Goal: Task Accomplishment & Management: Manage account settings

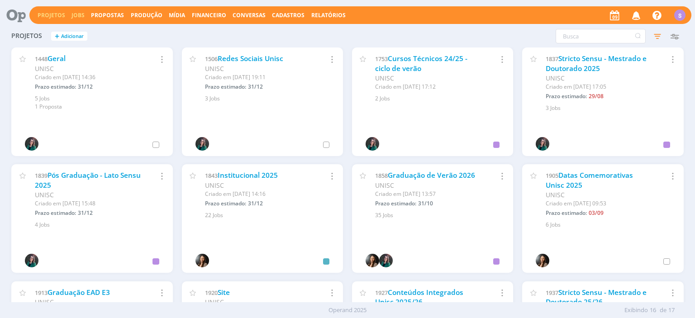
click at [80, 13] on link "Jobs" at bounding box center [77, 15] width 13 height 8
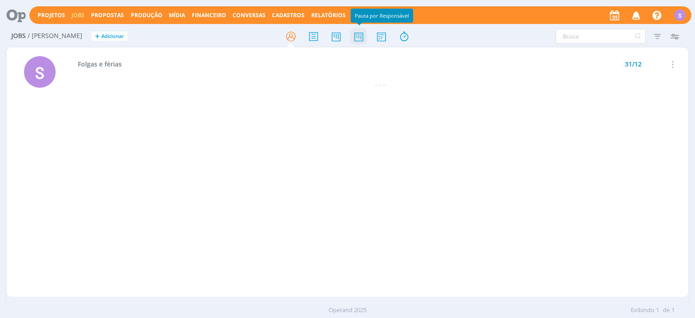
click at [359, 33] on icon at bounding box center [359, 37] width 16 height 18
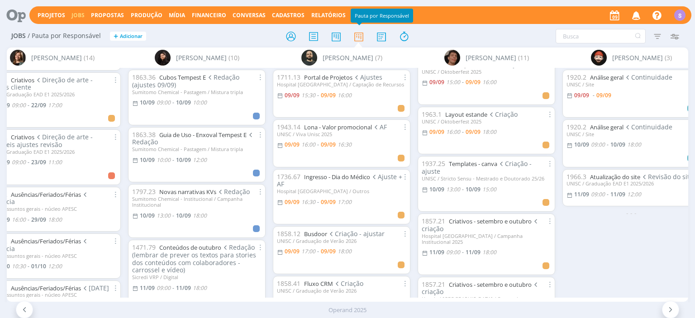
scroll to position [184, 0]
click at [52, 16] on link "Projetos" at bounding box center [52, 15] width 28 height 8
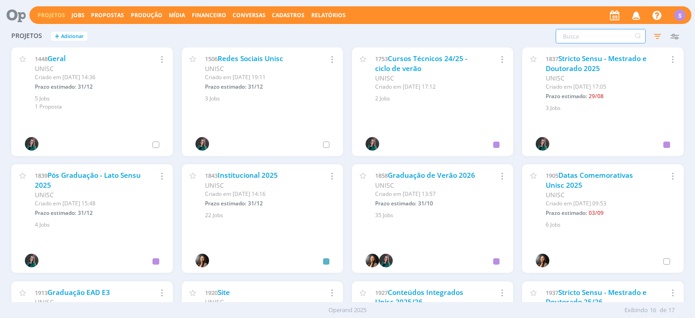
click at [580, 35] on input "text" at bounding box center [600, 36] width 90 height 14
type input "semi"
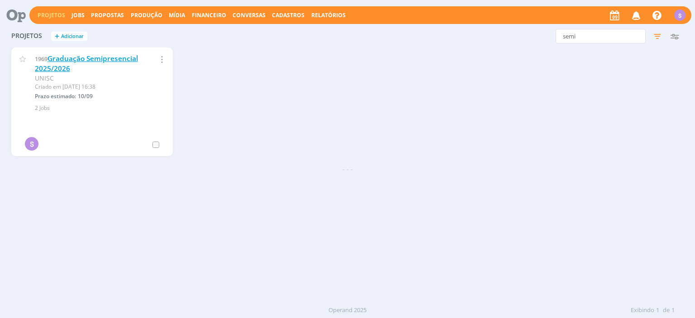
click at [118, 58] on link "Graduação Semipresencial 2025/2026" at bounding box center [86, 63] width 103 height 19
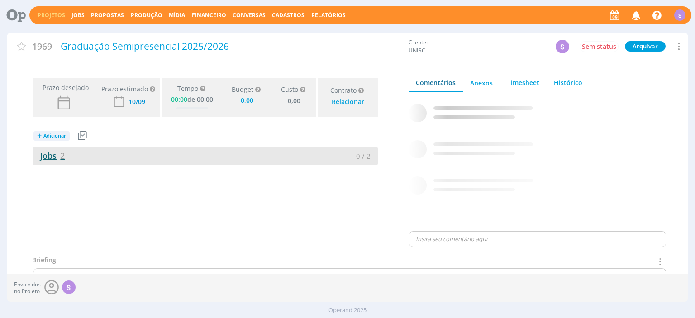
type input "0,00"
click at [50, 156] on link "Jobs 2" at bounding box center [49, 155] width 32 height 11
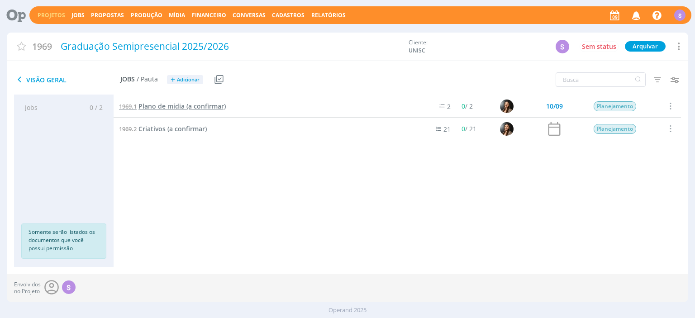
click at [163, 108] on span "Plano de mídia (a confirmar)" at bounding box center [181, 106] width 87 height 9
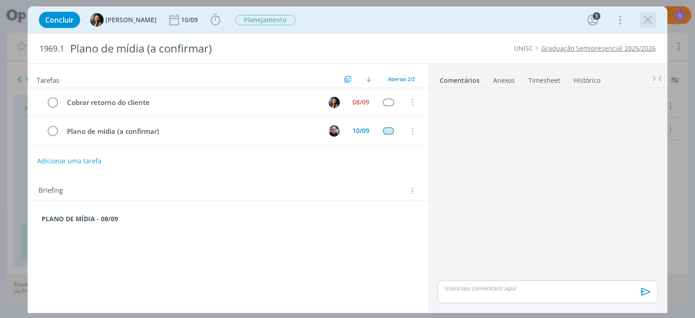
click at [650, 18] on icon "dialog" at bounding box center [648, 20] width 14 height 14
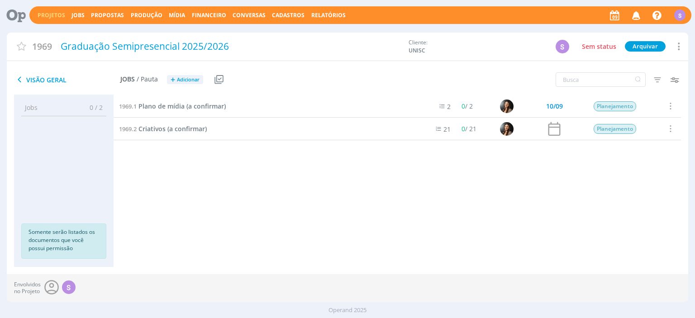
click at [200, 124] on div "1969.2 Criativos (a confirmar)" at bounding box center [268, 129] width 309 height 22
click at [171, 128] on span "Criativos (a confirmar)" at bounding box center [172, 128] width 68 height 9
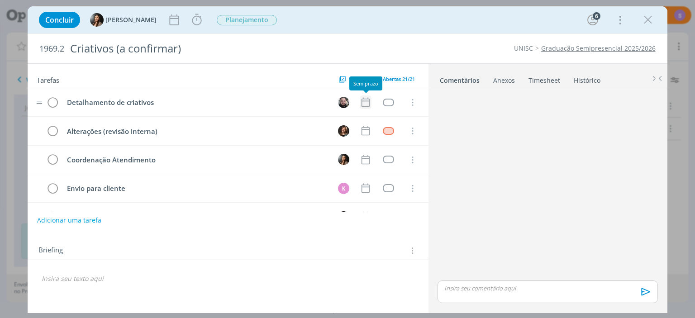
click at [367, 103] on icon "dialog" at bounding box center [366, 102] width 12 height 12
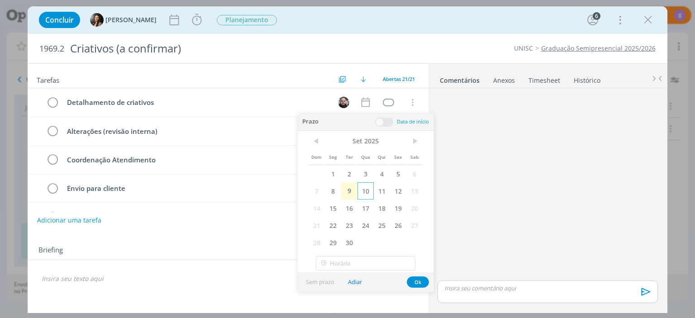
click at [370, 190] on span "10" at bounding box center [365, 190] width 16 height 17
click at [245, 234] on div "Tarefas Usar Job de template Criar template a partir deste job Visualizar Templ…" at bounding box center [228, 186] width 400 height 244
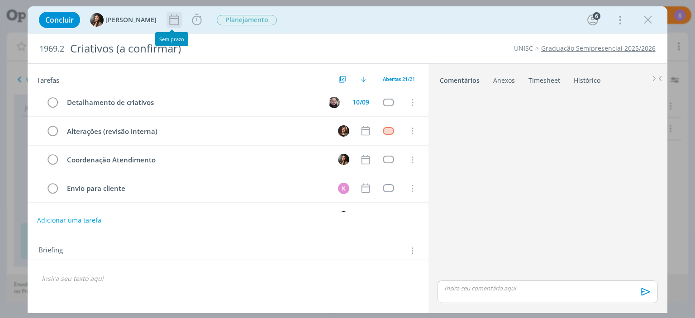
click at [167, 20] on icon "dialog" at bounding box center [174, 20] width 14 height 14
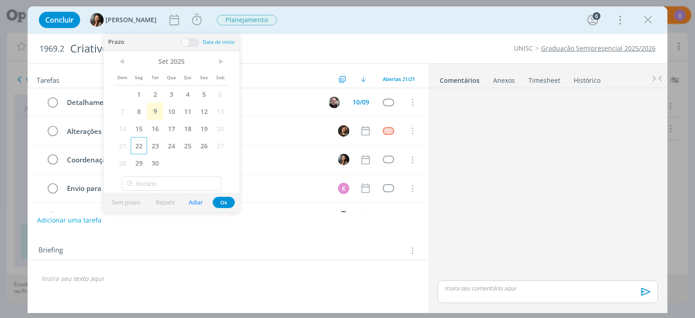
click at [137, 143] on span "22" at bounding box center [139, 145] width 16 height 17
click at [219, 200] on button "Ok" at bounding box center [224, 202] width 22 height 11
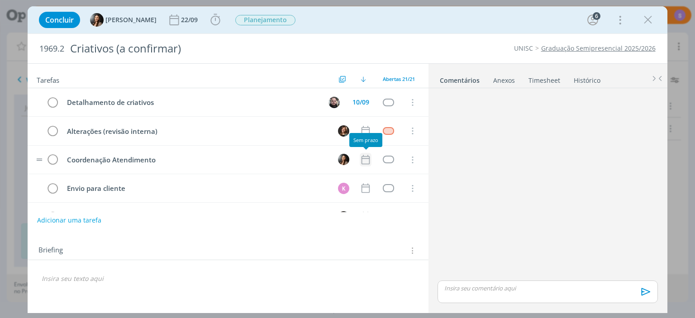
click at [364, 160] on icon "dialog" at bounding box center [366, 160] width 12 height 12
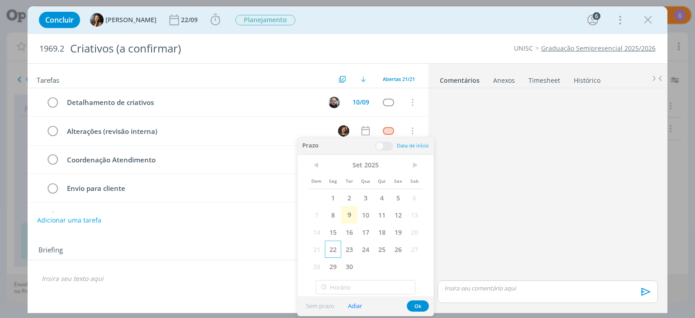
click at [331, 248] on span "22" at bounding box center [333, 249] width 16 height 17
click at [252, 232] on div "Tarefas Usar Job de template Criar template a partir deste job Visualizar Templ…" at bounding box center [228, 186] width 400 height 244
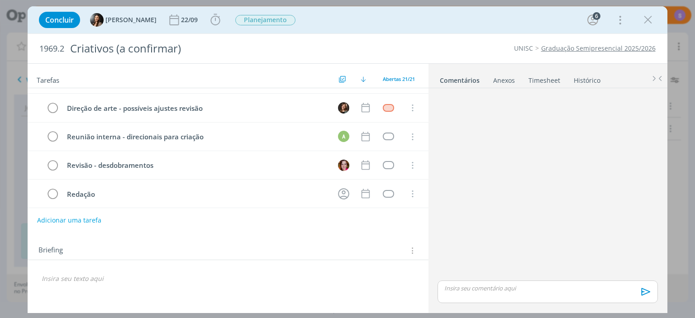
scroll to position [224, 0]
click at [366, 189] on icon "dialog" at bounding box center [366, 193] width 12 height 12
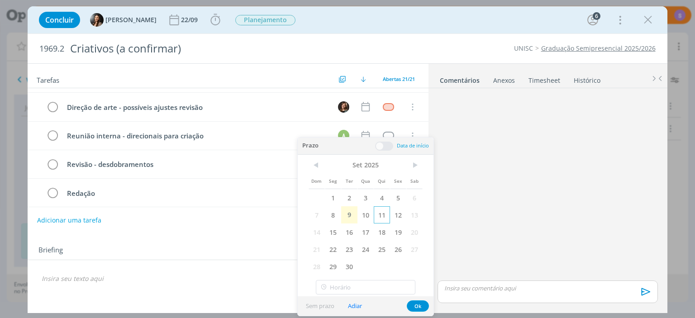
click at [383, 216] on span "11" at bounding box center [382, 214] width 16 height 17
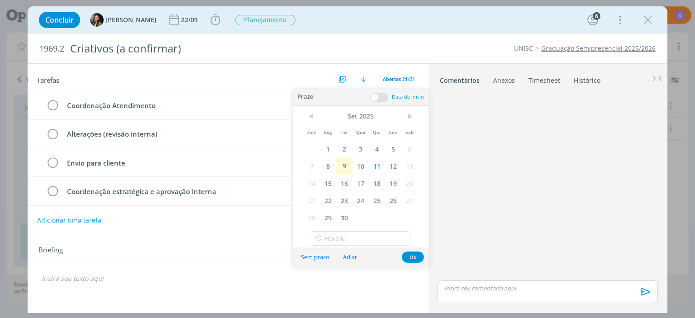
scroll to position [54, 0]
click at [413, 257] on button "Ok" at bounding box center [413, 256] width 22 height 11
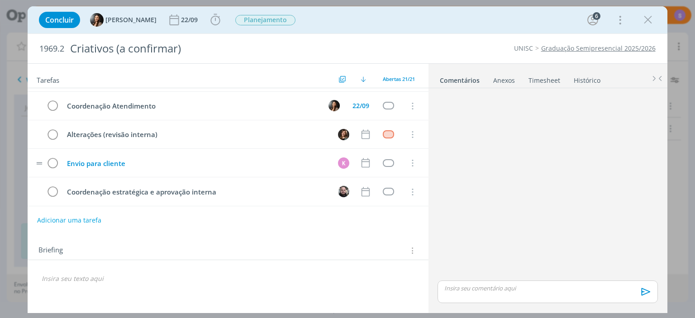
scroll to position [0, 0]
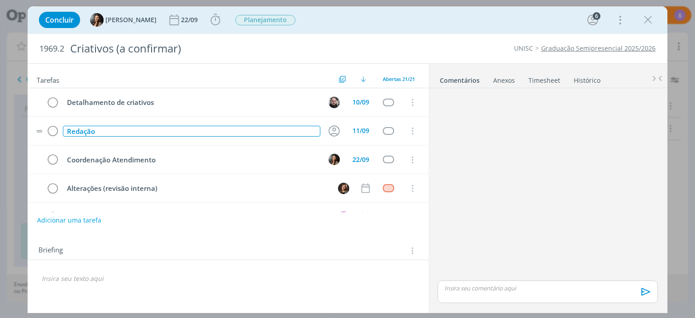
click at [187, 131] on div "Redação" at bounding box center [191, 131] width 257 height 11
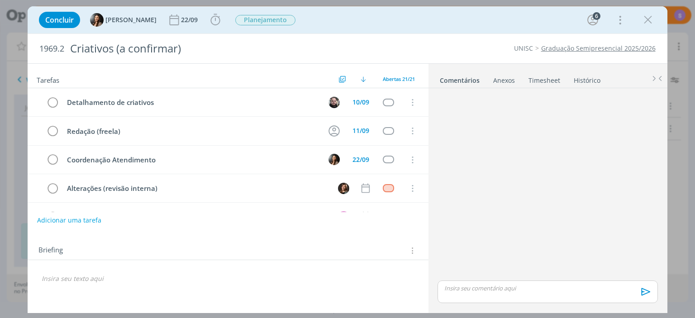
click at [190, 256] on div "Briefing Briefings Predefinidos Versões do Briefing Ver Briefing do Projeto" at bounding box center [228, 248] width 400 height 24
click at [648, 16] on icon "dialog" at bounding box center [648, 20] width 14 height 14
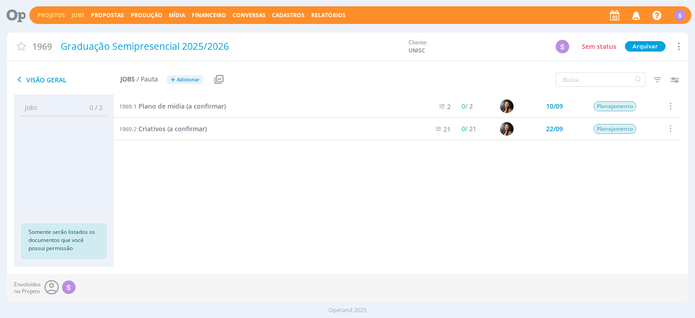
click at [73, 15] on link "Jobs" at bounding box center [77, 15] width 13 height 8
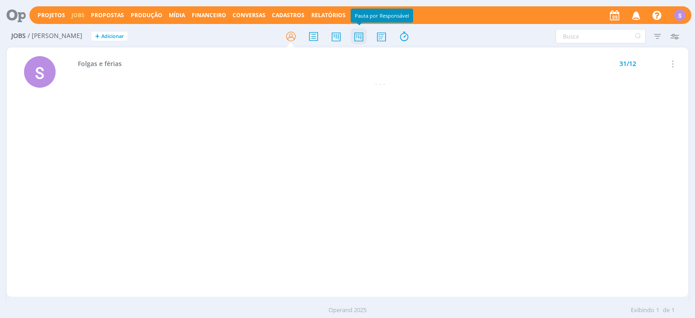
click at [358, 39] on icon at bounding box center [359, 37] width 16 height 18
click at [57, 17] on link "Projetos" at bounding box center [52, 15] width 28 height 8
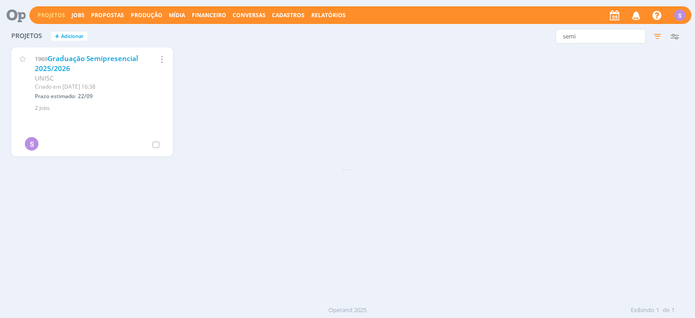
click at [124, 60] on link "Graduação Semipresencial 2025/2026" at bounding box center [86, 63] width 103 height 19
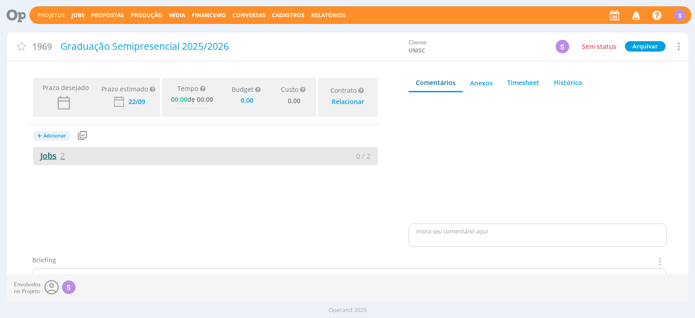
type input "0,00"
click at [47, 153] on link "Jobs 2" at bounding box center [49, 155] width 32 height 11
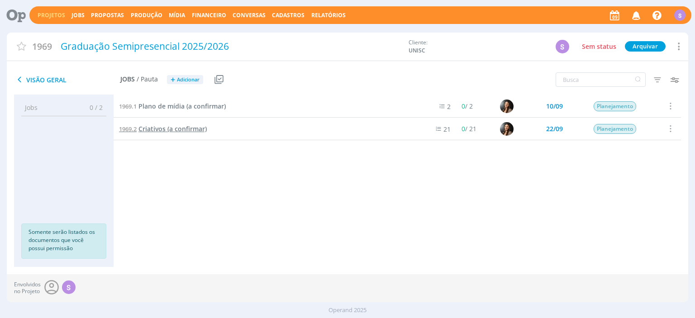
click at [172, 130] on span "Criativos (a confirmar)" at bounding box center [172, 128] width 68 height 9
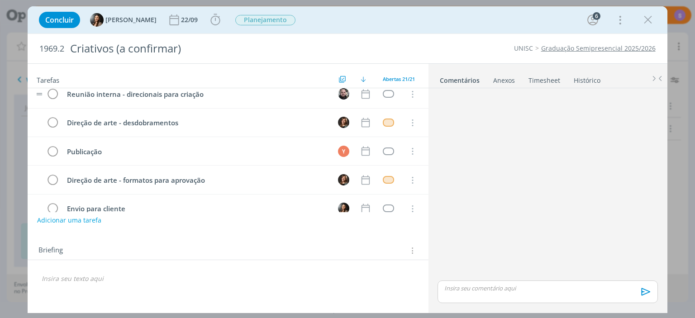
scroll to position [467, 0]
click at [363, 174] on icon "dialog" at bounding box center [366, 180] width 12 height 12
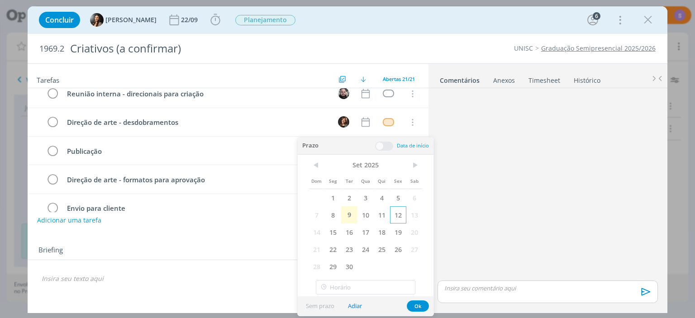
click at [396, 213] on span "12" at bounding box center [398, 214] width 16 height 17
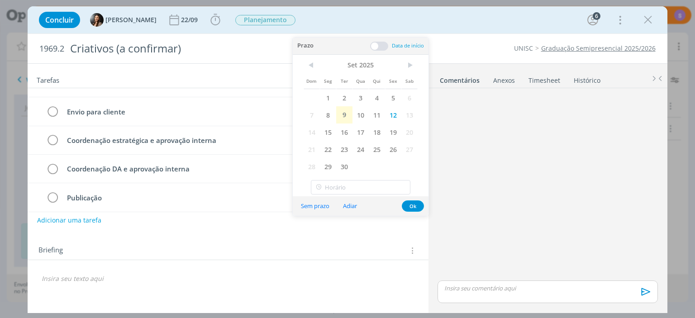
scroll to position [133, 0]
click at [395, 115] on span "12" at bounding box center [393, 115] width 16 height 17
click at [412, 210] on button "Ok" at bounding box center [413, 206] width 22 height 11
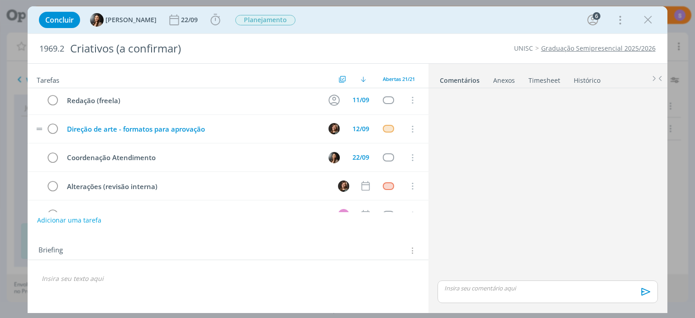
scroll to position [31, 0]
click at [360, 127] on div "12/09" at bounding box center [360, 128] width 17 height 6
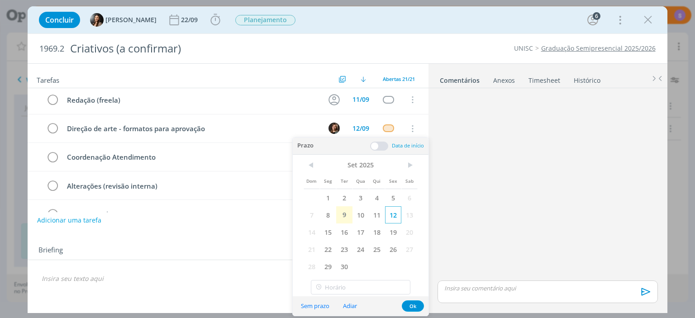
click at [392, 214] on span "12" at bounding box center [393, 214] width 16 height 17
click at [258, 276] on p "dialog" at bounding box center [228, 278] width 372 height 9
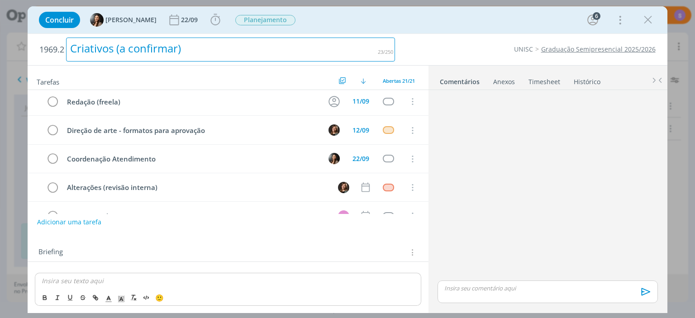
click at [194, 52] on div "Criativos (a confirmar)" at bounding box center [230, 50] width 329 height 24
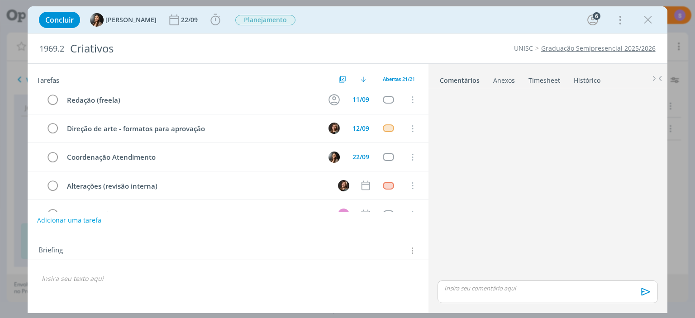
click at [241, 262] on div "🙂" at bounding box center [228, 275] width 400 height 30
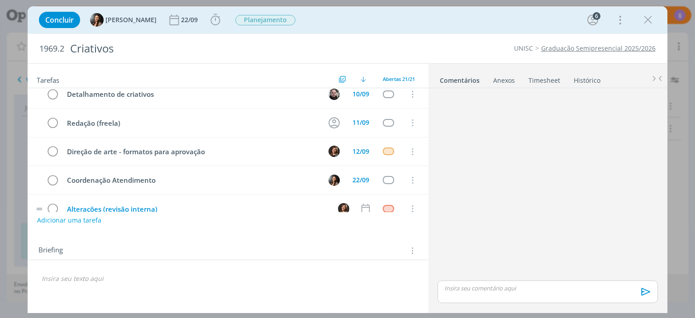
scroll to position [2, 0]
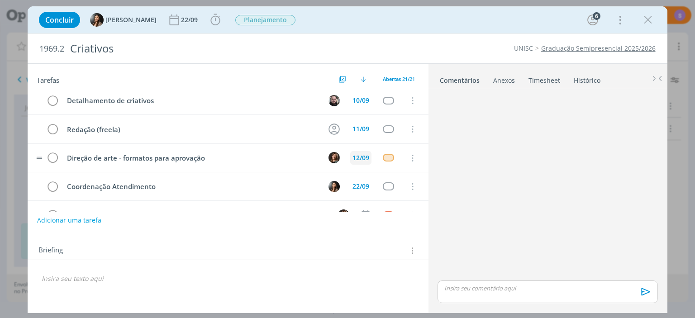
click at [364, 155] on div "12/09" at bounding box center [360, 158] width 17 height 6
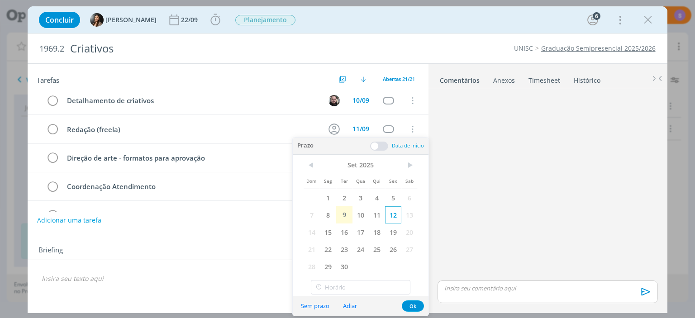
click at [391, 213] on span "12" at bounding box center [393, 214] width 16 height 17
click at [364, 288] on input "16:00" at bounding box center [360, 287] width 99 height 14
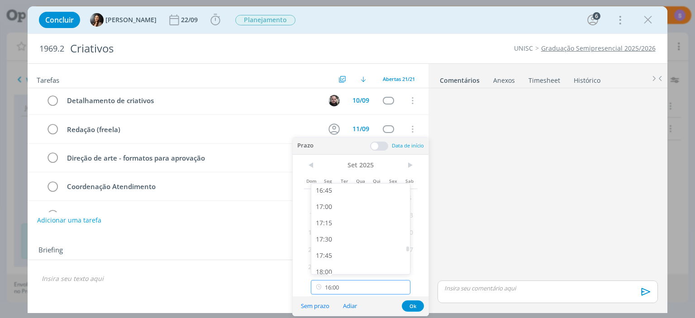
scroll to position [1093, 0]
click at [317, 253] on div "17:45" at bounding box center [360, 255] width 99 height 16
type input "17:45"
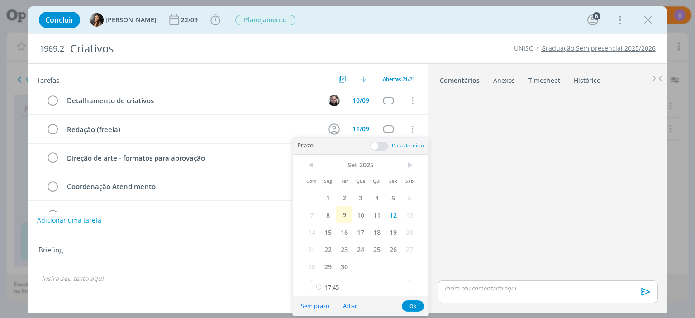
click at [379, 147] on span at bounding box center [379, 146] width 18 height 9
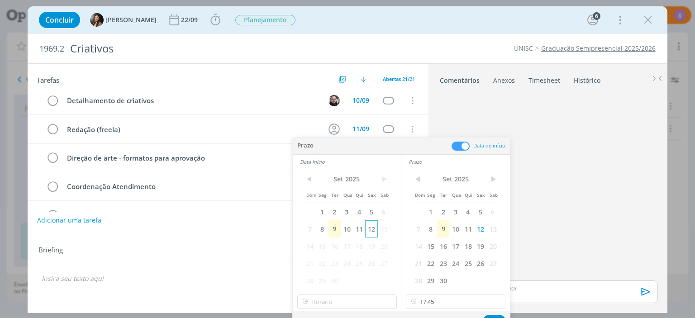
click at [372, 223] on span "12" at bounding box center [371, 228] width 12 height 17
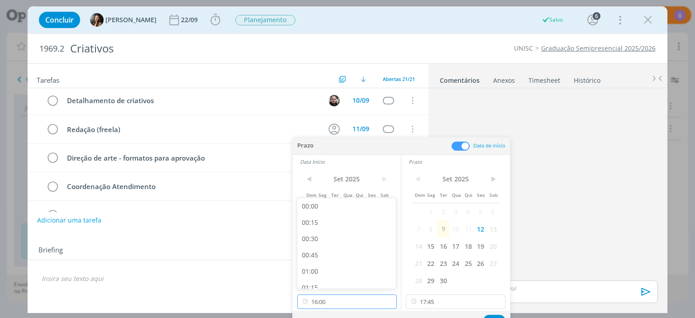
click at [352, 305] on input "16:00" at bounding box center [346, 301] width 99 height 14
click at [310, 213] on div "09:00" at bounding box center [346, 211] width 99 height 16
type input "09:00"
click at [495, 317] on div "Sem prazo Adiar Ok" at bounding box center [401, 320] width 217 height 19
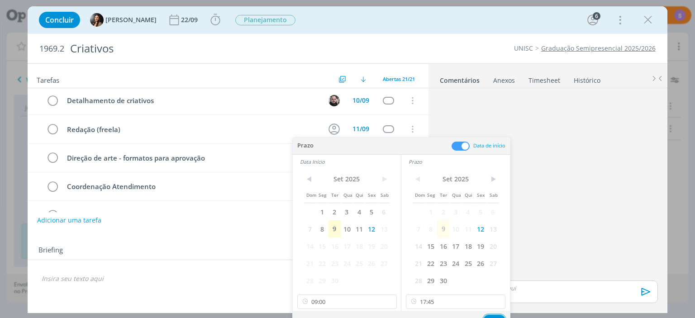
click at [495, 317] on button "Ok" at bounding box center [494, 320] width 22 height 11
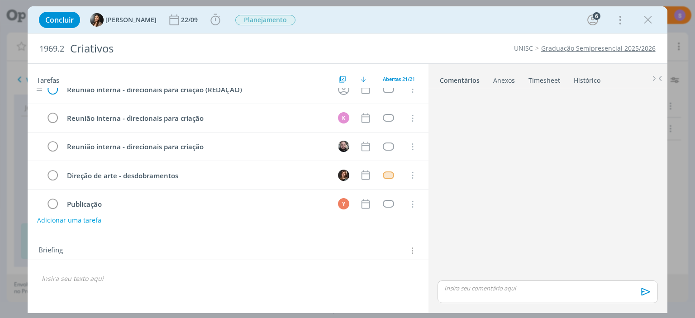
scroll to position [476, 0]
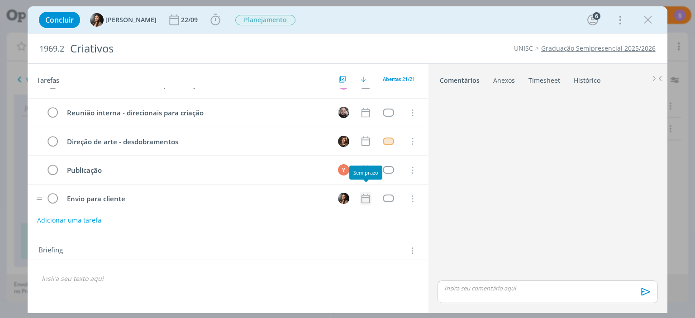
click at [364, 194] on icon "dialog" at bounding box center [366, 199] width 12 height 12
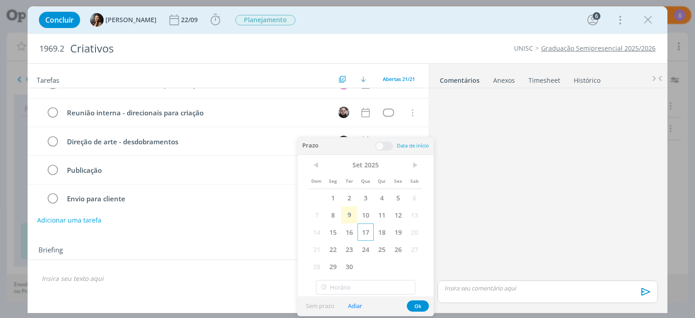
click at [359, 234] on span "17" at bounding box center [365, 231] width 16 height 17
click at [351, 234] on span "16" at bounding box center [349, 231] width 16 height 17
click at [414, 305] on button "Ok" at bounding box center [418, 305] width 22 height 11
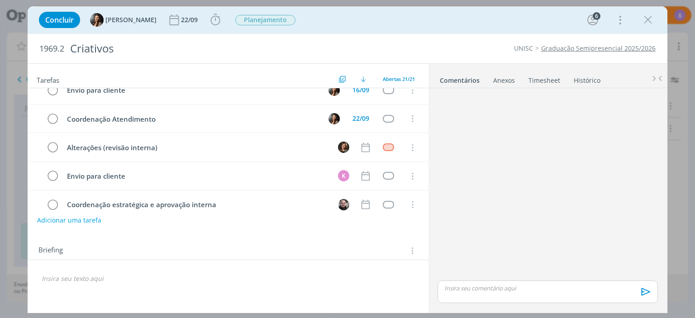
scroll to position [99, 0]
click at [651, 19] on icon "dialog" at bounding box center [648, 20] width 14 height 14
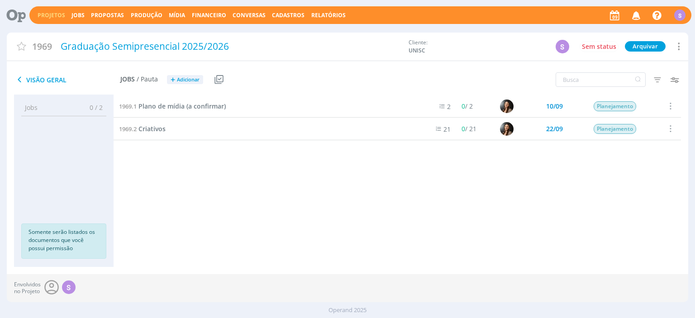
click at [77, 12] on div "Projetos Jobs Propostas Produção Mídia Financeiro Conversas Cadastros Relatório…" at bounding box center [360, 15] width 662 height 18
click at [77, 12] on link "Jobs" at bounding box center [77, 15] width 13 height 8
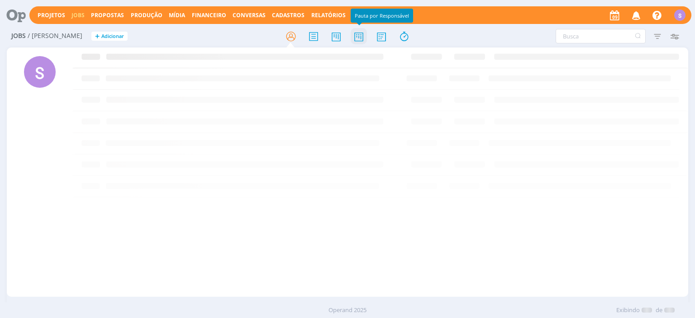
click at [357, 41] on icon at bounding box center [359, 37] width 16 height 18
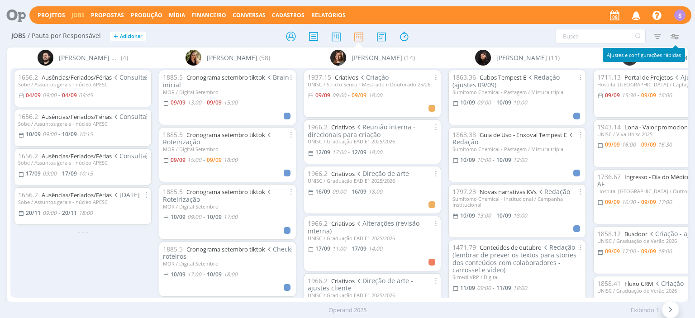
click at [674, 34] on icon "button" at bounding box center [674, 36] width 16 height 16
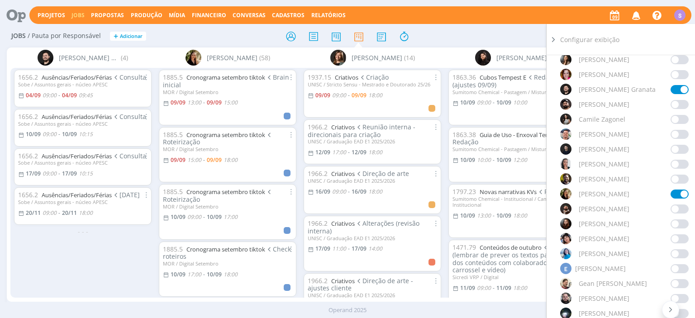
scroll to position [238, 0]
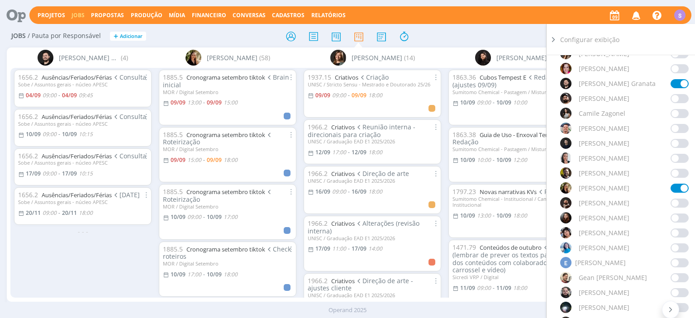
click at [681, 234] on span at bounding box center [679, 232] width 18 height 9
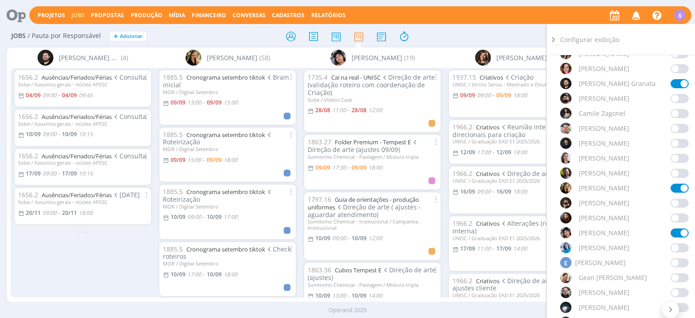
click at [555, 37] on icon at bounding box center [553, 39] width 9 height 9
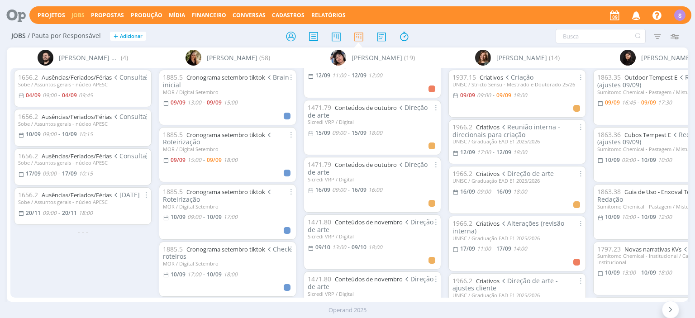
scroll to position [411, 0]
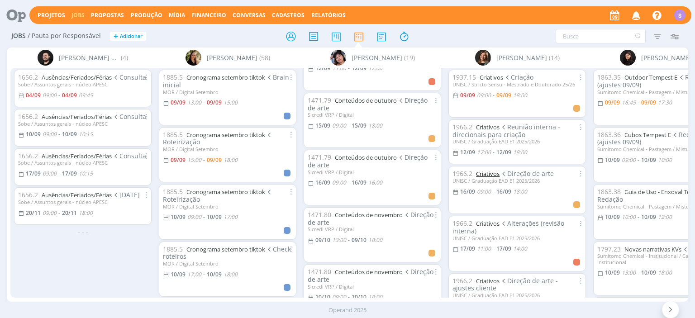
click at [489, 174] on link "Criativos" at bounding box center [488, 174] width 24 height 8
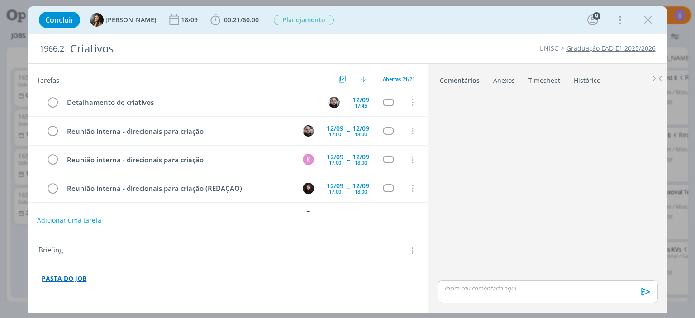
scroll to position [170, 0]
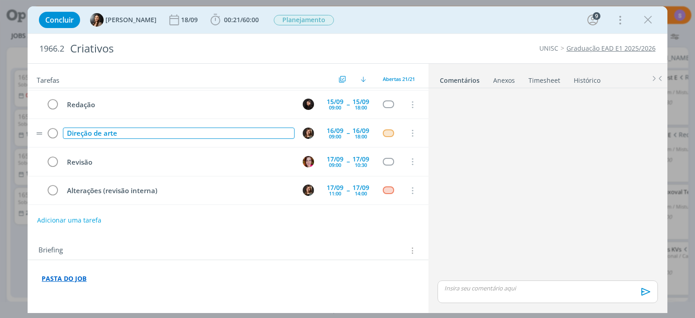
click at [122, 133] on div "Direção de arte" at bounding box center [178, 133] width 231 height 11
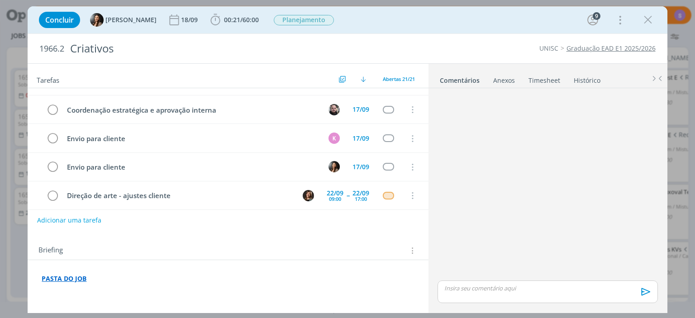
scroll to position [326, 0]
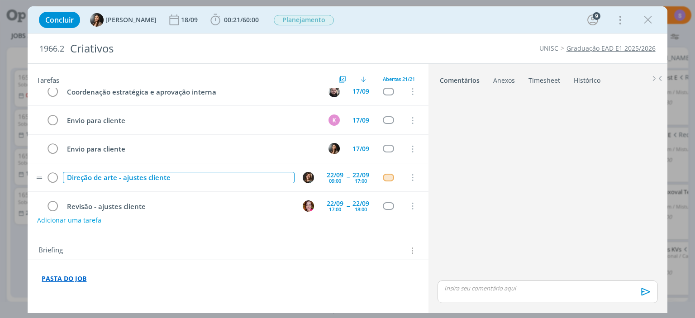
click at [124, 172] on div "Direção de arte - ajustes cliente" at bounding box center [178, 177] width 231 height 11
click at [223, 174] on div "Direção de arte - ajustes cliente" at bounding box center [178, 177] width 231 height 11
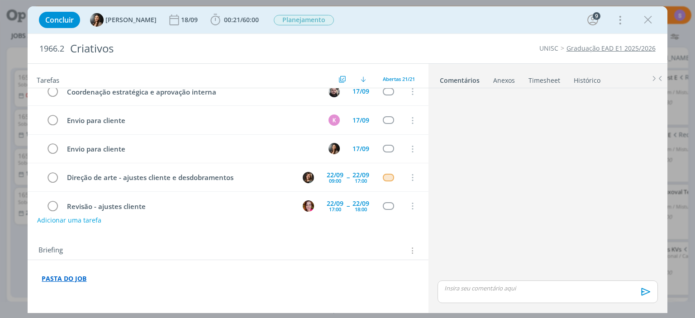
click at [197, 242] on div "Briefing Briefings Predefinidos Versões do Briefing Ver Briefing do Projeto" at bounding box center [228, 248] width 400 height 24
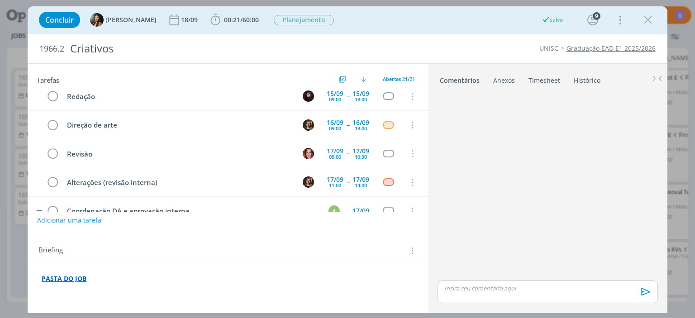
scroll to position [170, 0]
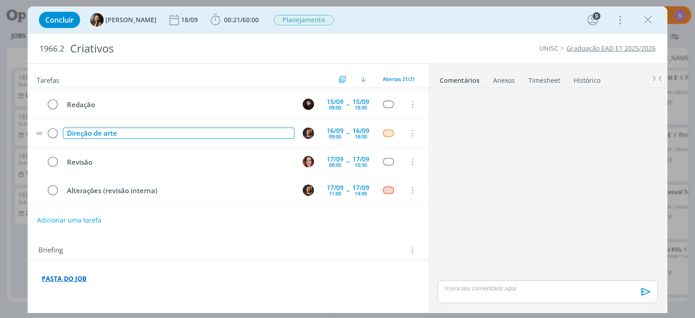
click at [157, 135] on div "Direção de arte" at bounding box center [178, 133] width 231 height 11
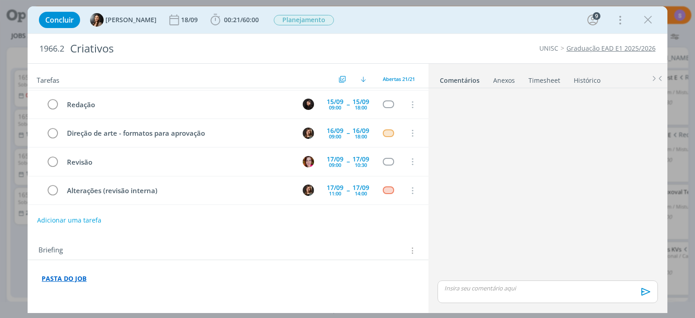
click at [157, 229] on div "Tarefas Usar Job de template Criar template a partir deste job Visualizar Templ…" at bounding box center [228, 186] width 400 height 244
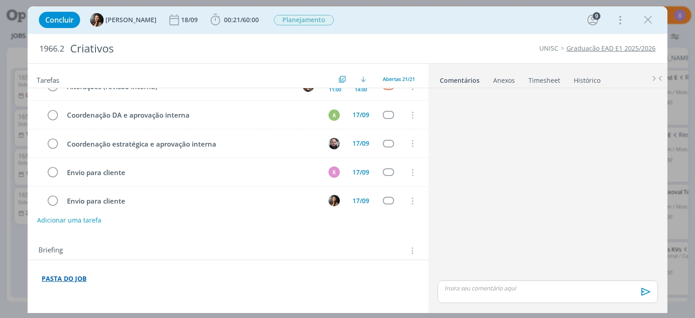
scroll to position [326, 0]
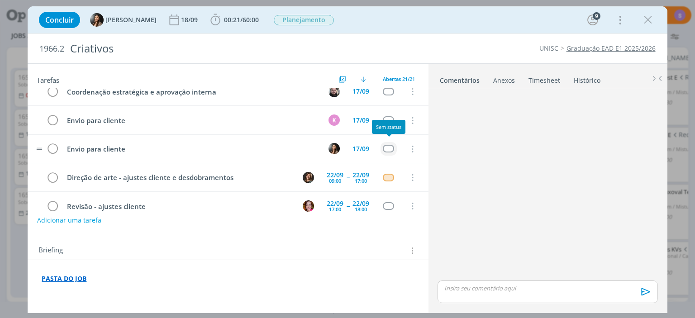
click at [392, 145] on div "dialog" at bounding box center [388, 149] width 11 height 8
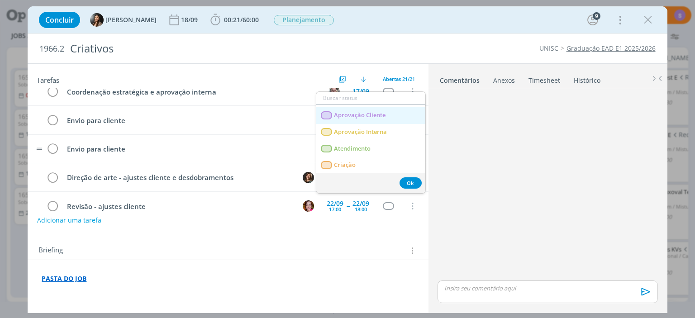
scroll to position [47, 0]
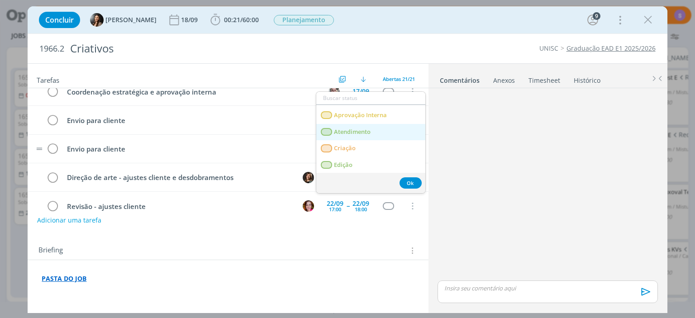
click at [381, 134] on link "Atendimento" at bounding box center [370, 132] width 109 height 17
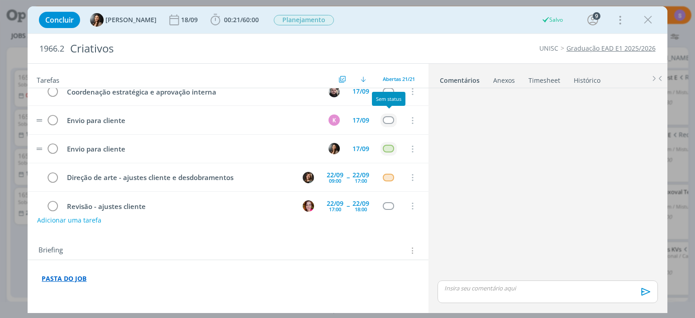
click at [393, 117] on div "dialog" at bounding box center [388, 120] width 11 height 8
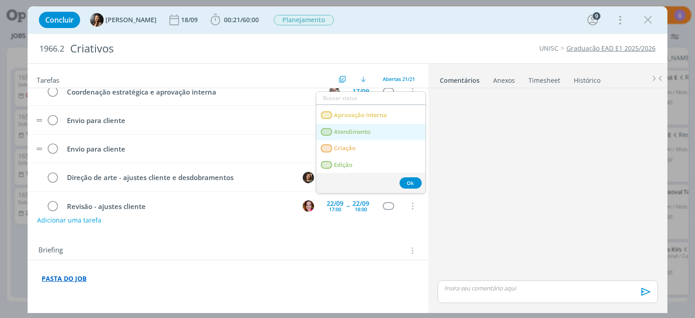
click at [388, 133] on link "Atendimento" at bounding box center [370, 132] width 109 height 17
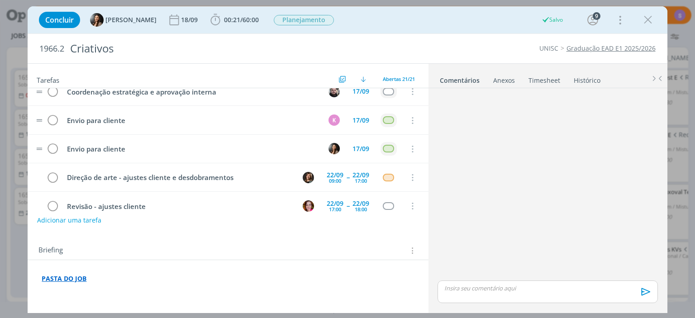
scroll to position [274, 0]
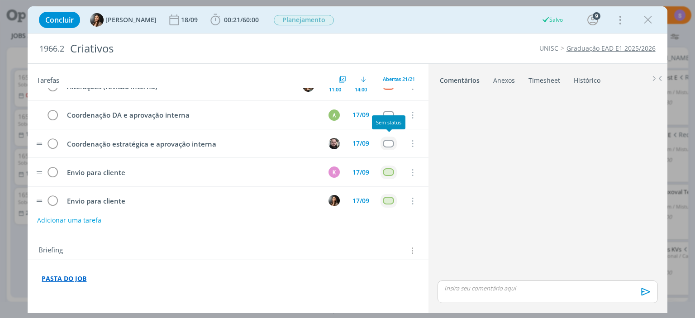
click at [389, 140] on div "dialog" at bounding box center [388, 144] width 11 height 8
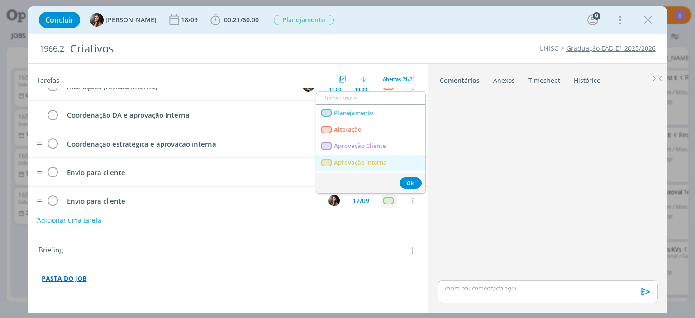
click at [385, 158] on Interna "Aprovação Interna" at bounding box center [370, 163] width 109 height 17
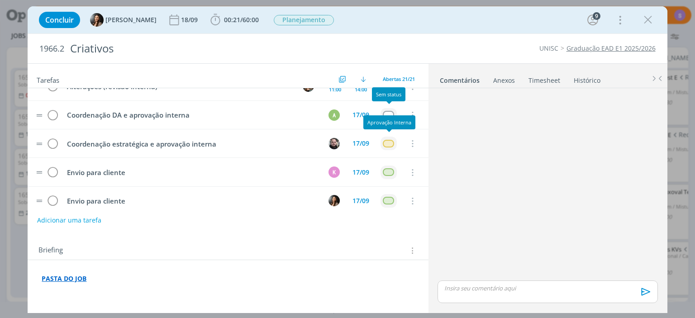
click at [388, 111] on div "dialog" at bounding box center [388, 115] width 11 height 8
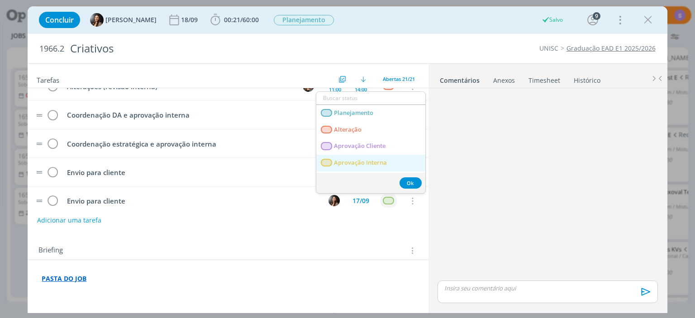
click at [391, 161] on Interna "Aprovação Interna" at bounding box center [370, 163] width 109 height 17
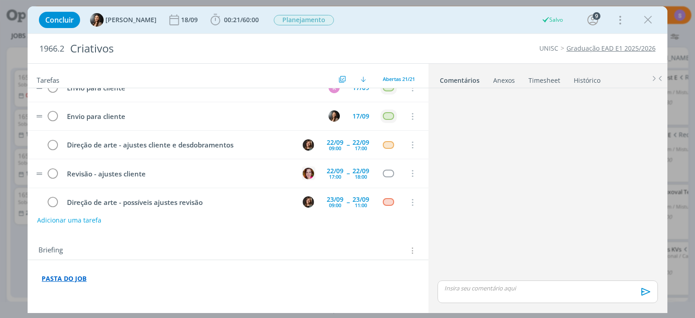
scroll to position [378, 0]
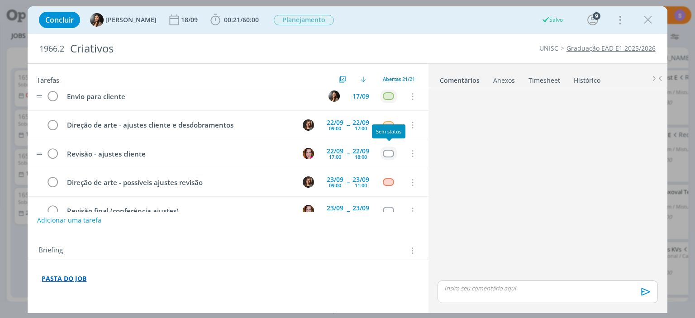
click at [386, 150] on div "dialog" at bounding box center [388, 154] width 11 height 8
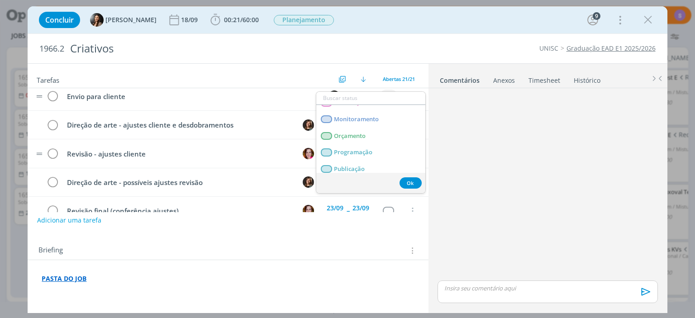
scroll to position [191, 0]
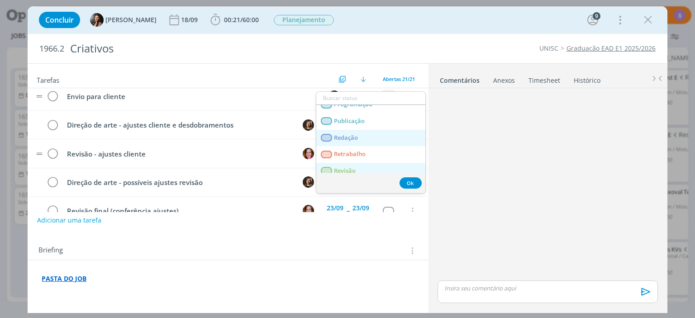
drag, startPoint x: 351, startPoint y: 167, endPoint x: 365, endPoint y: 158, distance: 16.7
click at [350, 167] on span "Revisão" at bounding box center [345, 170] width 22 height 7
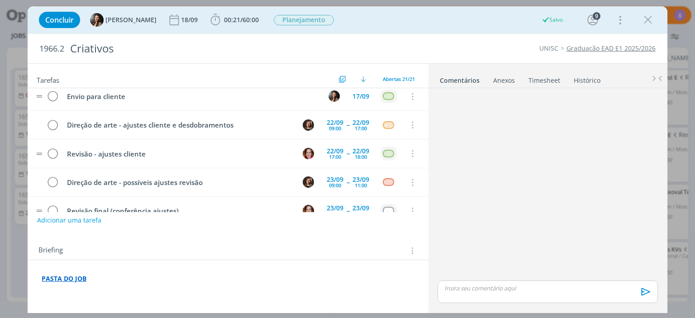
scroll to position [430, 0]
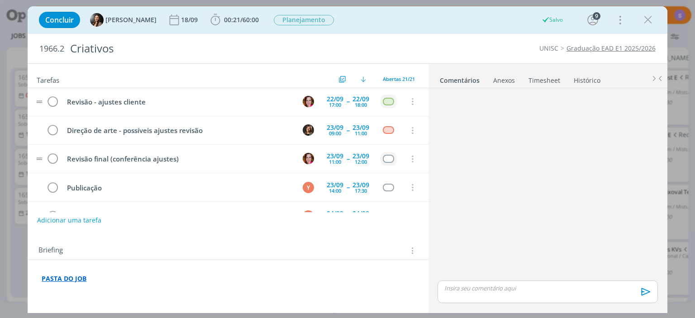
click at [388, 152] on td "dialog" at bounding box center [388, 159] width 16 height 14
click at [388, 155] on div "dialog" at bounding box center [388, 159] width 11 height 8
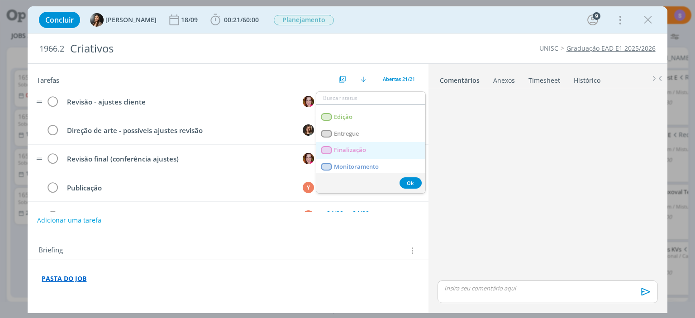
scroll to position [191, 0]
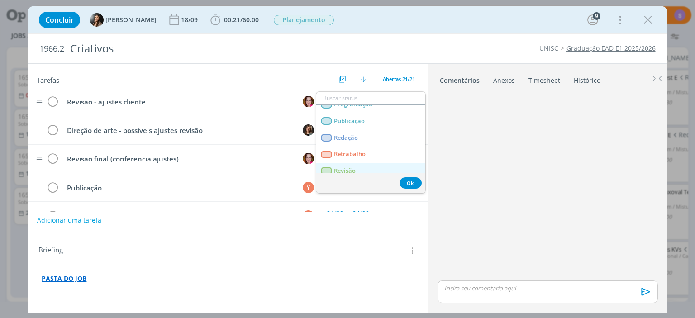
drag, startPoint x: 365, startPoint y: 166, endPoint x: 350, endPoint y: 174, distance: 16.6
click at [364, 166] on link "Revisão" at bounding box center [370, 171] width 109 height 17
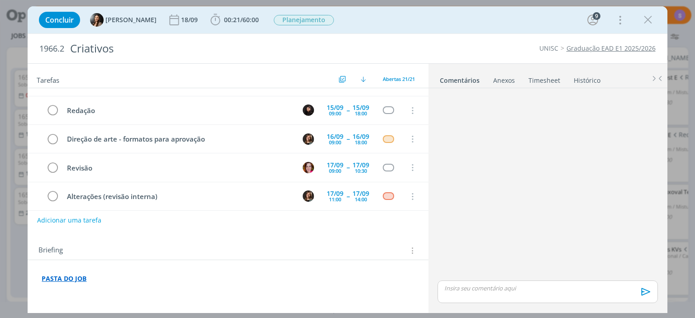
scroll to position [0, 0]
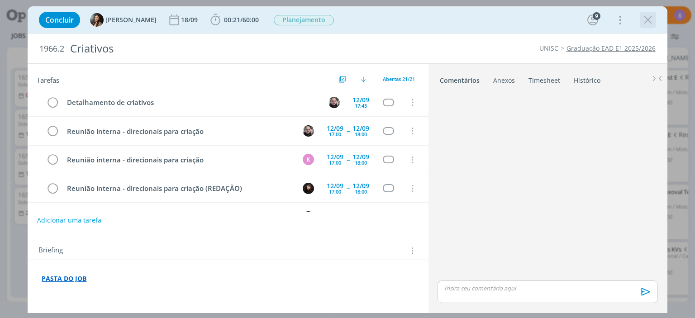
click at [654, 21] on div "dialog" at bounding box center [647, 20] width 16 height 16
click at [650, 24] on icon "dialog" at bounding box center [648, 20] width 14 height 14
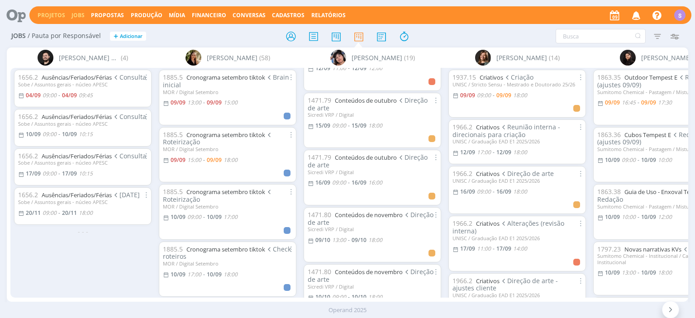
click at [49, 16] on link "Projetos" at bounding box center [52, 15] width 28 height 8
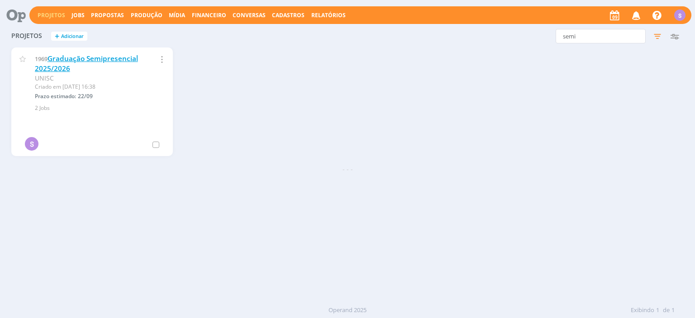
click at [86, 59] on link "Graduação Semipresencial 2025/2026" at bounding box center [86, 63] width 103 height 19
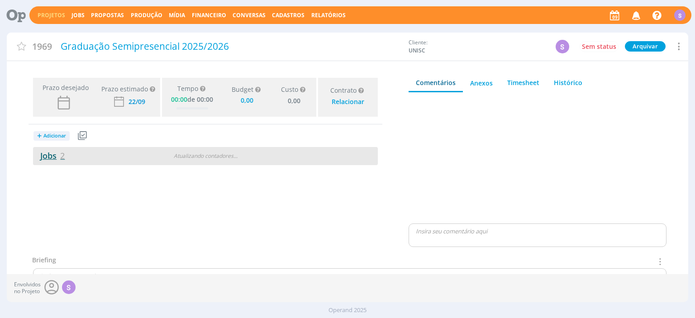
type input "0,00"
click at [42, 158] on link "Jobs 2" at bounding box center [49, 155] width 32 height 11
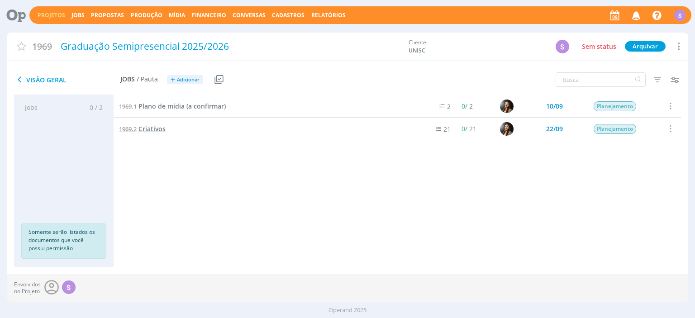
click at [161, 129] on span "Criativos" at bounding box center [151, 128] width 27 height 9
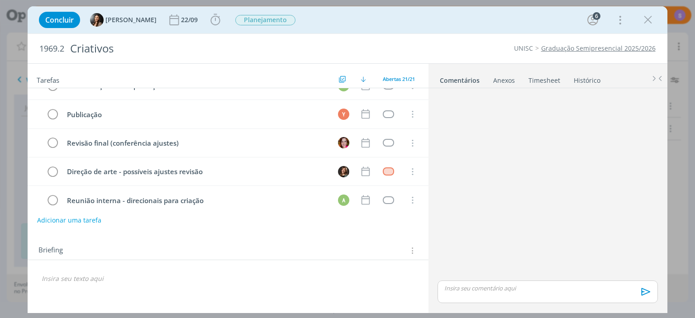
scroll to position [261, 0]
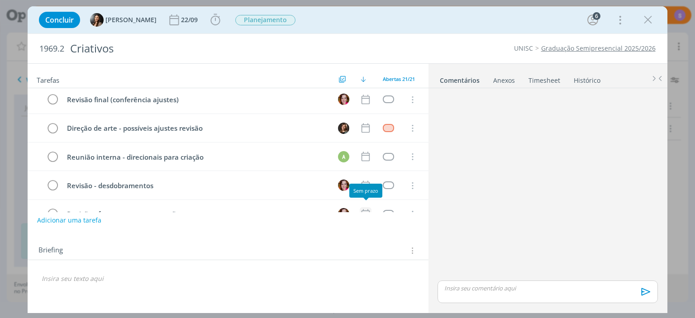
click at [364, 209] on icon "dialog" at bounding box center [365, 213] width 8 height 9
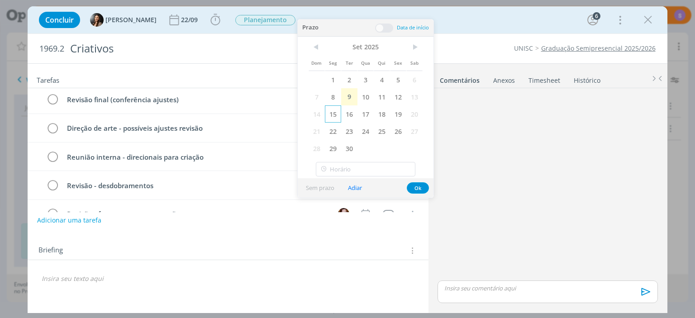
click at [336, 117] on span "15" at bounding box center [333, 113] width 16 height 17
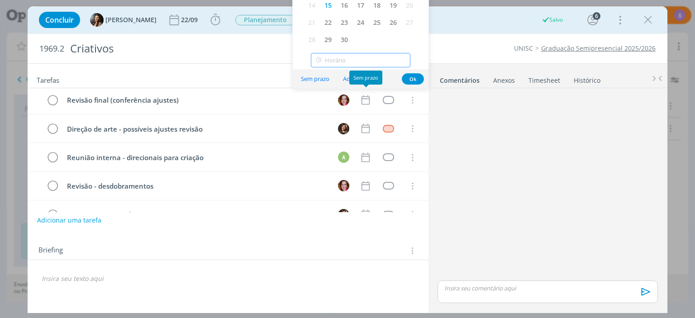
click at [355, 62] on input "text" at bounding box center [360, 60] width 99 height 14
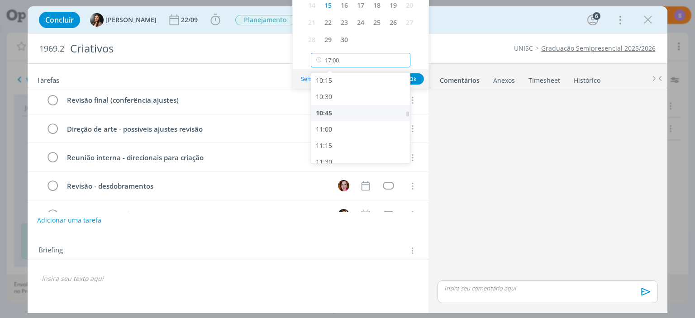
scroll to position [616, 0]
click at [349, 144] on div "10:30" at bounding box center [360, 149] width 99 height 16
type input "10:30"
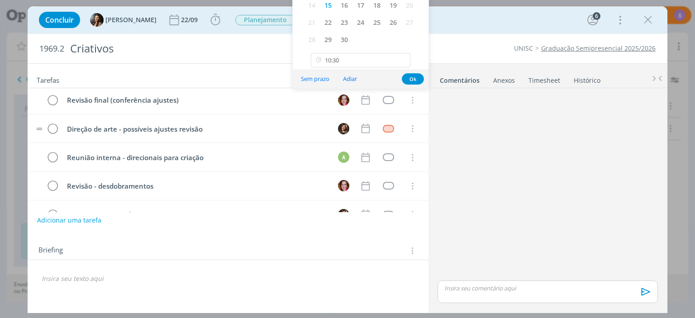
scroll to position [28, 0]
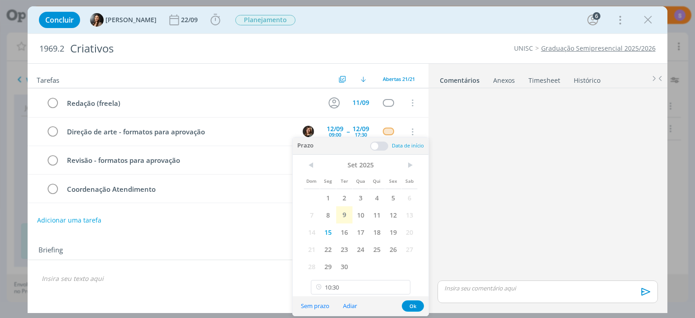
click at [376, 147] on span at bounding box center [379, 146] width 18 height 9
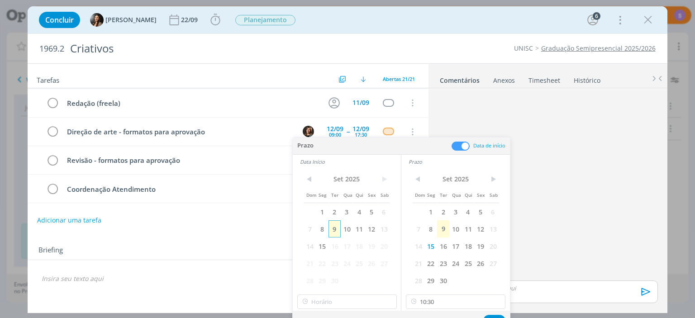
click at [335, 230] on span "9" at bounding box center [334, 228] width 12 height 17
click at [319, 246] on span "15" at bounding box center [322, 245] width 12 height 17
click at [332, 298] on input "10:30" at bounding box center [346, 301] width 99 height 14
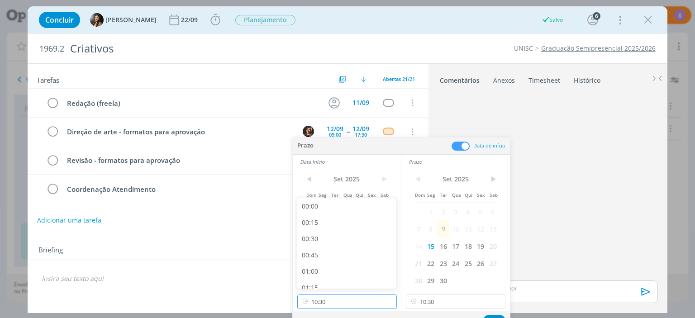
scroll to position [610, 0]
click at [332, 250] on div "10:00" at bounding box center [346, 248] width 99 height 16
type input "10:00"
click at [496, 315] on button "Ok" at bounding box center [494, 320] width 22 height 11
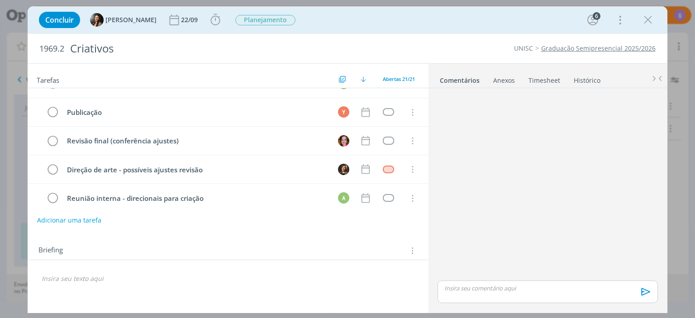
scroll to position [240, 0]
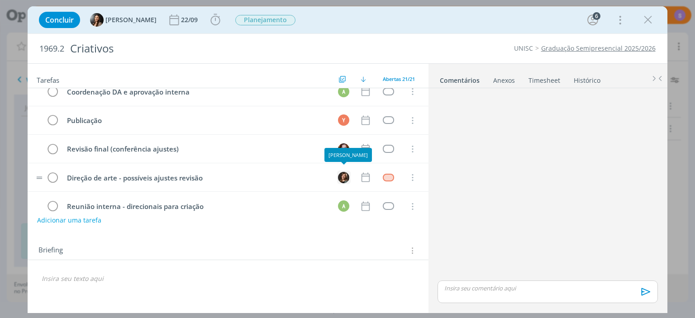
click at [339, 172] on img "dialog" at bounding box center [343, 177] width 11 height 11
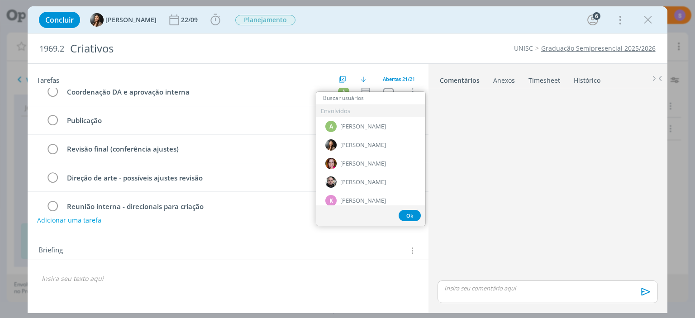
click at [345, 254] on div "Briefing Briefings Predefinidos Versões do Briefing Ver Briefing do Projeto" at bounding box center [228, 251] width 381 height 12
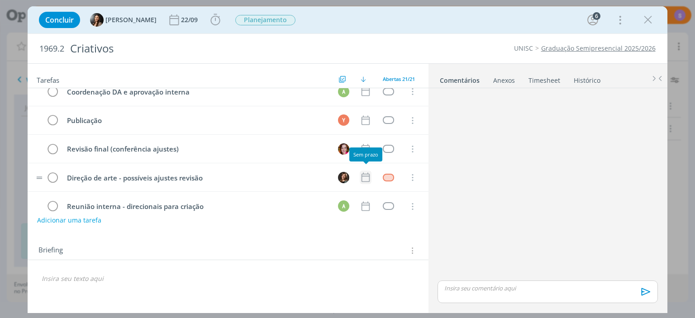
click at [368, 174] on icon "dialog" at bounding box center [366, 177] width 12 height 12
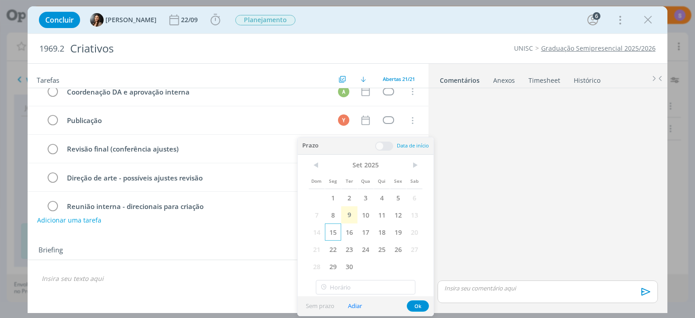
click at [336, 232] on span "15" at bounding box center [333, 231] width 16 height 17
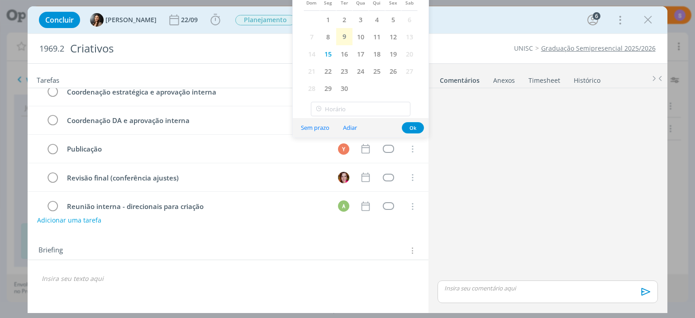
scroll to position [268, 0]
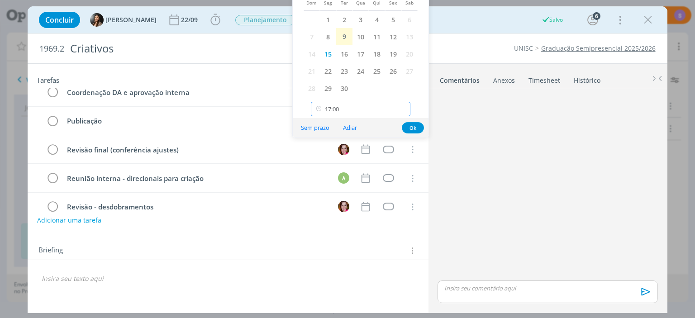
click at [354, 109] on input "17:00" at bounding box center [360, 109] width 99 height 14
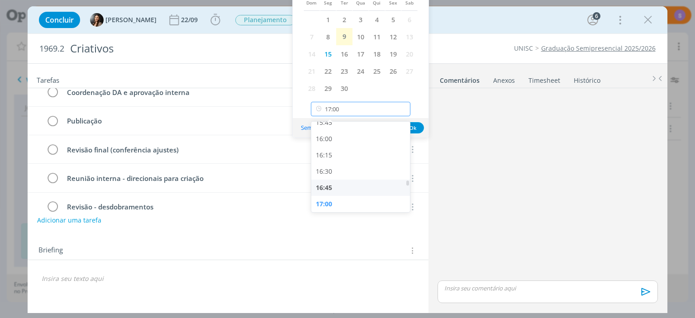
scroll to position [981, 0]
click at [346, 125] on div "15:00" at bounding box center [360, 126] width 99 height 16
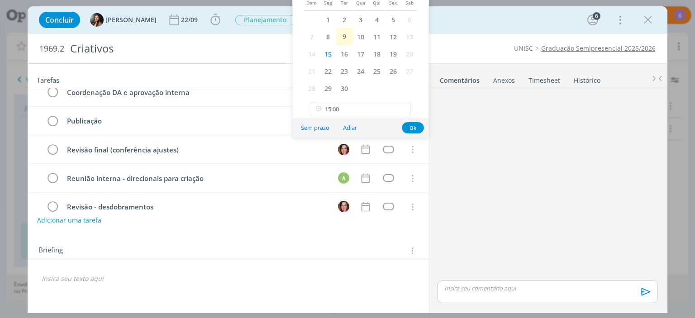
scroll to position [977, 0]
click at [344, 108] on input "15:00" at bounding box center [360, 109] width 99 height 14
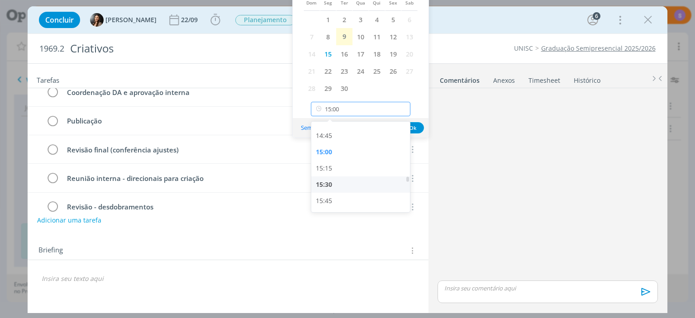
scroll to position [1007, 0]
click at [343, 167] on div "16:00" at bounding box center [360, 165] width 99 height 16
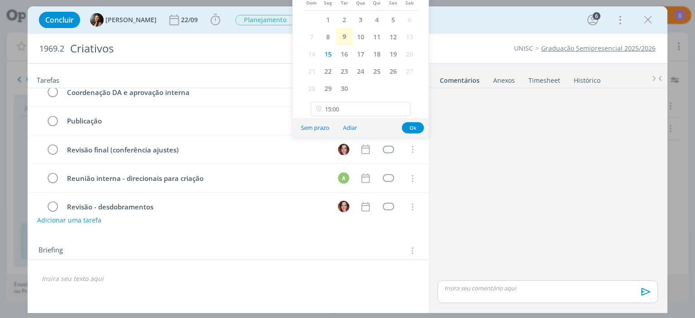
type input "16:00"
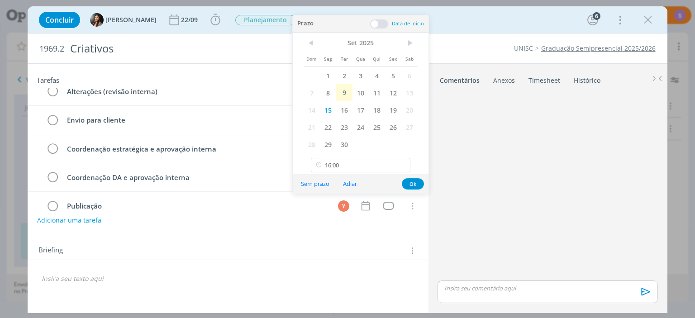
scroll to position [164, 0]
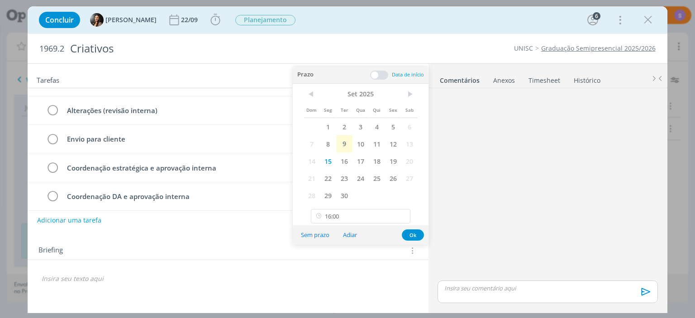
click at [384, 73] on span at bounding box center [379, 75] width 18 height 9
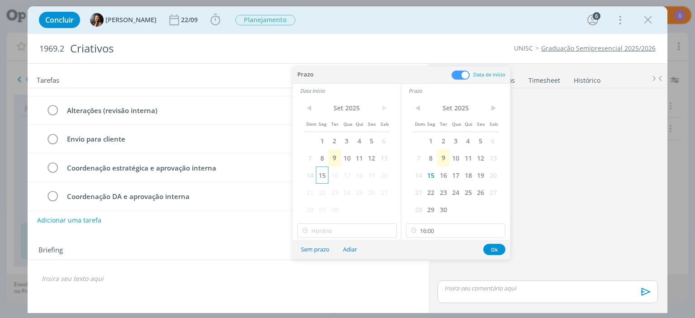
click at [323, 174] on span "15" at bounding box center [322, 174] width 12 height 17
click at [326, 227] on input "text" at bounding box center [346, 230] width 99 height 14
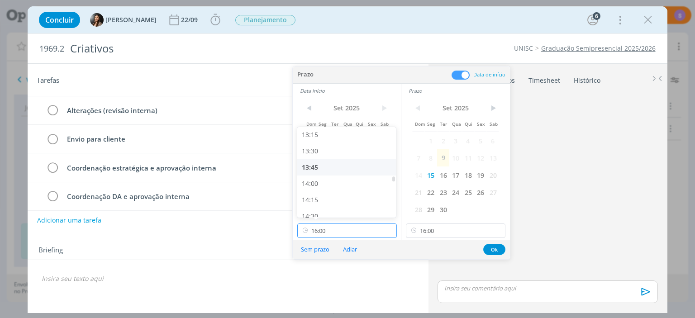
scroll to position [811, 0]
click at [331, 172] on div "13:00" at bounding box center [346, 170] width 99 height 16
type input "13:00"
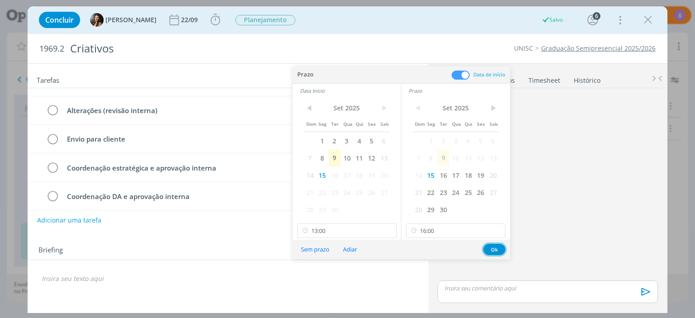
click at [492, 245] on button "Ok" at bounding box center [494, 249] width 22 height 11
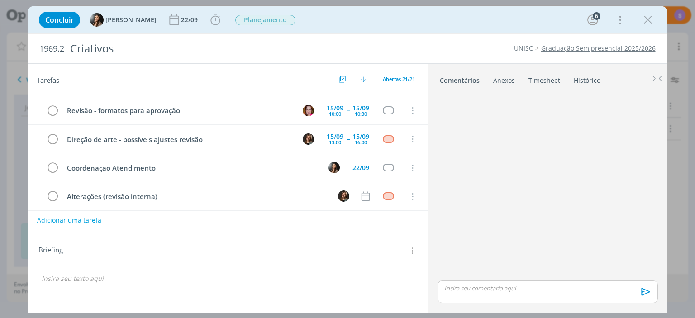
scroll to position [60, 0]
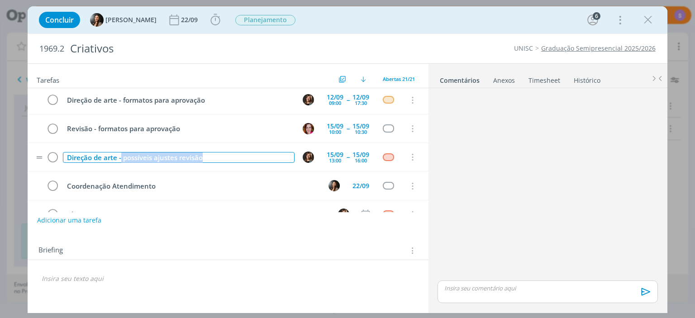
drag, startPoint x: 210, startPoint y: 156, endPoint x: 121, endPoint y: 153, distance: 89.2
click at [121, 153] on div "Direção de arte - possíveis ajustes revisão" at bounding box center [178, 157] width 231 height 11
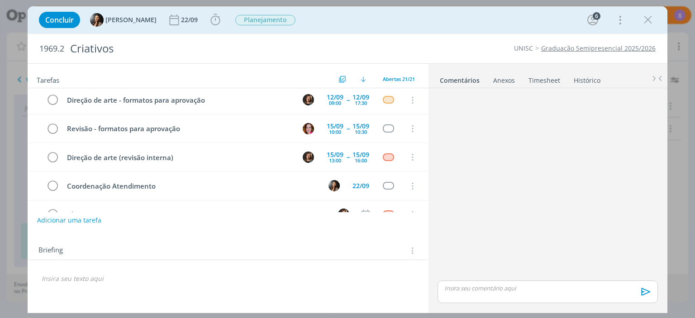
click at [306, 265] on div "🙂" at bounding box center [228, 275] width 400 height 30
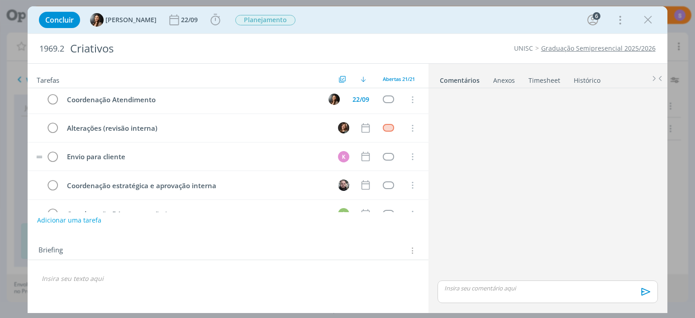
scroll to position [164, 0]
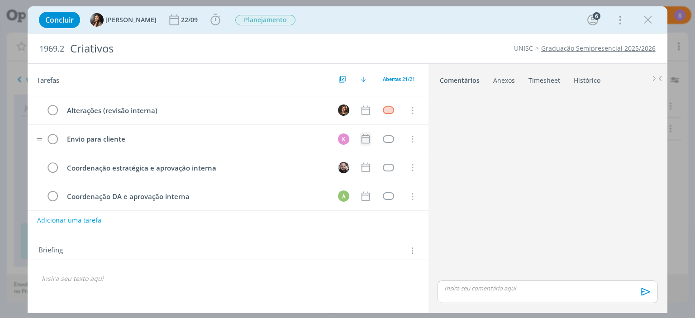
click at [365, 137] on icon "dialog" at bounding box center [366, 139] width 12 height 12
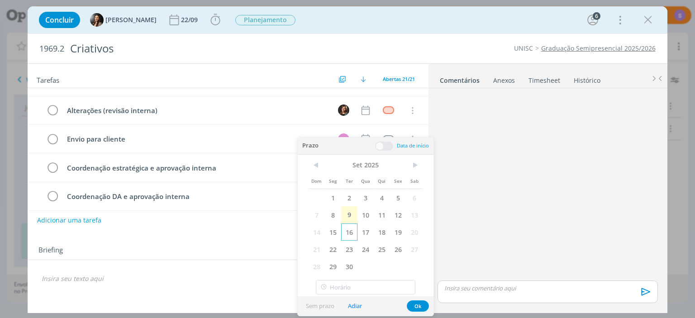
click at [349, 234] on span "16" at bounding box center [349, 231] width 16 height 17
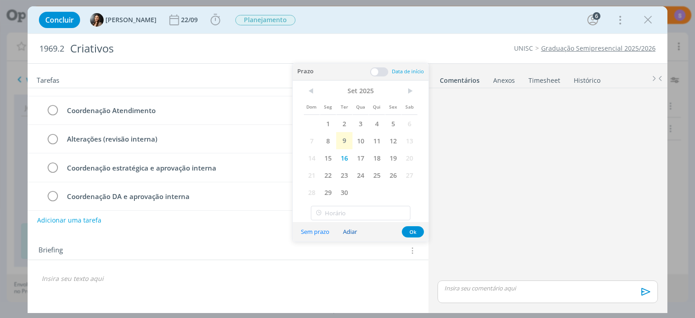
scroll to position [192, 0]
click at [415, 231] on button "Ok" at bounding box center [413, 231] width 22 height 11
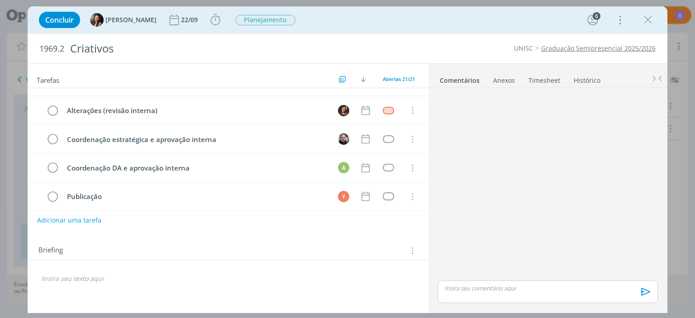
scroll to position [244, 0]
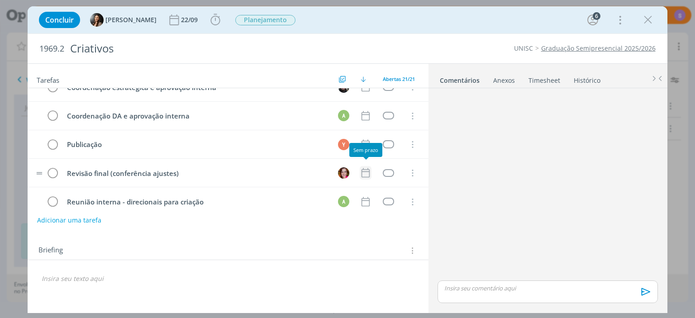
click at [363, 167] on icon "dialog" at bounding box center [366, 173] width 12 height 12
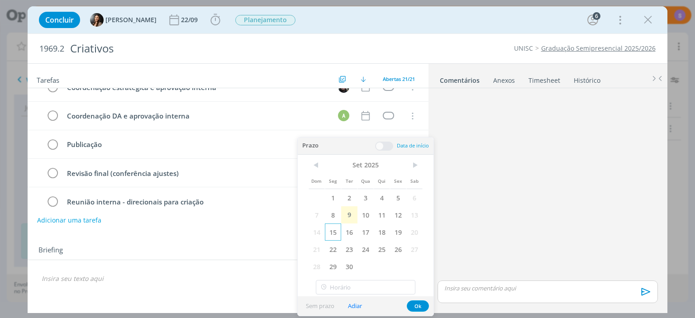
click at [334, 232] on span "15" at bounding box center [333, 231] width 16 height 17
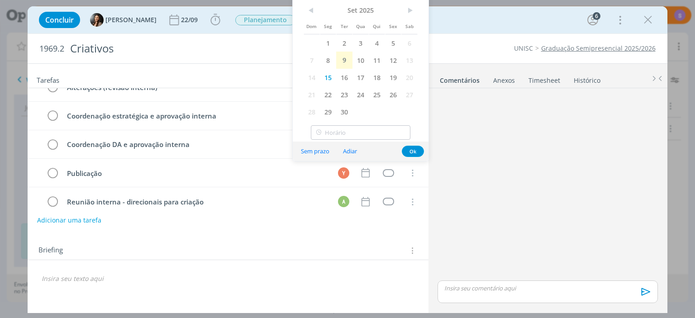
scroll to position [272, 0]
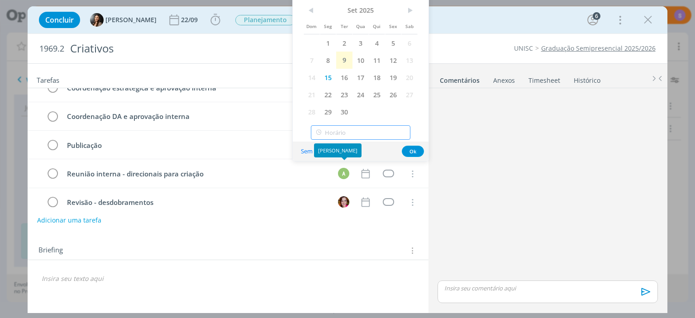
click at [341, 132] on input "text" at bounding box center [360, 132] width 99 height 14
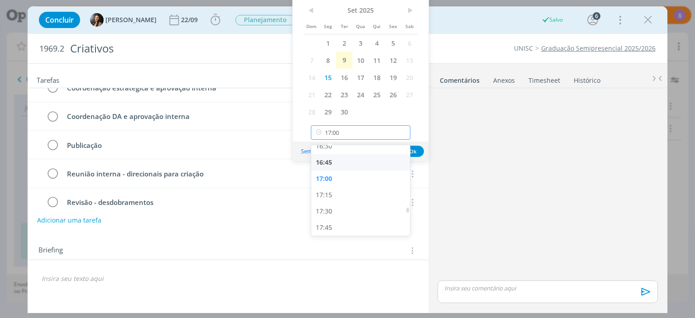
scroll to position [1085, 0]
click at [345, 211] on div "17:30" at bounding box center [360, 208] width 99 height 16
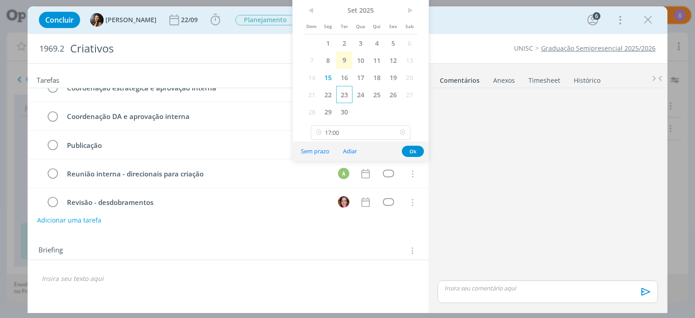
type input "17:30"
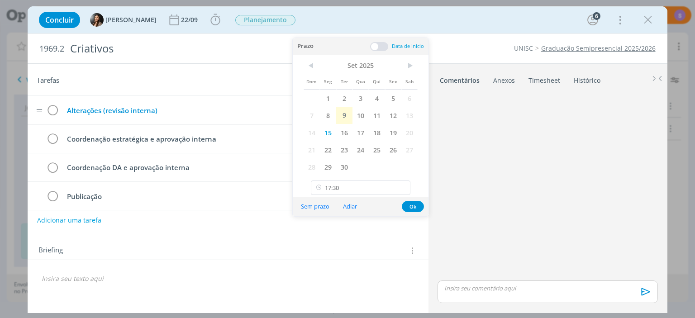
scroll to position [220, 0]
click at [384, 46] on span at bounding box center [379, 46] width 18 height 9
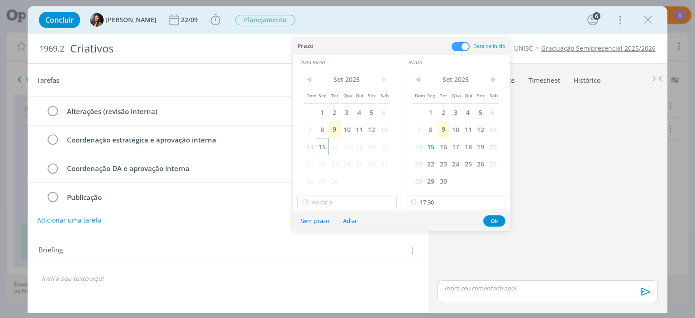
click at [322, 148] on span "15" at bounding box center [322, 146] width 12 height 17
click at [335, 205] on input "text" at bounding box center [346, 202] width 99 height 14
type input "17:00"
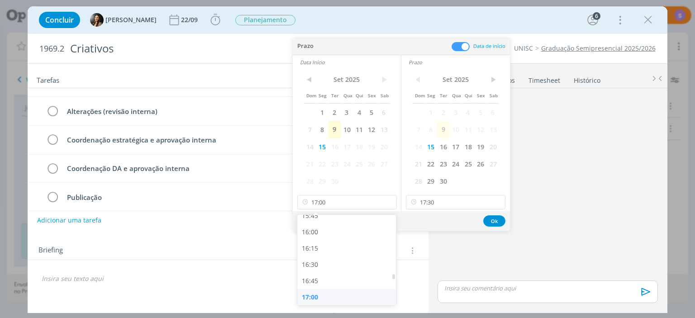
click at [328, 297] on div "17:00" at bounding box center [346, 297] width 99 height 16
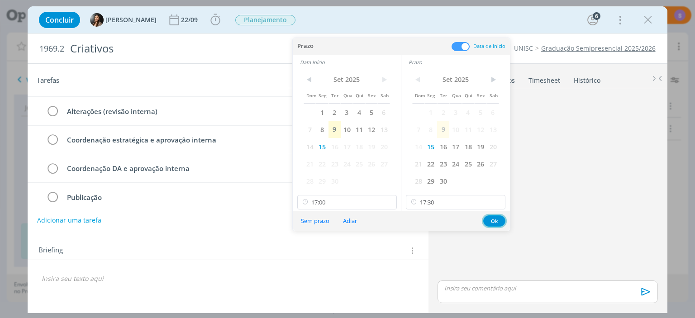
click at [495, 221] on button "Ok" at bounding box center [494, 220] width 22 height 11
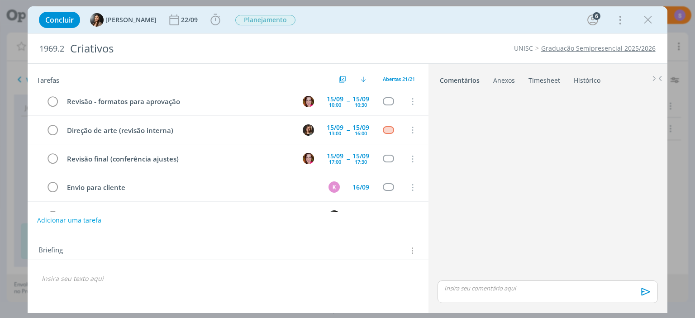
scroll to position [104, 0]
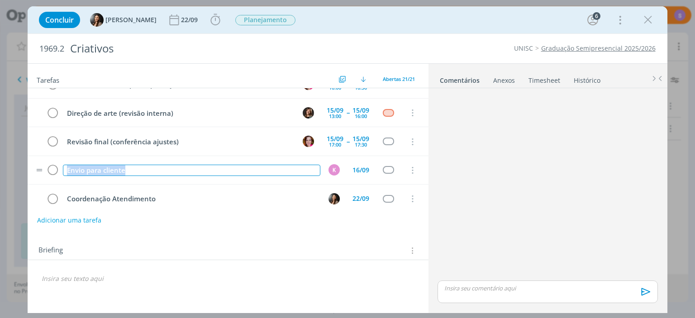
drag, startPoint x: 166, startPoint y: 168, endPoint x: 63, endPoint y: 168, distance: 102.7
click at [63, 168] on td "Envio para cliente" at bounding box center [189, 170] width 257 height 16
copy div "Envio para cliente"
click at [414, 167] on icon "dialog" at bounding box center [412, 170] width 10 height 8
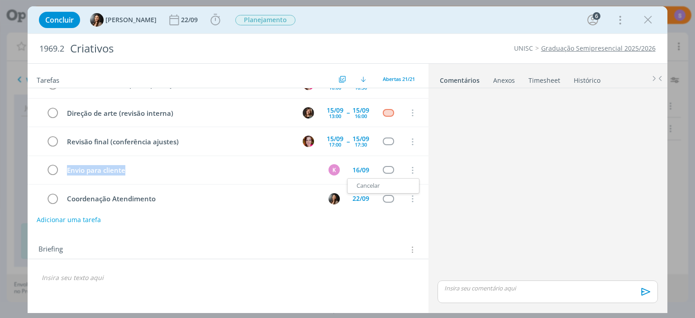
click at [91, 218] on button "Adicionar uma tarefa" at bounding box center [69, 219] width 64 height 15
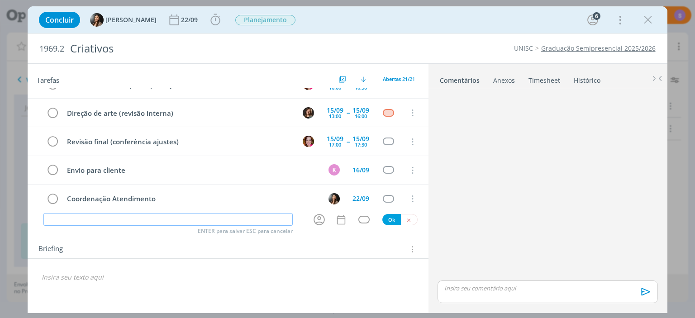
paste input "Envio para cliente"
click at [315, 218] on icon "dialog" at bounding box center [318, 219] width 11 height 11
type input "Envio para cliente"
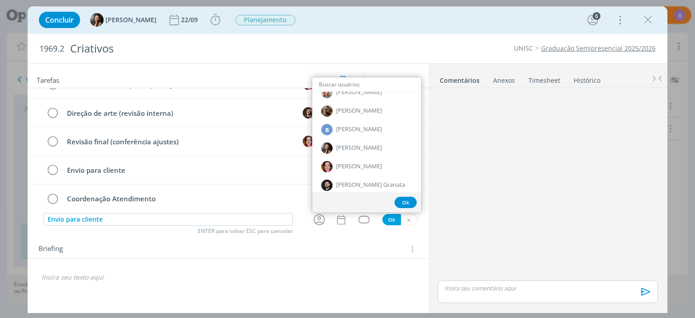
scroll to position [95, 0]
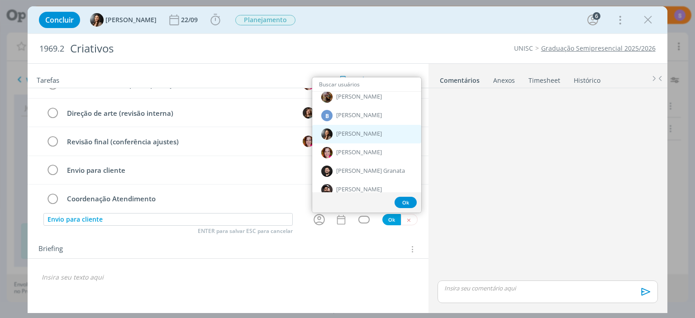
click at [347, 133] on span "[PERSON_NAME]" at bounding box center [359, 134] width 46 height 7
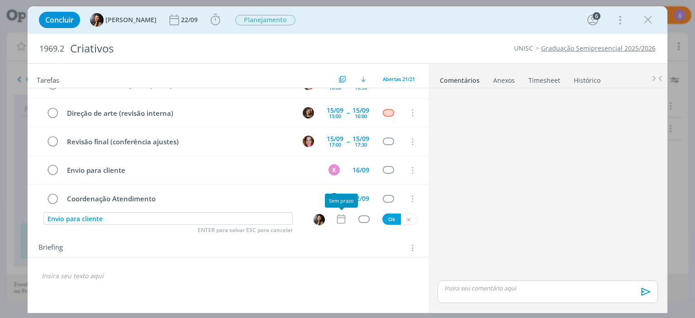
click at [341, 215] on icon "dialog" at bounding box center [341, 219] width 12 height 12
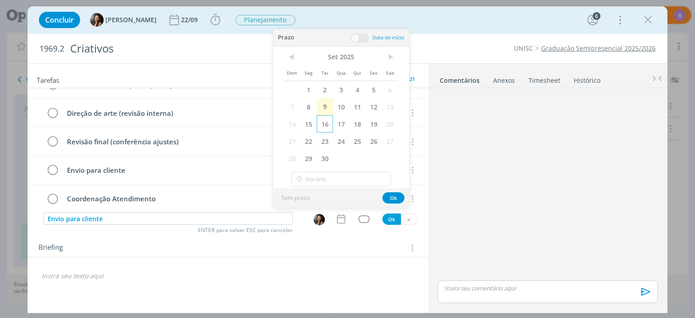
click at [323, 127] on span "16" at bounding box center [325, 123] width 16 height 17
click at [391, 199] on button "Ok" at bounding box center [393, 197] width 22 height 11
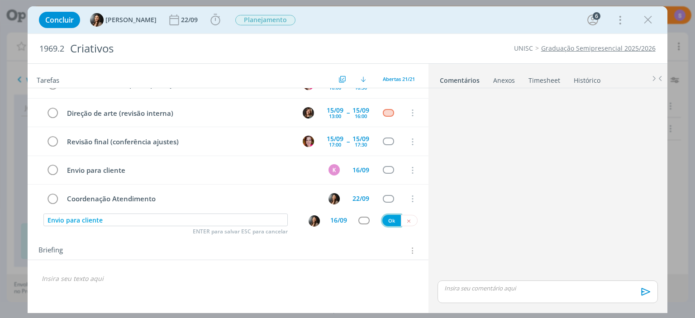
click at [388, 216] on button "Ok" at bounding box center [391, 220] width 19 height 11
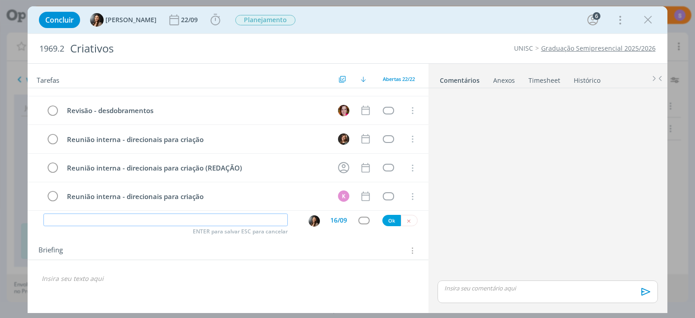
scroll to position [445, 0]
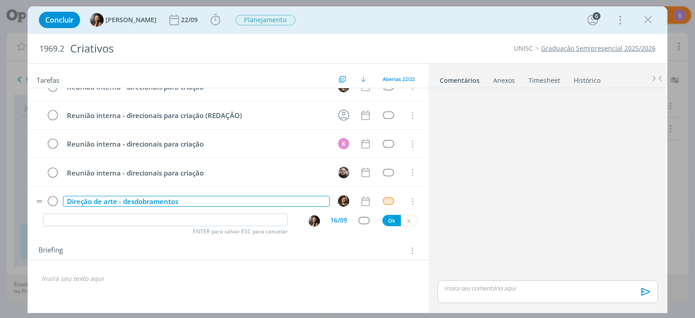
click at [124, 196] on div "Direção de arte - desdobramentos" at bounding box center [196, 201] width 266 height 11
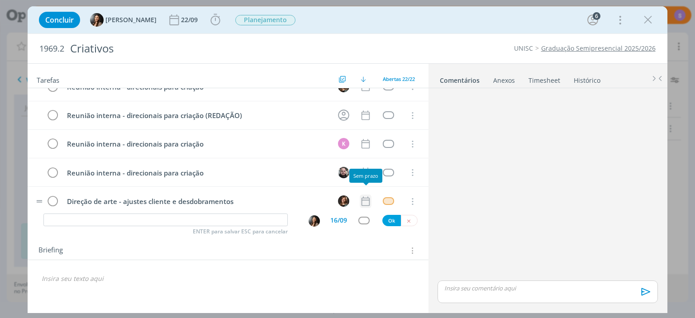
click at [367, 199] on icon "dialog" at bounding box center [366, 201] width 12 height 12
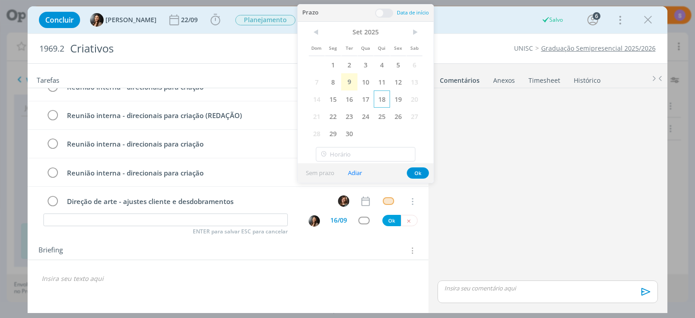
click at [376, 101] on span "18" at bounding box center [382, 98] width 16 height 17
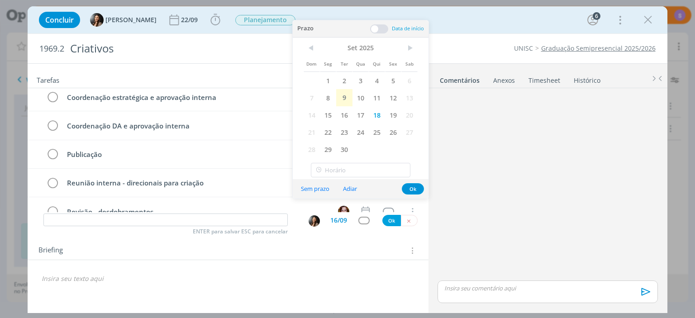
scroll to position [112, 0]
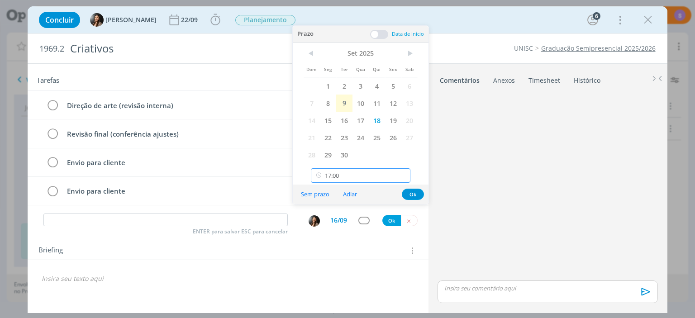
click at [353, 175] on input "17:00" at bounding box center [360, 175] width 99 height 14
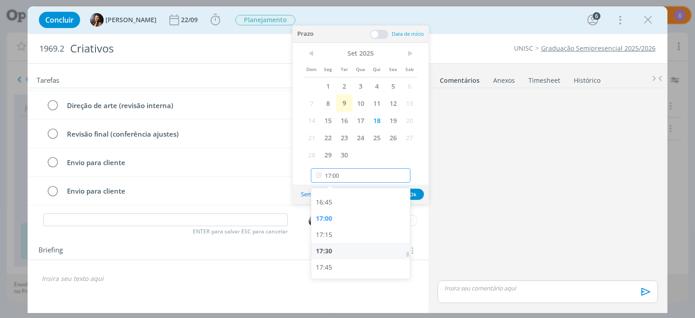
scroll to position [1137, 0]
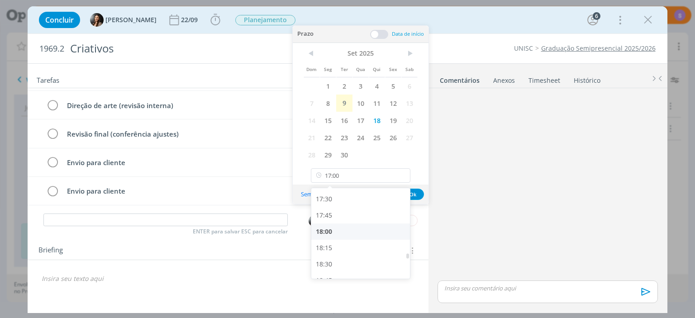
click at [344, 232] on div "18:00" at bounding box center [360, 231] width 99 height 16
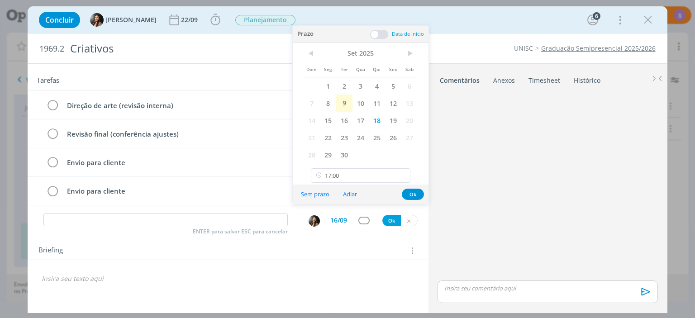
type input "18:00"
click at [386, 32] on span at bounding box center [379, 34] width 18 height 9
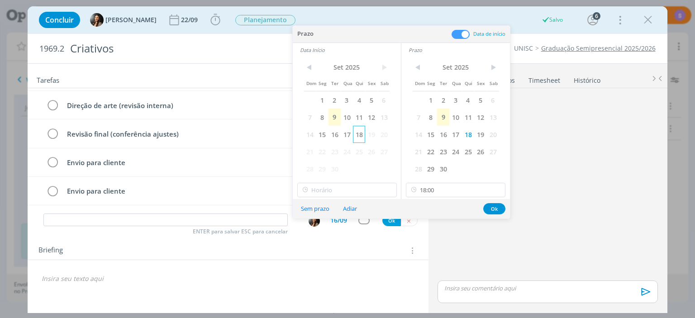
click at [363, 136] on span "18" at bounding box center [359, 134] width 12 height 17
click at [337, 188] on input "text" at bounding box center [346, 190] width 99 height 14
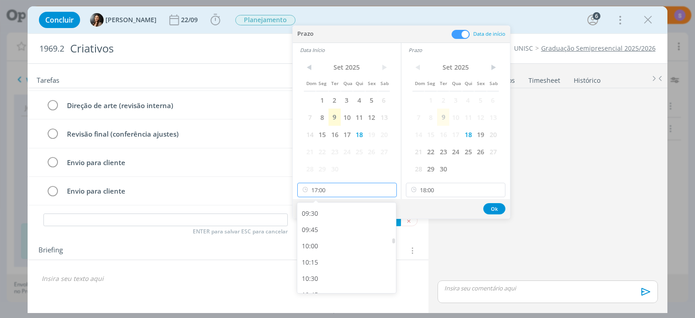
scroll to position [564, 0]
click at [327, 232] on div "09:00" at bounding box center [346, 233] width 99 height 16
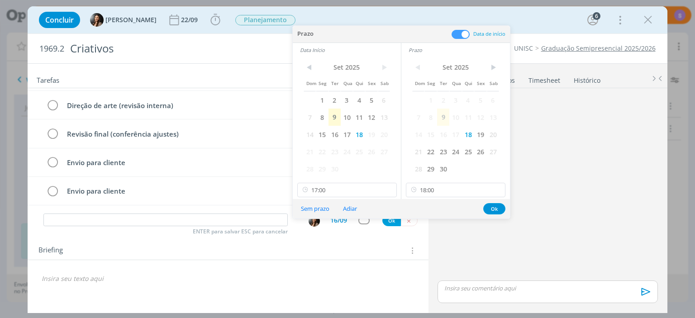
type input "09:00"
click at [493, 210] on button "Ok" at bounding box center [494, 208] width 22 height 11
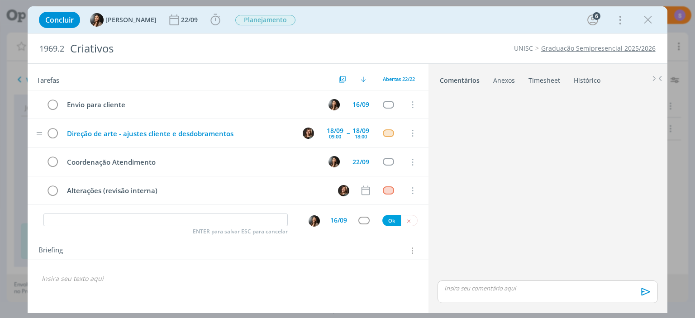
scroll to position [216, 0]
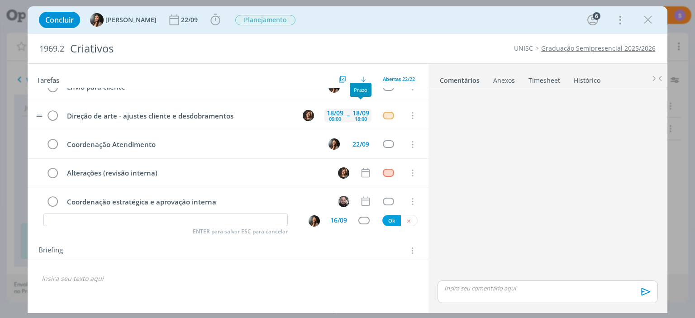
click at [355, 116] on div "18:00" at bounding box center [361, 118] width 12 height 5
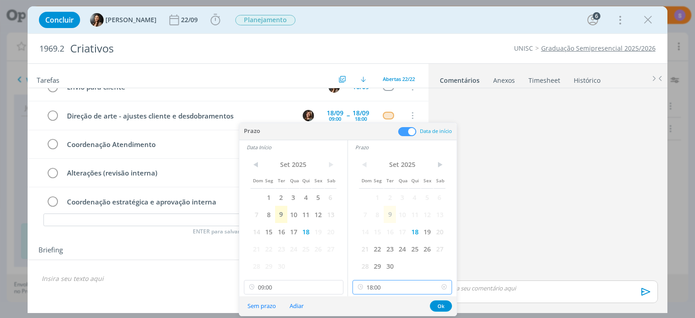
click at [394, 290] on input "18:00" at bounding box center [401, 287] width 99 height 14
click at [442, 305] on button "Ok" at bounding box center [441, 305] width 22 height 11
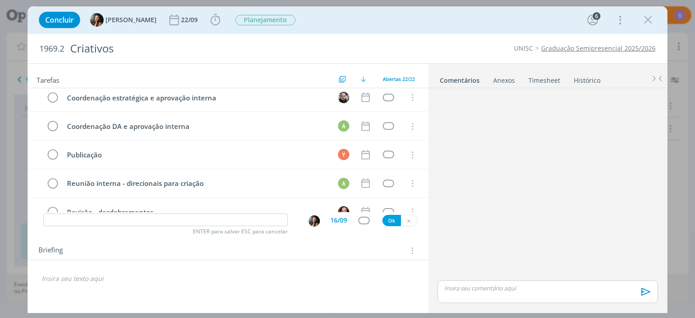
scroll to position [320, 0]
click at [363, 149] on icon "dialog" at bounding box center [366, 154] width 12 height 12
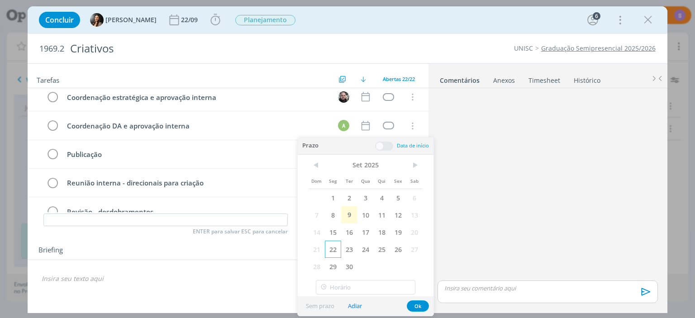
click at [332, 248] on span "22" at bounding box center [333, 249] width 16 height 17
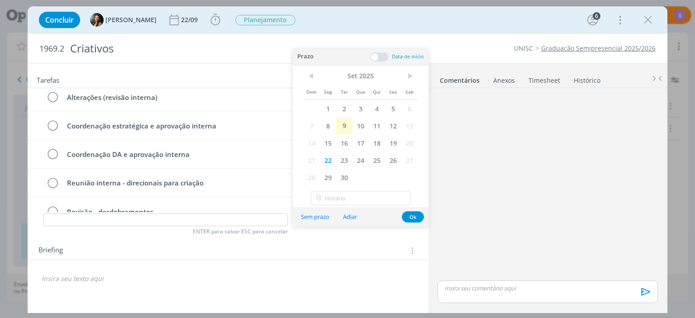
scroll to position [348, 0]
click at [416, 217] on button "Ok" at bounding box center [413, 216] width 22 height 11
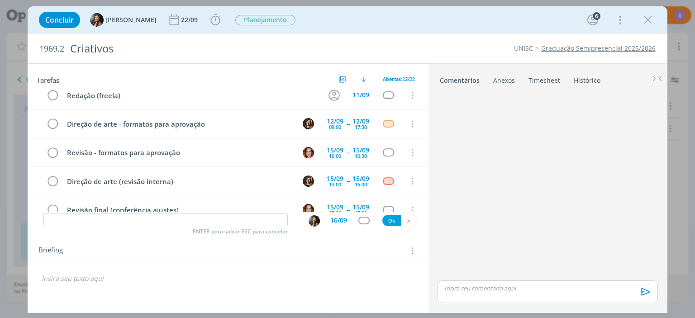
scroll to position [0, 0]
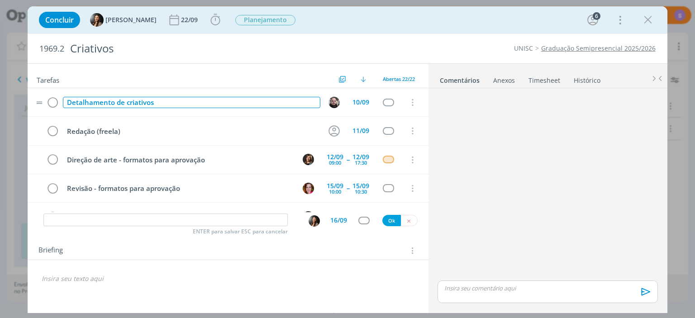
click at [166, 103] on div "Detalhamento de criativos" at bounding box center [191, 102] width 257 height 11
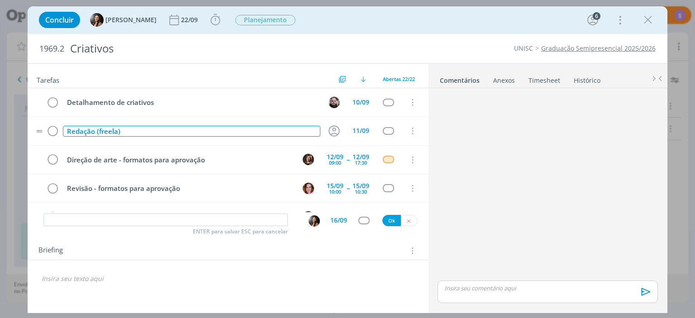
click at [156, 130] on div "Redação (freela)" at bounding box center [191, 131] width 257 height 11
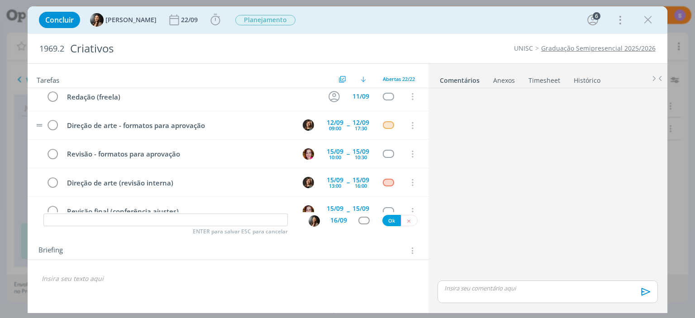
scroll to position [52, 0]
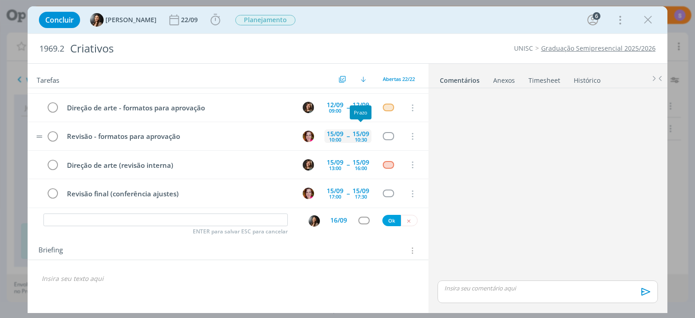
click at [356, 137] on div "10:30" at bounding box center [361, 139] width 12 height 5
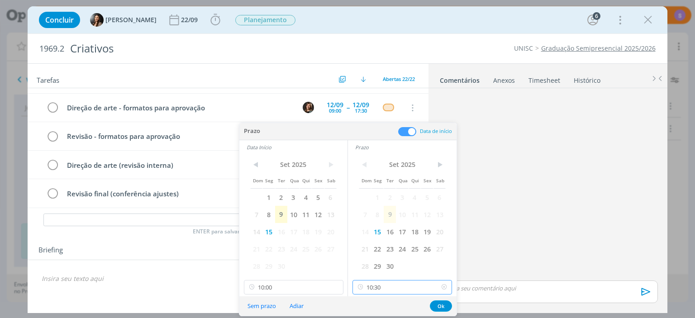
click at [386, 285] on input "10:30" at bounding box center [401, 287] width 99 height 14
click at [380, 231] on div "11:30" at bounding box center [402, 227] width 99 height 16
type input "11:30"
click at [438, 303] on button "Ok" at bounding box center [441, 305] width 22 height 11
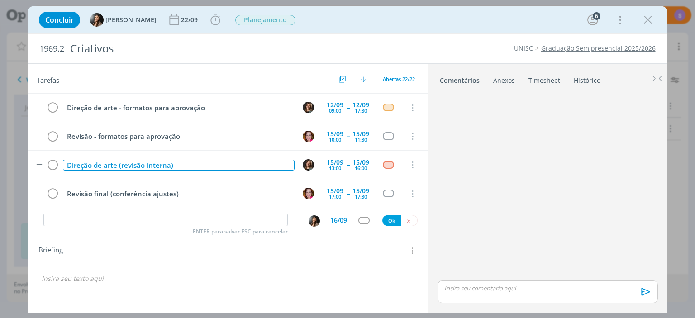
click at [123, 161] on div "Direção de arte (revisão interna)" at bounding box center [178, 165] width 231 height 11
click at [121, 161] on div "Direção de arte (revisão interna)" at bounding box center [178, 165] width 231 height 11
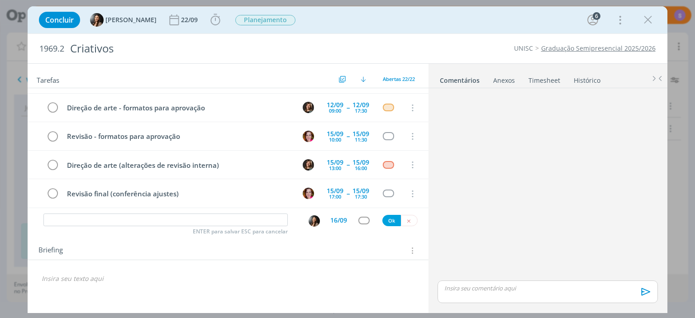
click at [246, 251] on div "Briefing Briefings Predefinidos Versões do Briefing Ver Briefing do Projeto" at bounding box center [228, 251] width 381 height 12
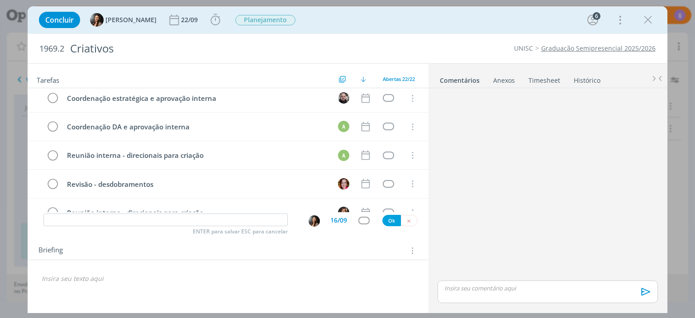
scroll to position [365, 0]
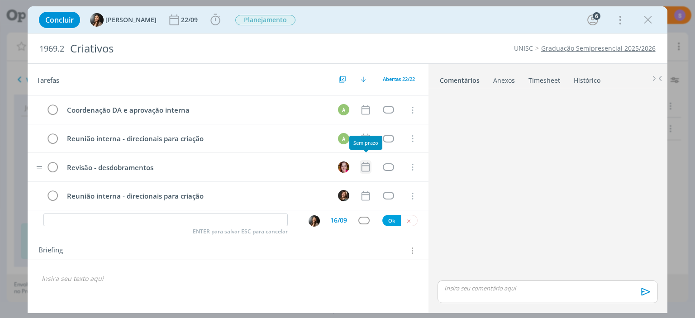
click at [362, 162] on icon "dialog" at bounding box center [365, 166] width 8 height 9
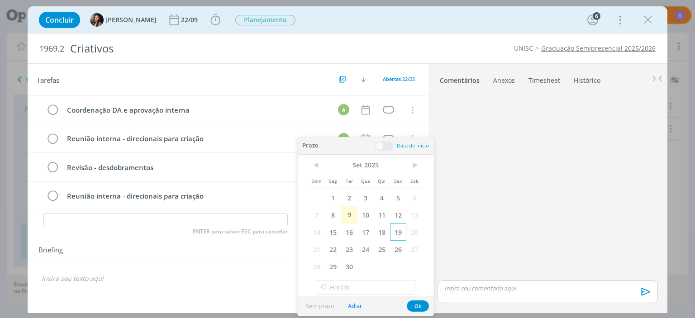
click at [401, 231] on span "19" at bounding box center [398, 231] width 16 height 17
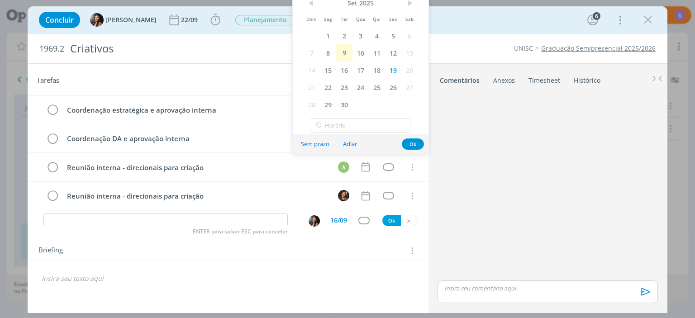
scroll to position [393, 0]
click at [339, 124] on input "17:00" at bounding box center [360, 125] width 99 height 14
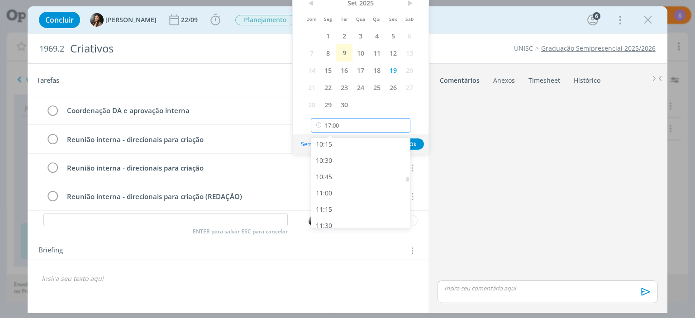
scroll to position [616, 0]
click at [338, 207] on div "10:30" at bounding box center [360, 214] width 99 height 16
type input "10:30"
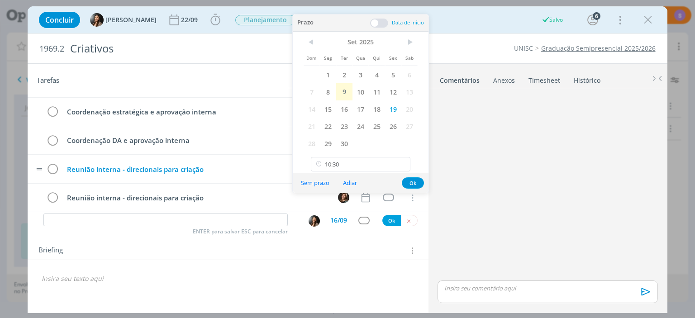
scroll to position [341, 0]
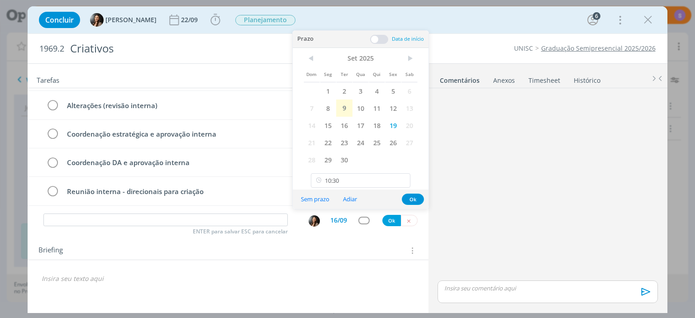
click at [373, 36] on span at bounding box center [379, 39] width 18 height 9
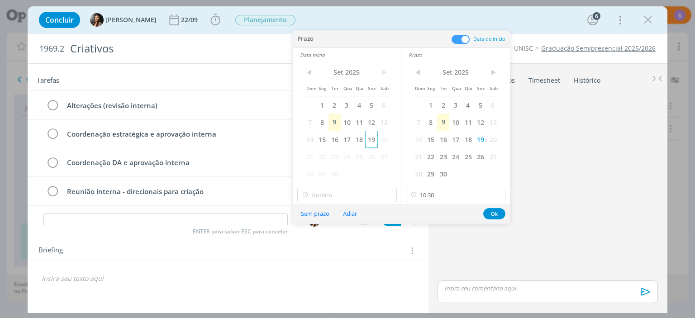
click at [375, 138] on span "19" at bounding box center [371, 139] width 12 height 17
click at [322, 199] on input "10:30" at bounding box center [346, 195] width 99 height 14
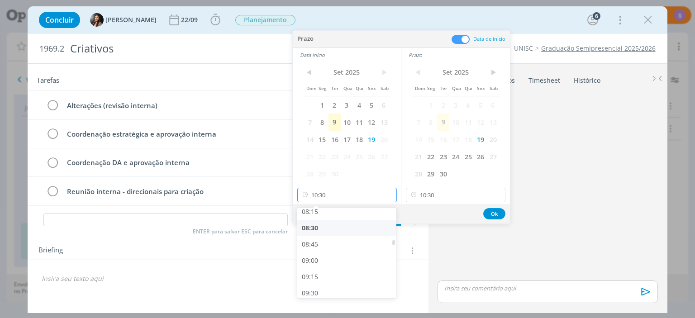
scroll to position [557, 0]
click at [320, 248] on div "09:00" at bounding box center [346, 245] width 99 height 16
type input "09:00"
click at [489, 212] on button "Ok" at bounding box center [494, 213] width 22 height 11
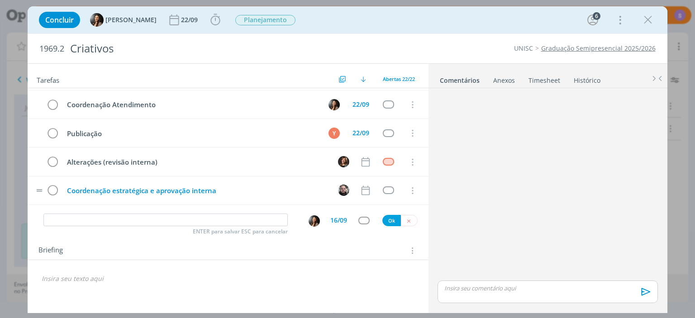
scroll to position [268, 0]
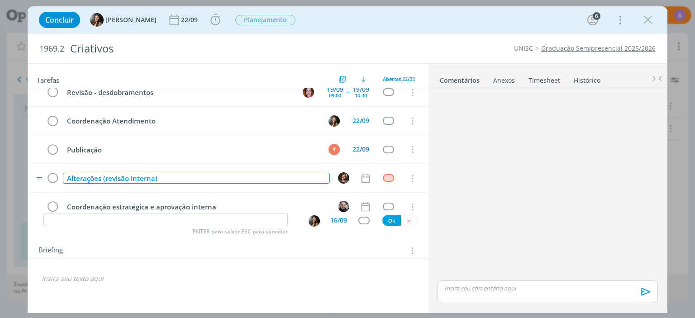
click at [105, 173] on div "Alterações (revisão interna)" at bounding box center [196, 178] width 266 height 11
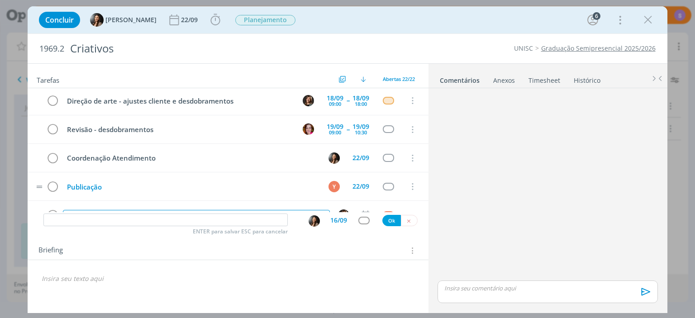
scroll to position [216, 0]
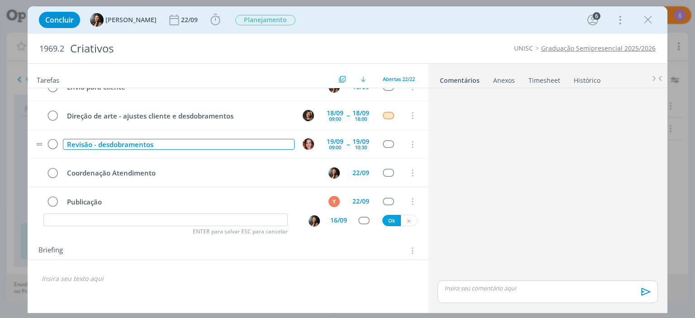
click at [95, 141] on div "Revisão - desdobramentos" at bounding box center [178, 144] width 231 height 11
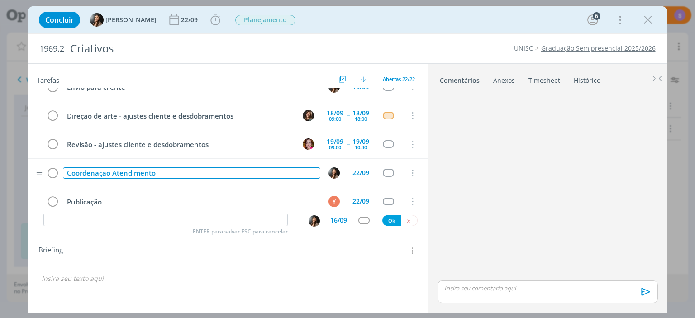
click at [223, 167] on div "Coordenação Atendimento" at bounding box center [191, 172] width 257 height 11
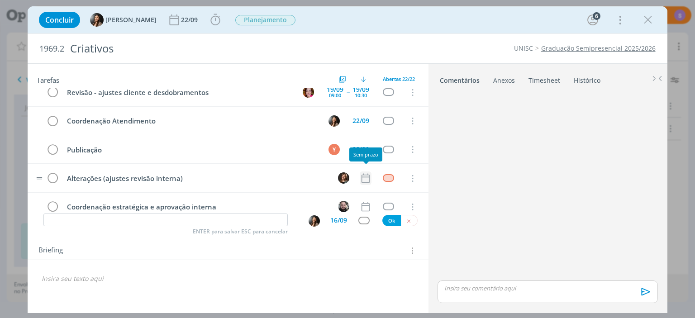
click at [362, 176] on icon "dialog" at bounding box center [366, 178] width 12 height 12
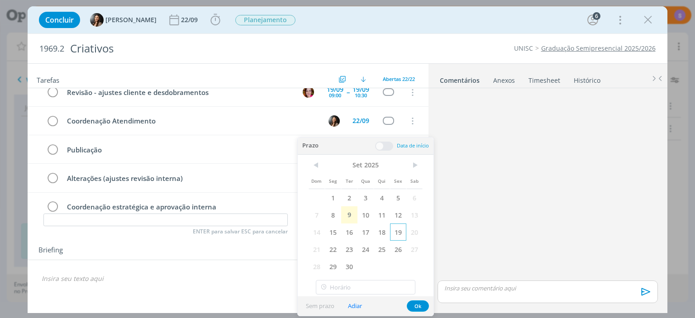
click at [397, 232] on span "19" at bounding box center [398, 231] width 16 height 17
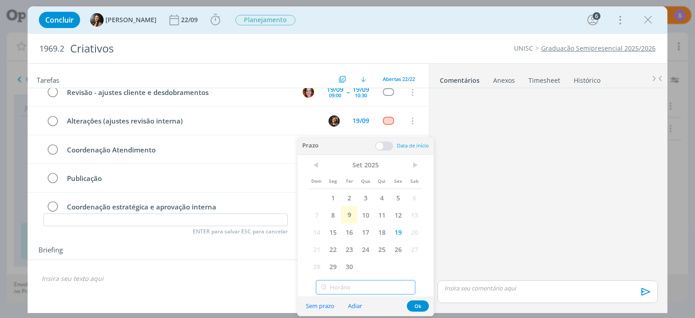
type input "18:00"
click at [378, 288] on input "18:00" at bounding box center [365, 287] width 99 height 14
click at [352, 220] on div "18:00" at bounding box center [365, 214] width 99 height 16
click at [390, 147] on span at bounding box center [384, 146] width 18 height 9
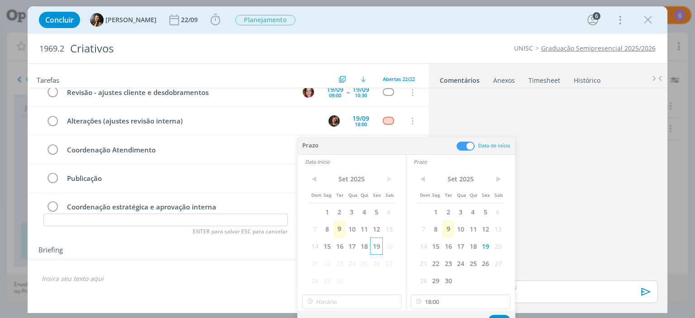
click at [374, 248] on span "19" at bounding box center [376, 245] width 12 height 17
click at [346, 297] on input "18:00" at bounding box center [351, 301] width 99 height 14
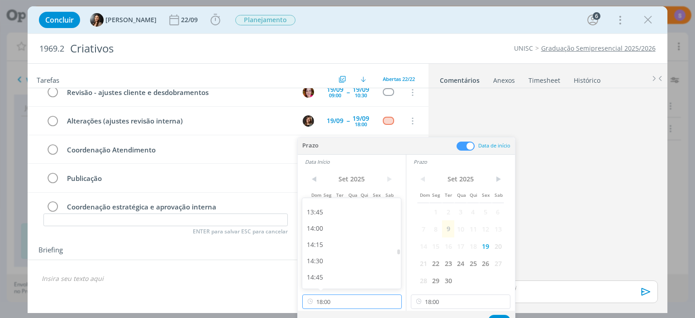
scroll to position [838, 0]
click at [315, 218] on div "13:00" at bounding box center [351, 215] width 99 height 16
type input "13:00"
click at [498, 316] on button "Ok" at bounding box center [499, 320] width 22 height 11
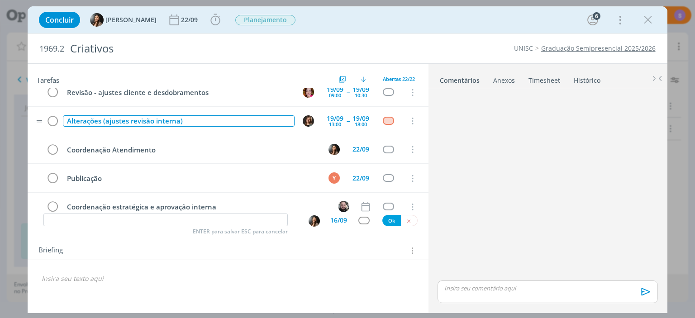
click at [131, 117] on div "Alterações (ajustes revisão interna)" at bounding box center [178, 120] width 231 height 11
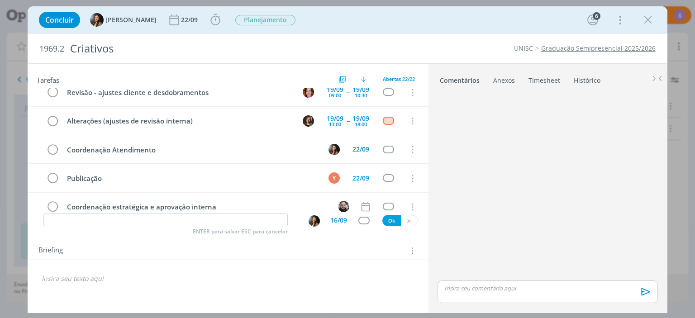
click at [249, 267] on div "🙂" at bounding box center [228, 275] width 400 height 30
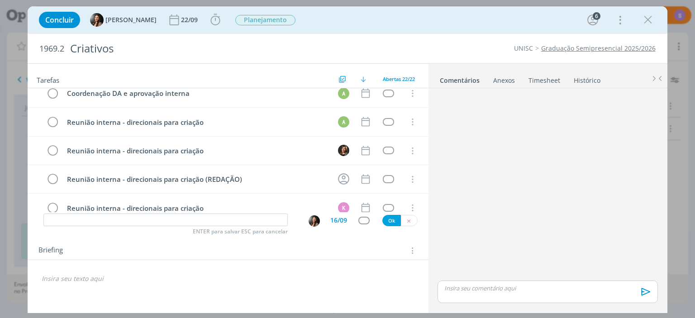
scroll to position [424, 0]
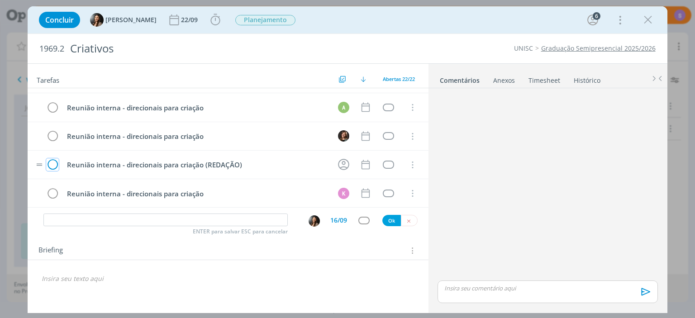
click at [55, 159] on icon "dialog" at bounding box center [52, 165] width 13 height 14
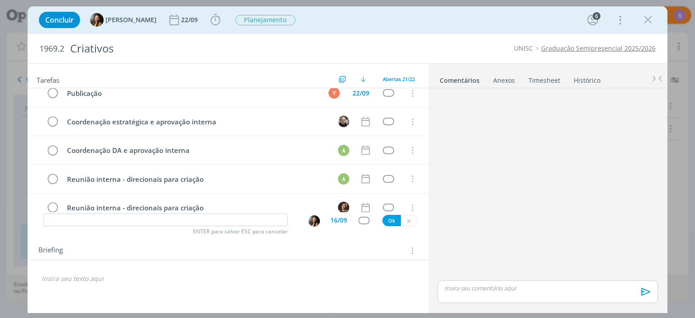
scroll to position [448, 0]
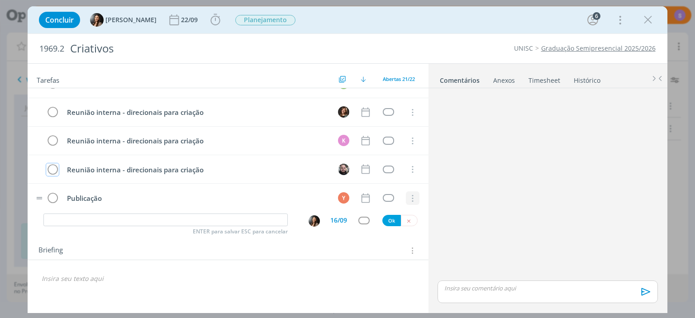
click at [412, 194] on icon "dialog" at bounding box center [412, 198] width 10 height 8
click at [408, 178] on link "Cancelar" at bounding box center [382, 184] width 71 height 14
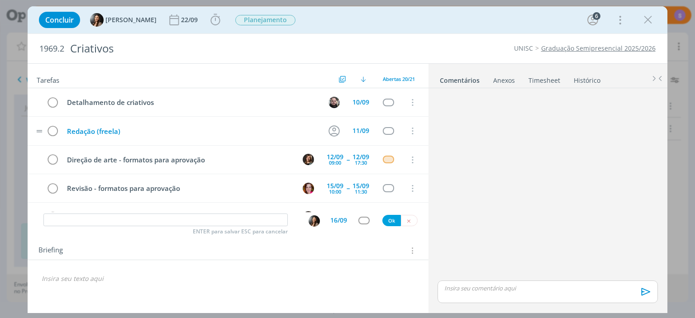
scroll to position [52, 0]
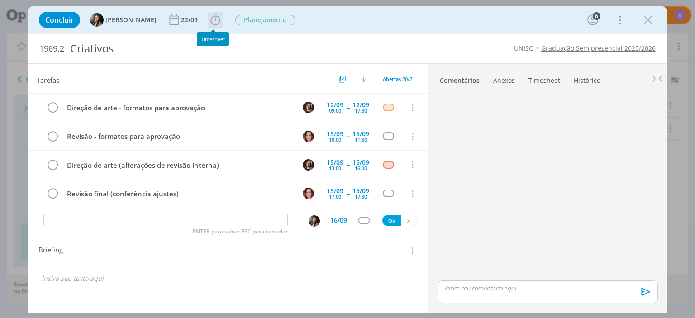
click at [211, 21] on icon "dialog" at bounding box center [215, 20] width 14 height 14
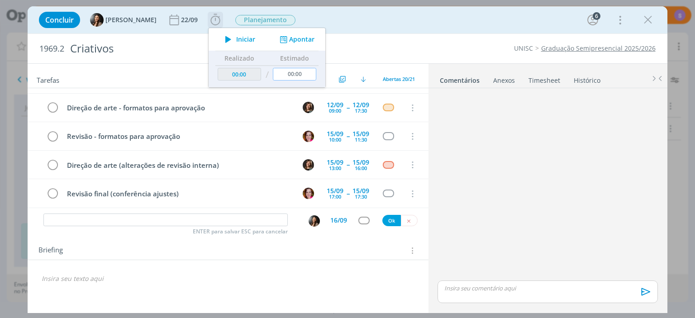
drag, startPoint x: 304, startPoint y: 74, endPoint x: 281, endPoint y: 67, distance: 24.6
click at [281, 68] on input "00:00" at bounding box center [294, 74] width 43 height 13
type input "60:00"
click at [245, 179] on tr "Revisão final (conferência ajustes) 15/09 17:00 -- 15/09 17:30 Cancelar" at bounding box center [228, 193] width 400 height 28
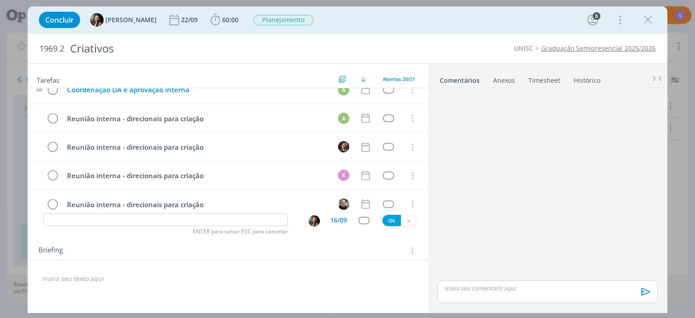
scroll to position [420, 0]
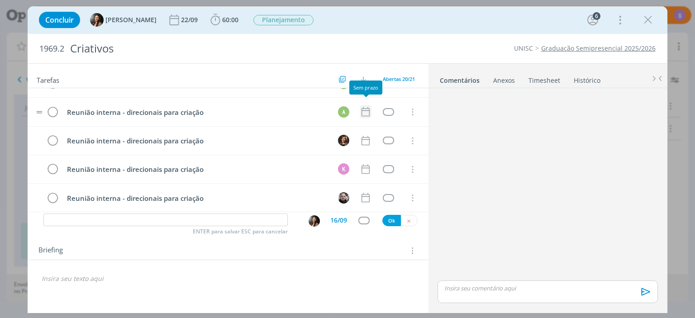
click at [362, 107] on icon "dialog" at bounding box center [366, 112] width 12 height 12
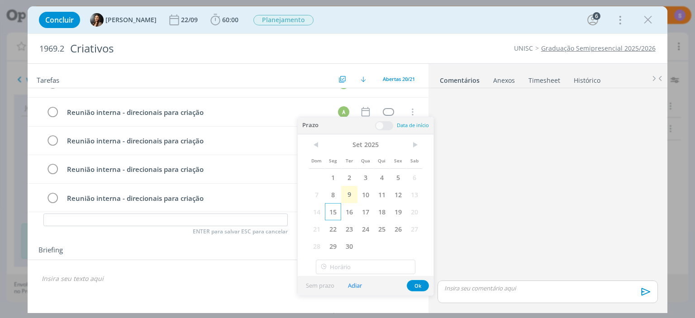
click at [338, 210] on span "15" at bounding box center [333, 211] width 16 height 17
click at [413, 284] on button "Ok" at bounding box center [418, 285] width 22 height 11
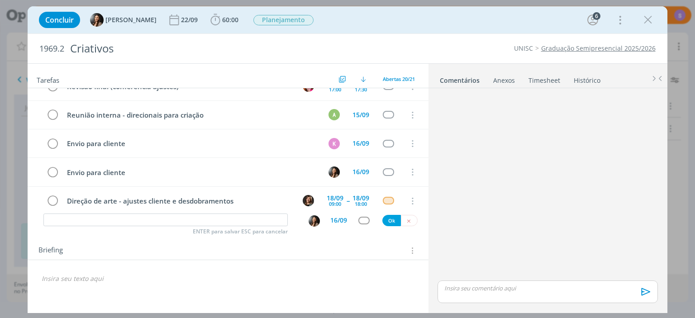
scroll to position [107, 0]
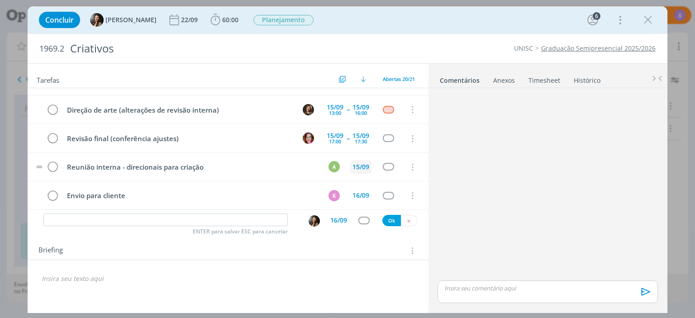
click at [357, 164] on div "15/09" at bounding box center [360, 167] width 17 height 6
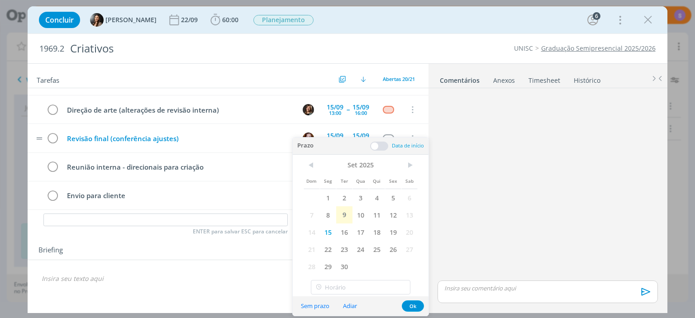
scroll to position [55, 0]
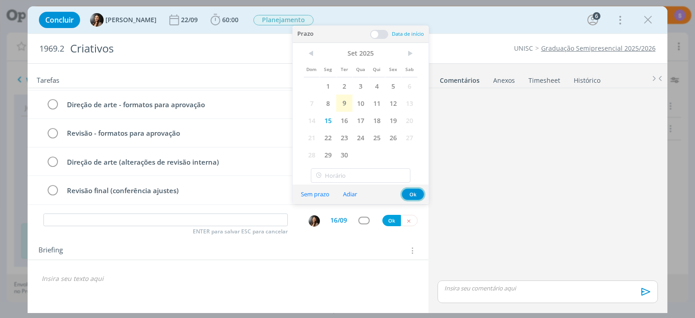
click at [408, 194] on button "Ok" at bounding box center [413, 194] width 22 height 11
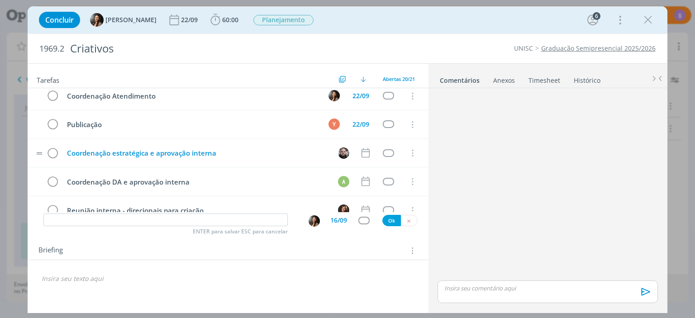
scroll to position [368, 0]
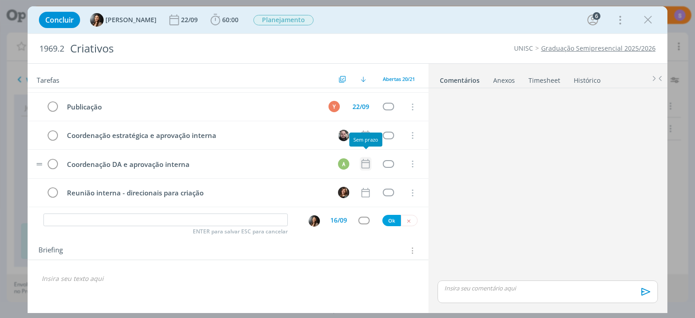
click at [364, 161] on icon "dialog" at bounding box center [366, 164] width 12 height 12
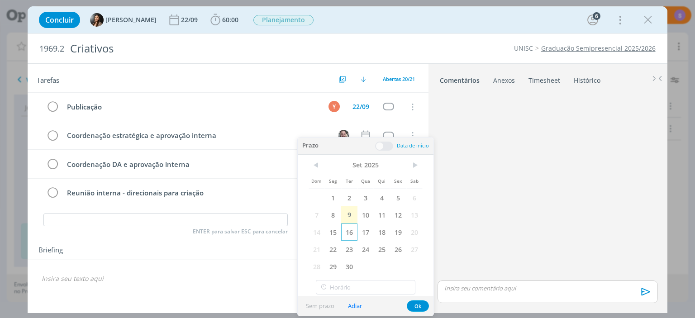
click at [345, 231] on span "16" at bounding box center [349, 231] width 16 height 17
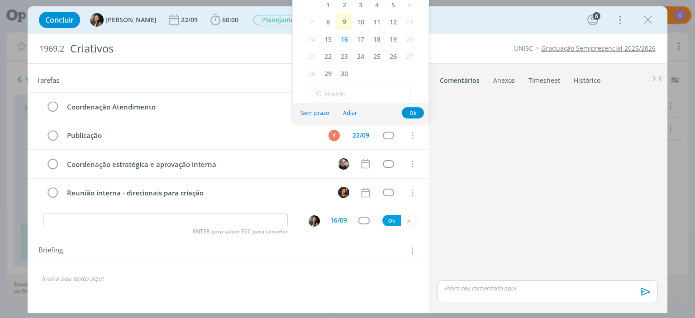
scroll to position [396, 0]
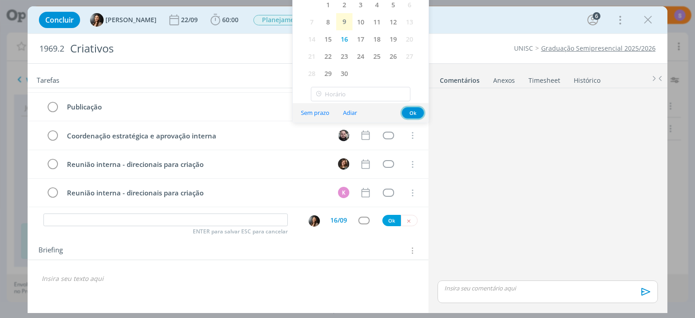
click at [415, 113] on button "Ok" at bounding box center [413, 112] width 22 height 11
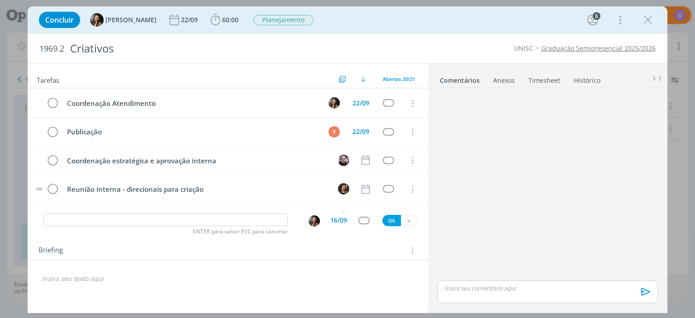
scroll to position [420, 0]
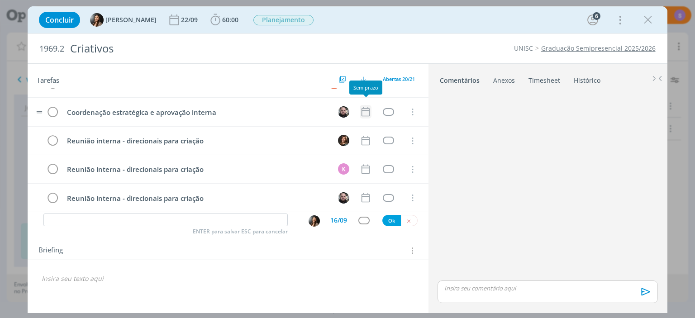
click at [361, 107] on icon "dialog" at bounding box center [365, 111] width 8 height 9
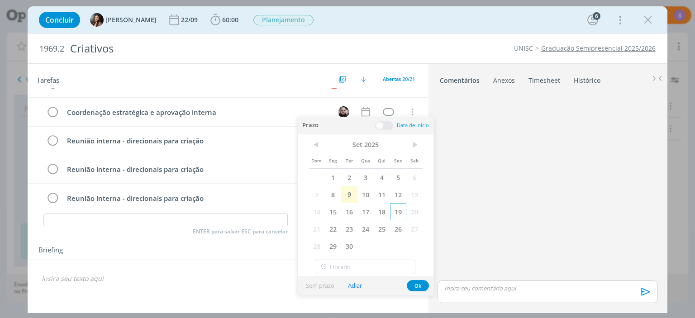
click at [394, 211] on span "19" at bounding box center [398, 211] width 16 height 17
click at [417, 284] on button "Ok" at bounding box center [418, 285] width 22 height 11
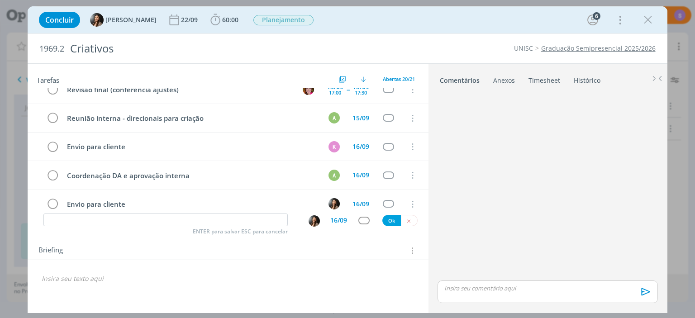
scroll to position [0, 0]
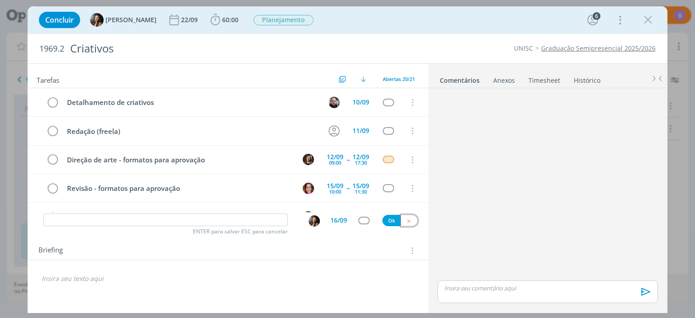
click at [410, 218] on icon "dialog" at bounding box center [409, 221] width 6 height 6
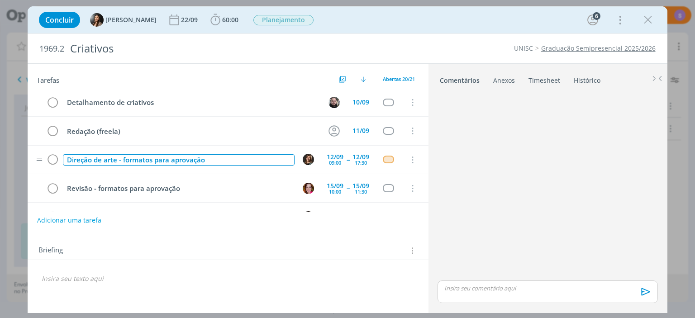
click at [269, 160] on div "Direção de arte - formatos para aprovação" at bounding box center [178, 159] width 231 height 11
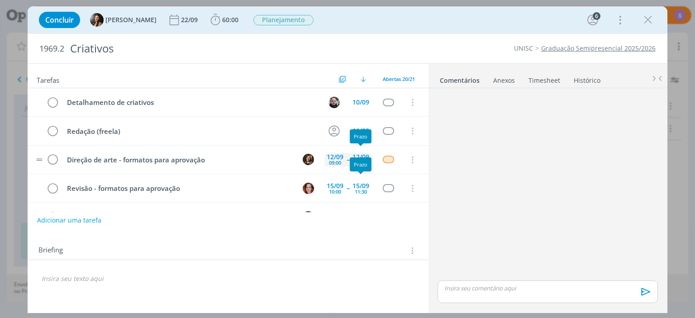
click at [357, 154] on div "12/09" at bounding box center [360, 157] width 17 height 6
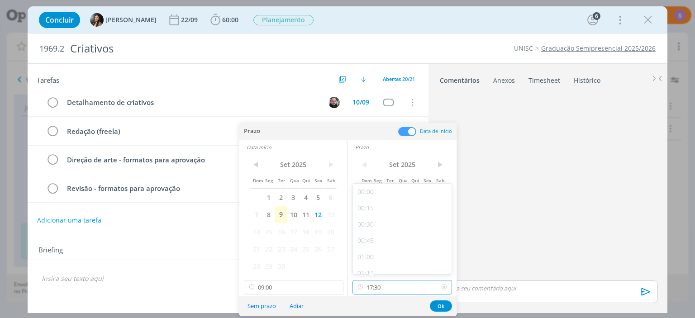
click at [383, 288] on input "17:30" at bounding box center [401, 287] width 99 height 14
click at [381, 250] on div "18:00" at bounding box center [402, 246] width 99 height 16
type input "18:00"
drag, startPoint x: 438, startPoint y: 302, endPoint x: 424, endPoint y: 294, distance: 16.0
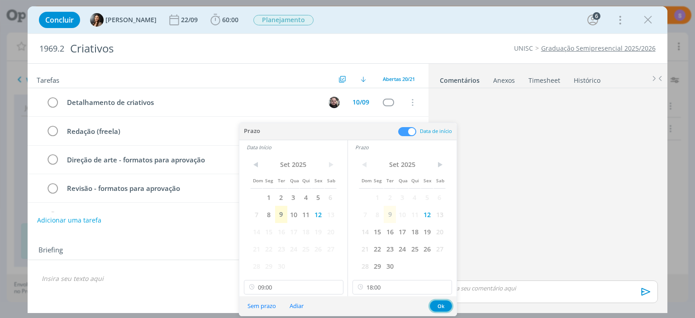
click at [437, 302] on button "Ok" at bounding box center [441, 305] width 22 height 11
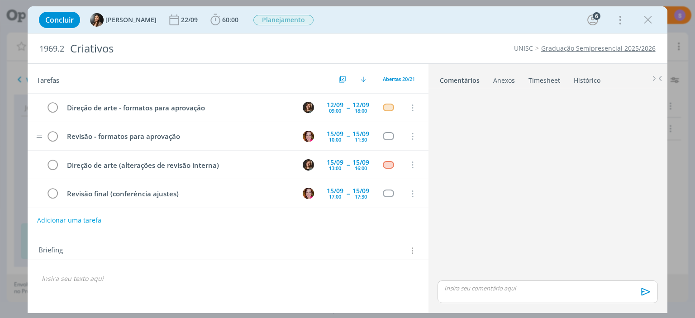
scroll to position [104, 0]
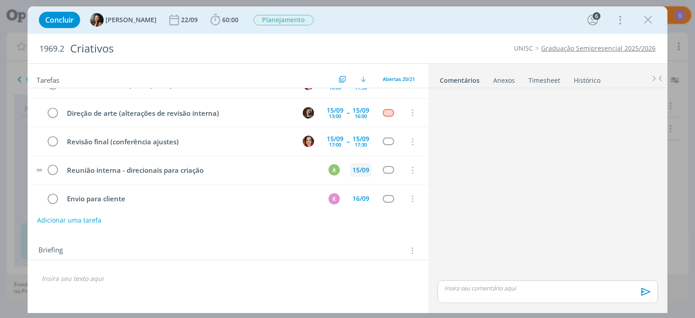
click at [355, 167] on div "15/09" at bounding box center [360, 170] width 17 height 6
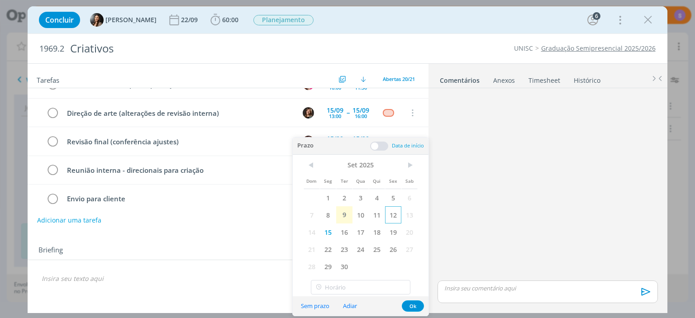
click at [394, 219] on span "12" at bounding box center [393, 214] width 16 height 17
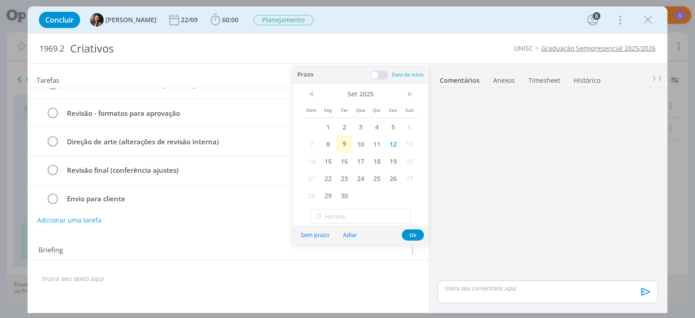
scroll to position [132, 0]
click at [412, 236] on button "Ok" at bounding box center [413, 234] width 22 height 11
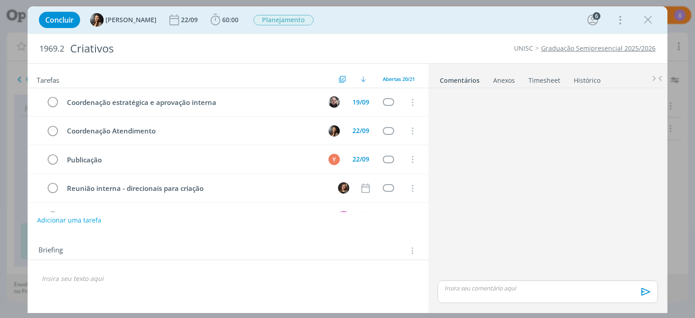
scroll to position [393, 0]
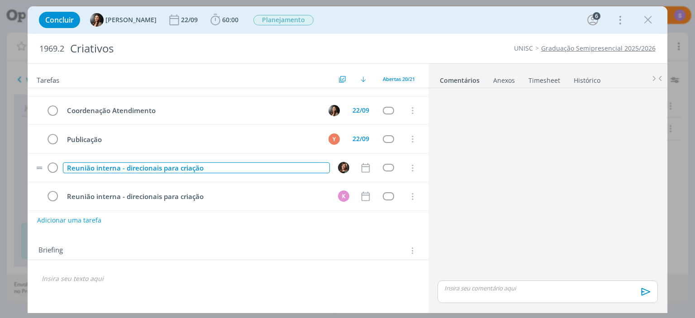
click at [227, 164] on div "Reunião interna - direcionais para criação" at bounding box center [196, 167] width 266 height 11
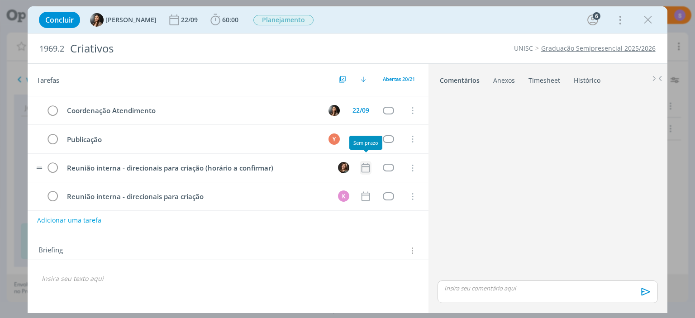
click at [364, 164] on icon "dialog" at bounding box center [366, 168] width 12 height 12
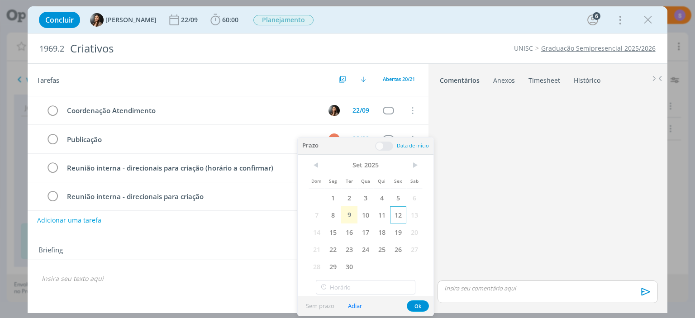
click at [404, 214] on span "12" at bounding box center [398, 214] width 16 height 17
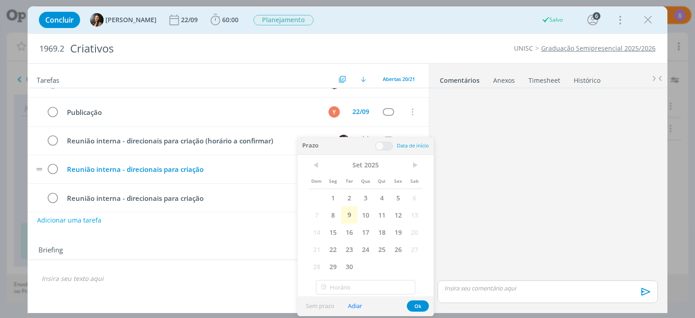
scroll to position [392, 0]
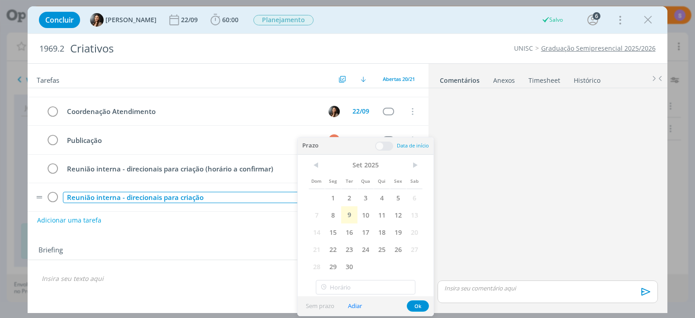
click at [216, 195] on div "Reunião interna - direcionais para criação" at bounding box center [196, 197] width 266 height 11
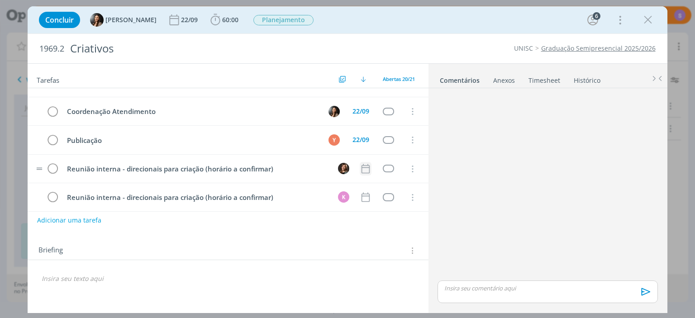
click at [365, 163] on icon "dialog" at bounding box center [366, 169] width 12 height 12
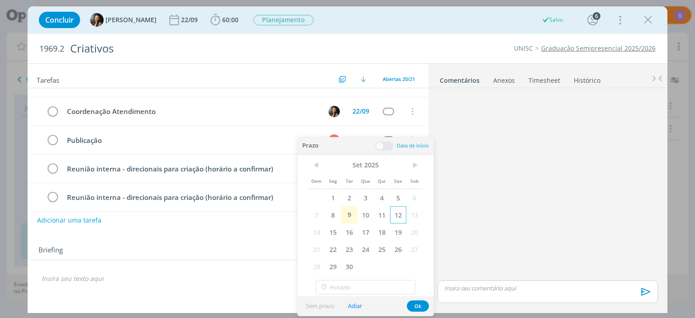
click at [401, 216] on span "12" at bounding box center [398, 214] width 16 height 17
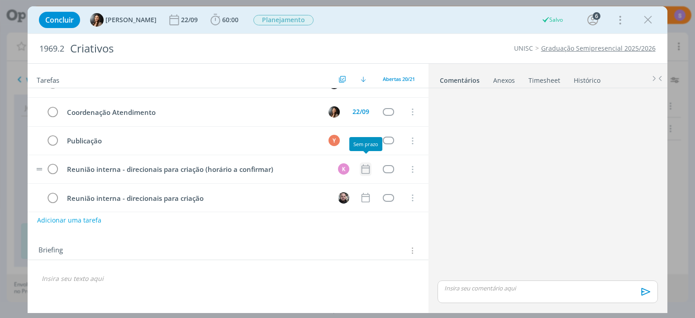
click at [365, 163] on icon "dialog" at bounding box center [366, 169] width 12 height 12
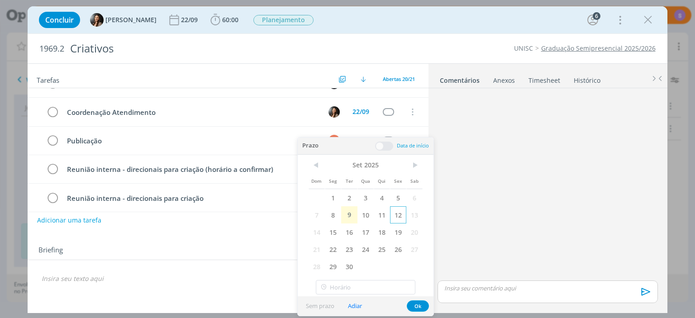
click at [397, 215] on span "12" at bounding box center [398, 214] width 16 height 17
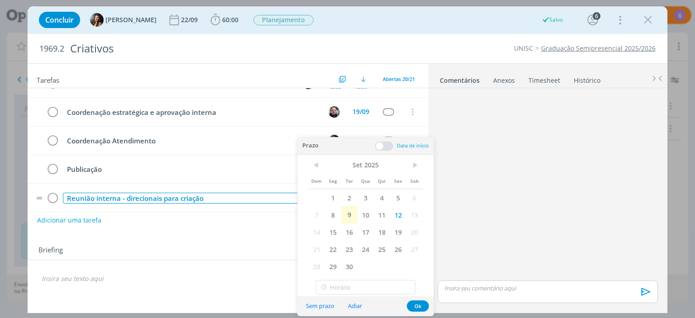
click at [220, 193] on div "Reunião interna - direcionais para criação" at bounding box center [196, 198] width 266 height 11
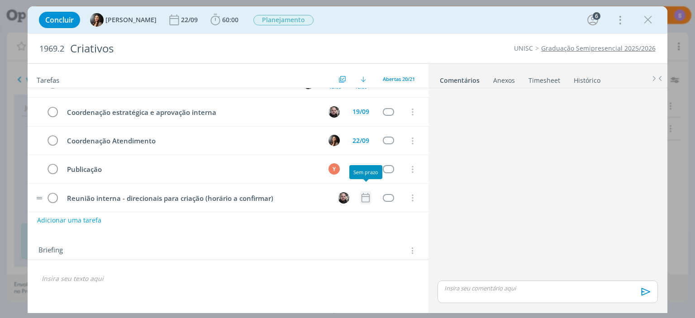
click at [366, 193] on icon "dialog" at bounding box center [365, 197] width 8 height 9
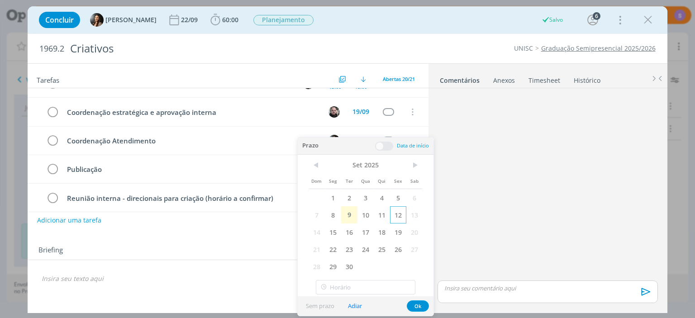
click at [399, 215] on span "12" at bounding box center [398, 214] width 16 height 17
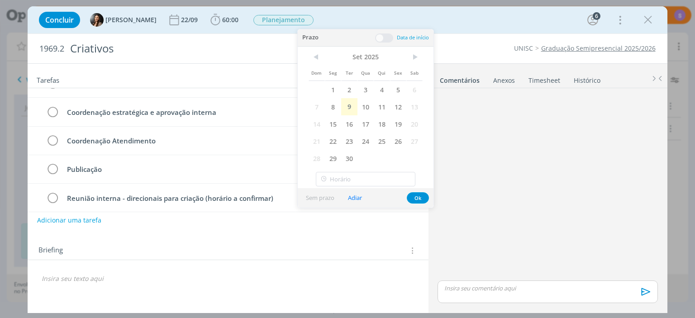
scroll to position [392, 0]
click at [416, 199] on button "Ok" at bounding box center [418, 197] width 22 height 11
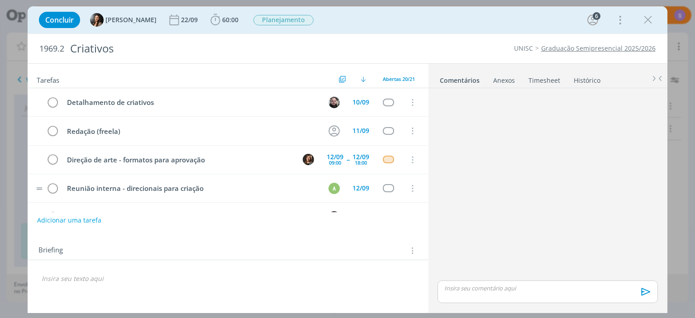
scroll to position [52, 0]
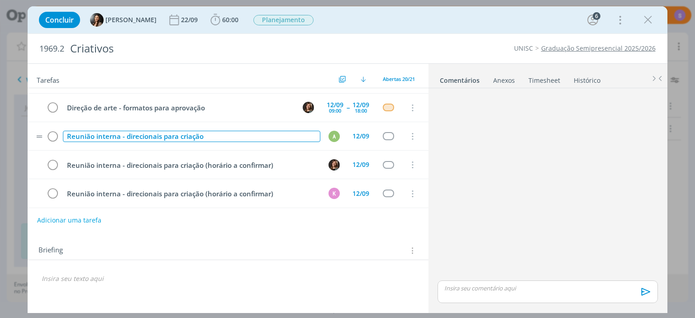
click at [217, 136] on div "Reunião interna - direcionais para criação" at bounding box center [191, 136] width 257 height 11
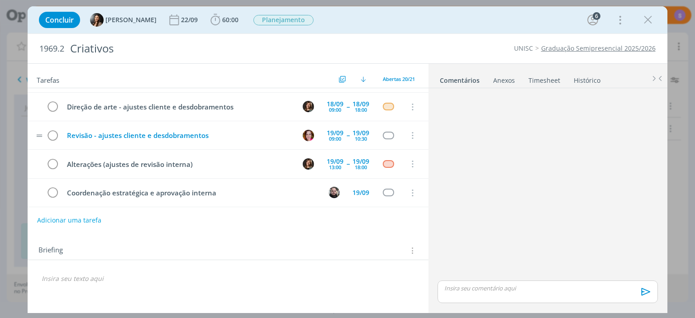
scroll to position [420, 0]
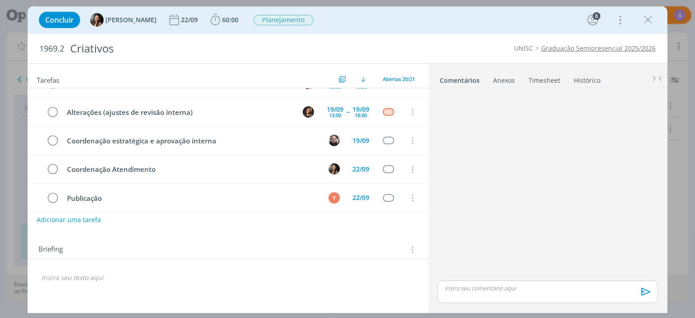
click at [93, 223] on button "Adicionar uma tarefa" at bounding box center [69, 219] width 64 height 15
type input "Revisão final"
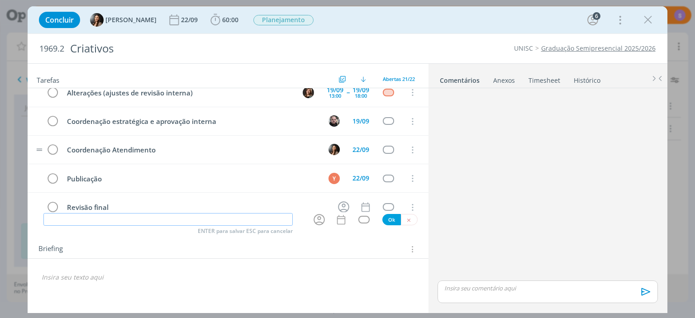
scroll to position [448, 0]
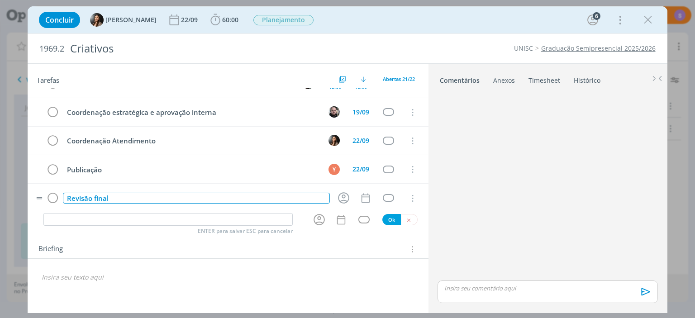
click at [177, 193] on div "Revisão final" at bounding box center [196, 198] width 266 height 11
click at [340, 191] on icon "dialog" at bounding box center [343, 198] width 14 height 14
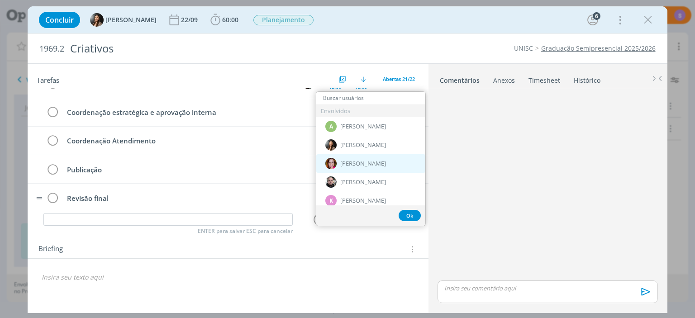
click at [345, 162] on span "[PERSON_NAME]" at bounding box center [363, 163] width 46 height 7
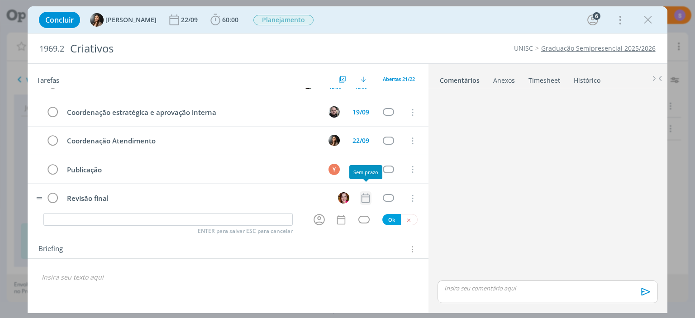
click at [362, 192] on icon "dialog" at bounding box center [366, 198] width 12 height 12
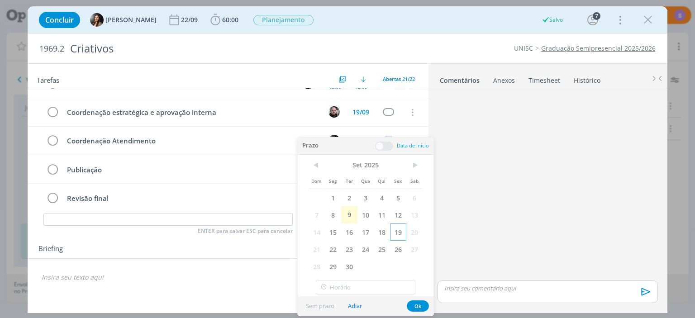
click at [393, 234] on span "19" at bounding box center [398, 231] width 16 height 17
click at [417, 303] on button "Ok" at bounding box center [418, 305] width 22 height 11
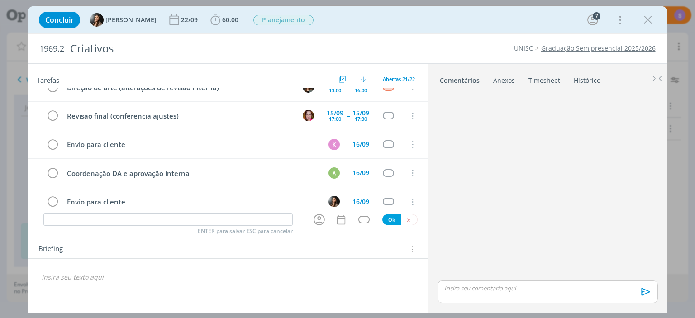
scroll to position [240, 0]
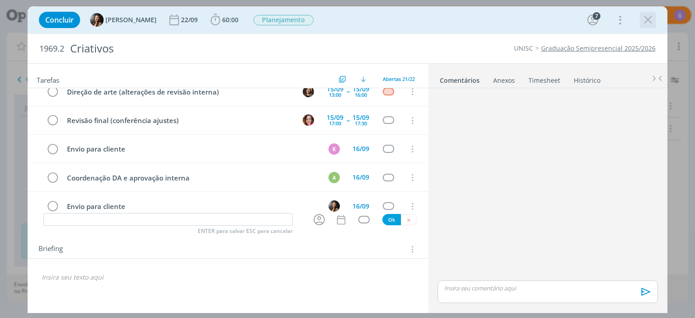
click at [646, 24] on icon "dialog" at bounding box center [648, 20] width 14 height 14
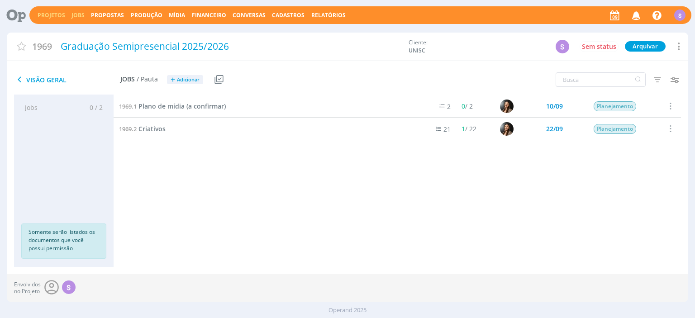
click at [74, 15] on link "Jobs" at bounding box center [77, 15] width 13 height 8
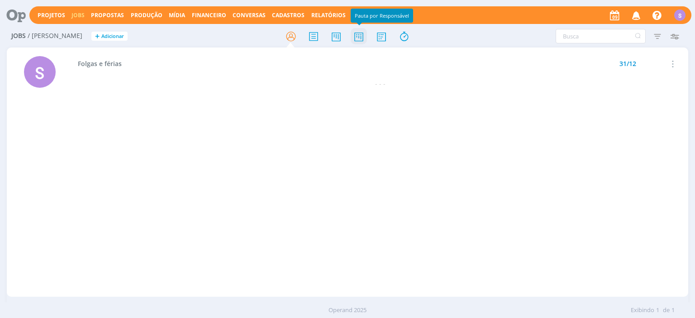
click at [359, 37] on icon at bounding box center [359, 37] width 16 height 18
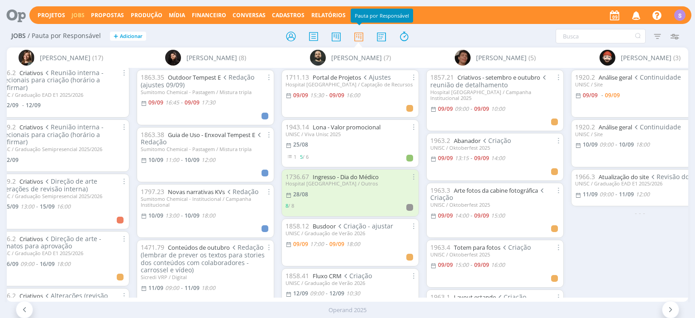
scroll to position [0, 484]
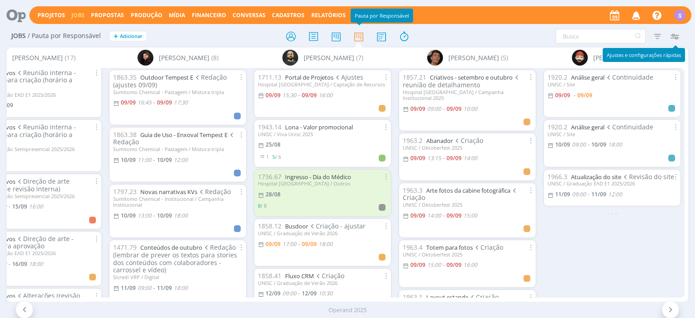
click at [673, 34] on icon "button" at bounding box center [674, 36] width 16 height 16
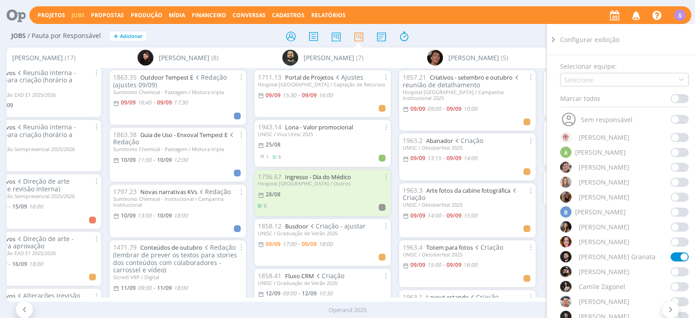
scroll to position [82, 0]
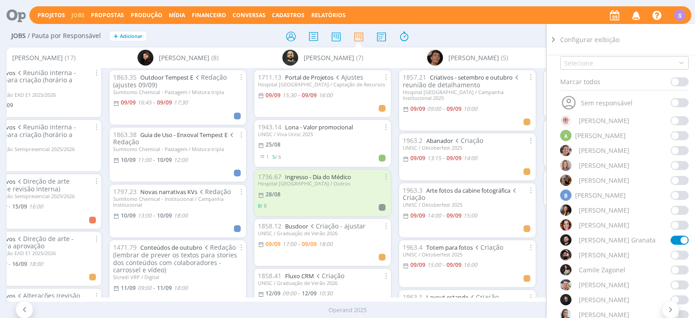
click at [673, 223] on span at bounding box center [679, 225] width 18 height 9
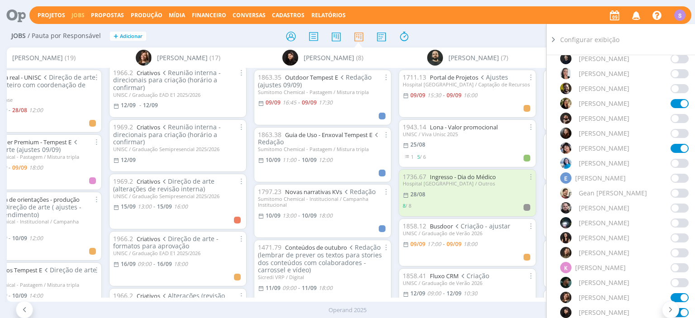
scroll to position [342, 0]
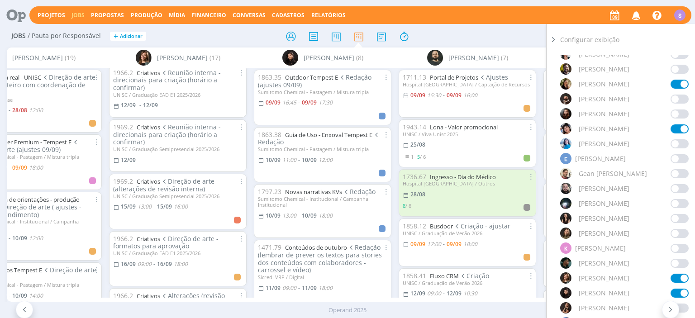
click at [676, 235] on span at bounding box center [679, 233] width 18 height 9
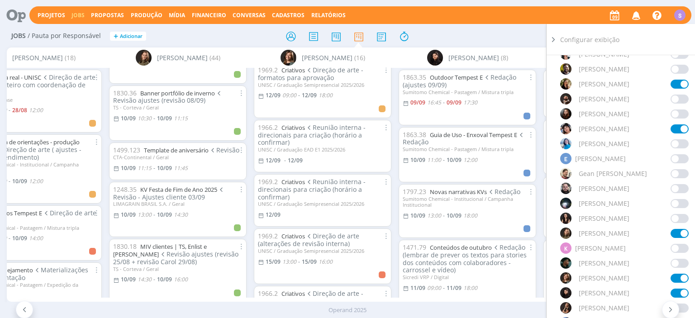
scroll to position [107, 0]
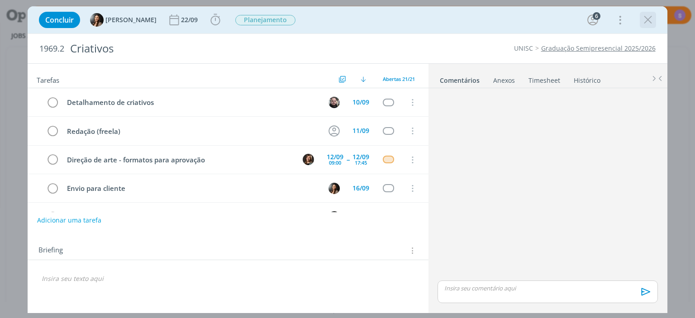
click at [645, 22] on icon "dialog" at bounding box center [648, 20] width 14 height 14
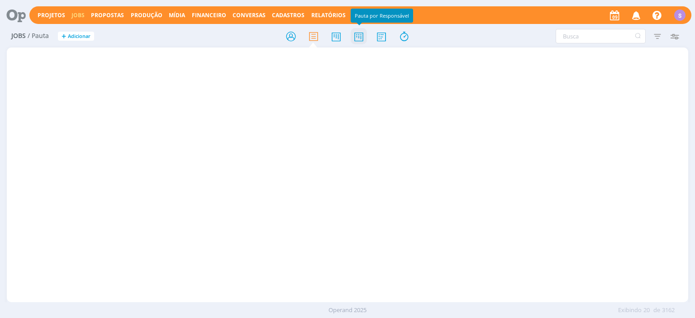
click at [355, 35] on icon at bounding box center [359, 37] width 16 height 18
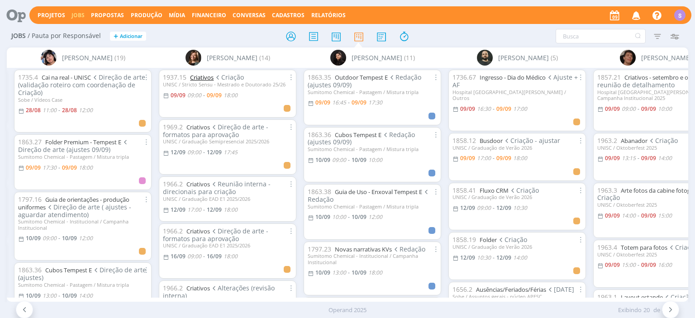
scroll to position [0, 288]
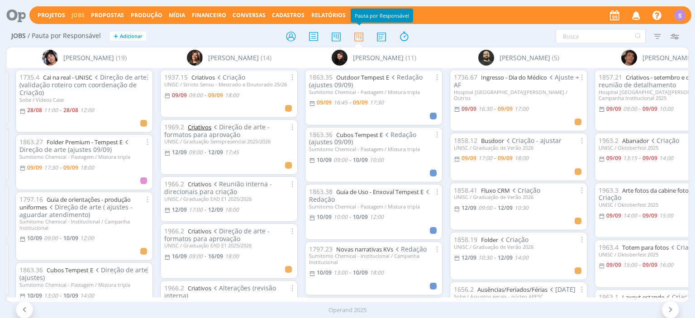
click at [201, 129] on link "Criativos" at bounding box center [200, 127] width 24 height 8
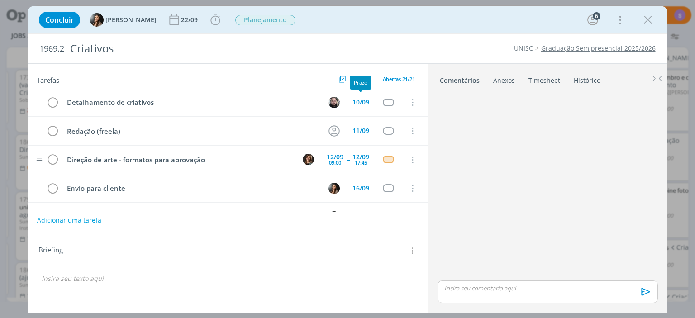
scroll to position [28, 0]
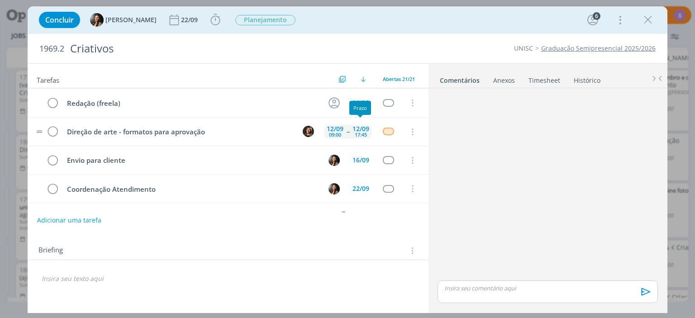
click at [361, 133] on div "17:45" at bounding box center [361, 134] width 12 height 5
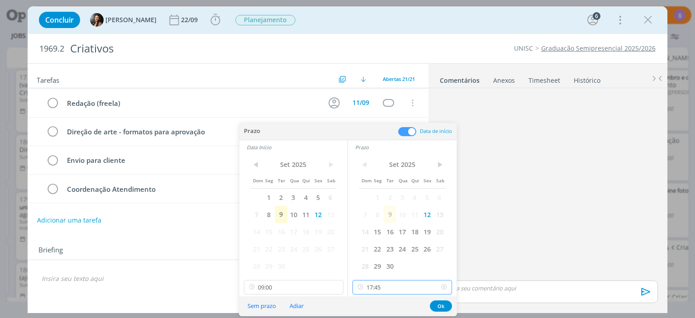
click at [391, 289] on input "17:45" at bounding box center [401, 287] width 99 height 14
click at [381, 248] on div "17:30" at bounding box center [402, 250] width 99 height 16
type input "17:30"
click at [435, 300] on button "Ok" at bounding box center [441, 305] width 22 height 11
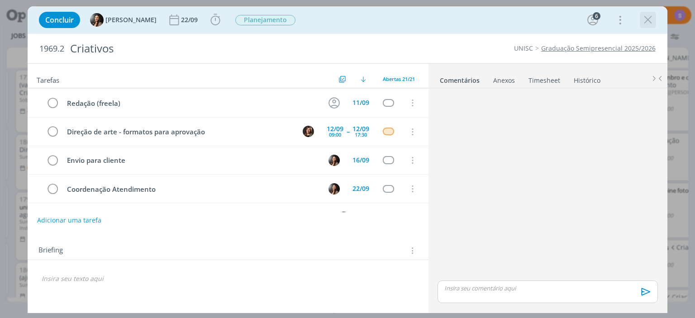
click at [647, 19] on icon "dialog" at bounding box center [648, 20] width 14 height 14
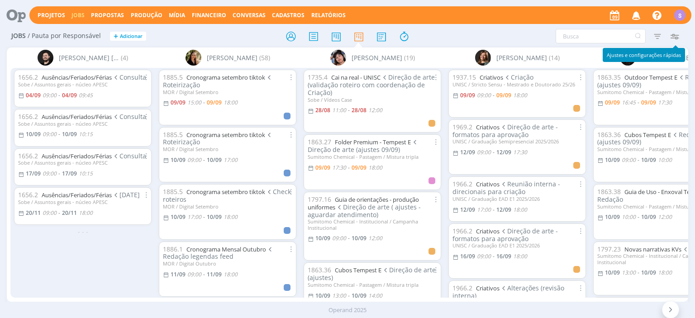
click at [675, 33] on icon "button" at bounding box center [674, 36] width 16 height 16
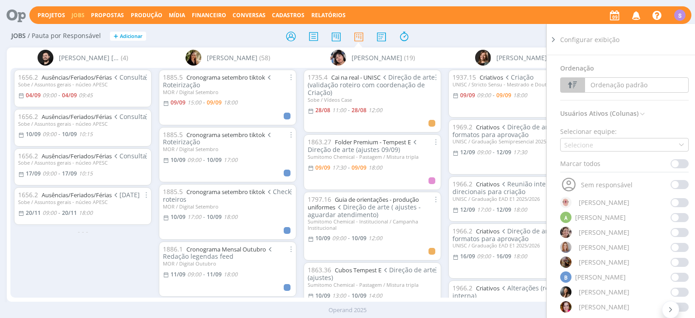
scroll to position [52, 0]
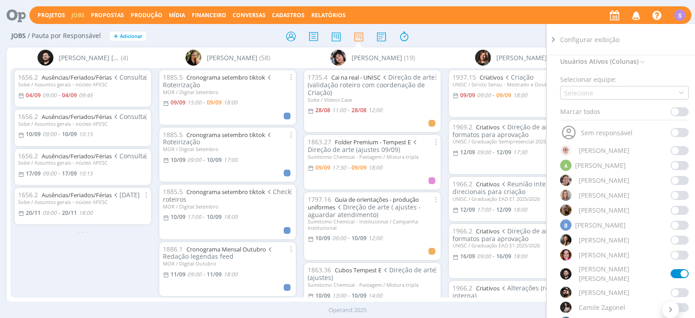
click at [674, 256] on span at bounding box center [679, 255] width 18 height 9
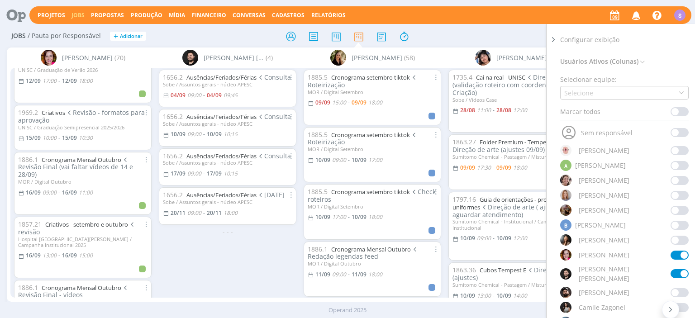
scroll to position [1198, 0]
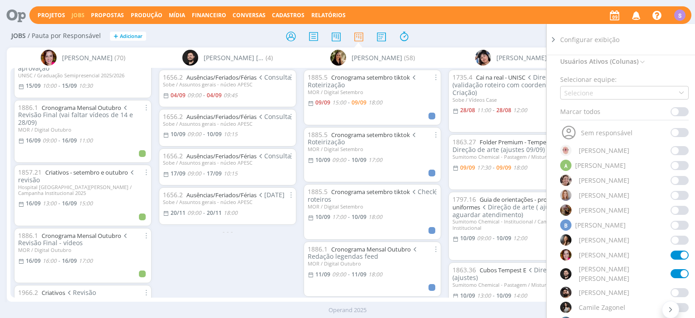
click at [554, 38] on icon at bounding box center [553, 39] width 9 height 9
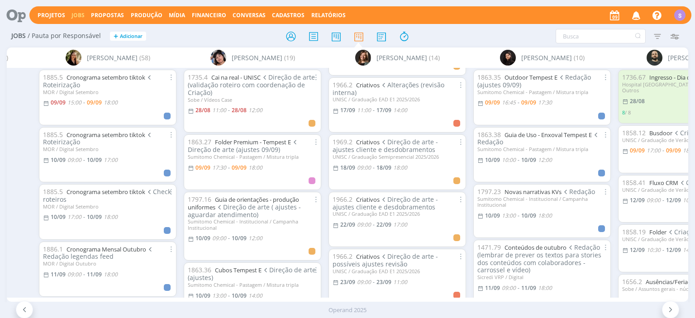
scroll to position [0, 629]
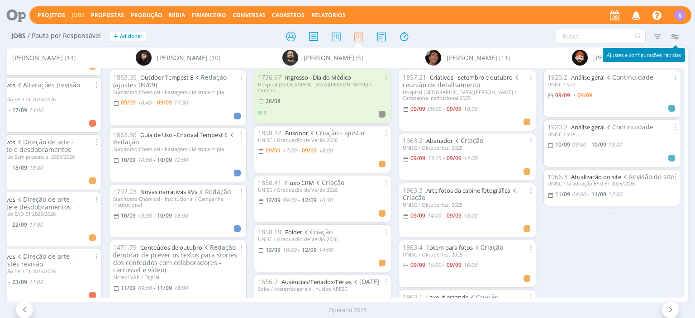
click at [677, 37] on icon "button" at bounding box center [674, 36] width 16 height 16
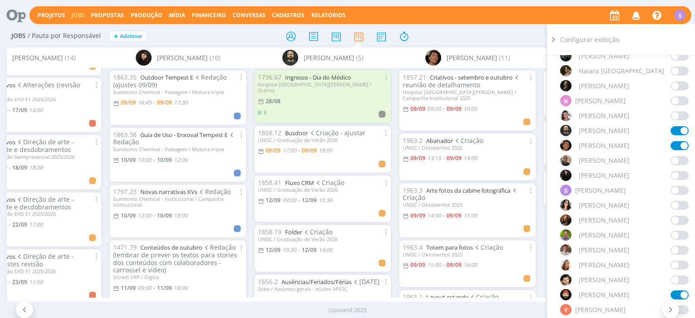
scroll to position [886, 0]
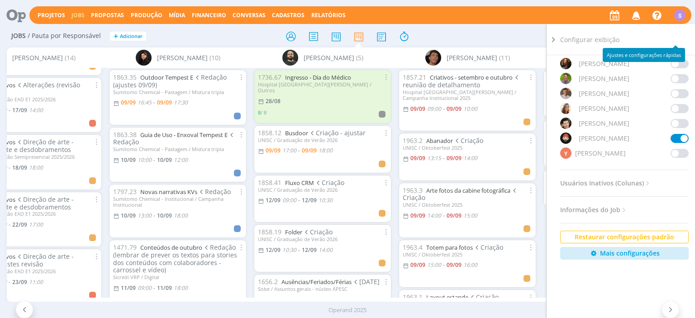
click at [670, 149] on span at bounding box center [679, 153] width 18 height 9
click at [554, 39] on icon at bounding box center [553, 39] width 9 height 9
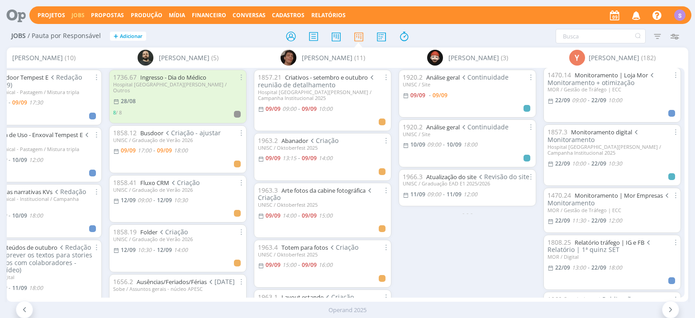
scroll to position [1407, 0]
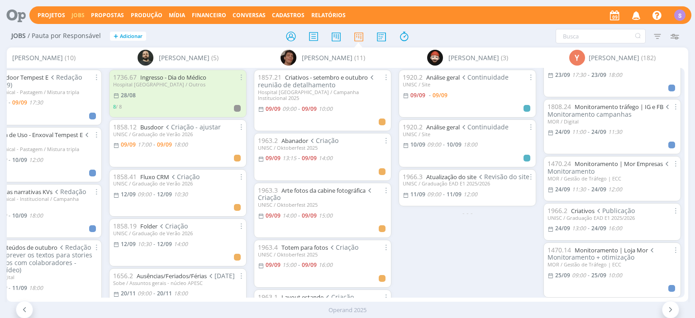
scroll to position [1719, 0]
click at [591, 206] on link "Criativos" at bounding box center [583, 210] width 24 height 8
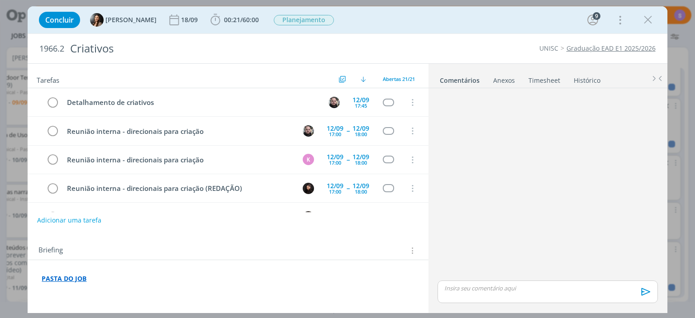
scroll to position [476, 0]
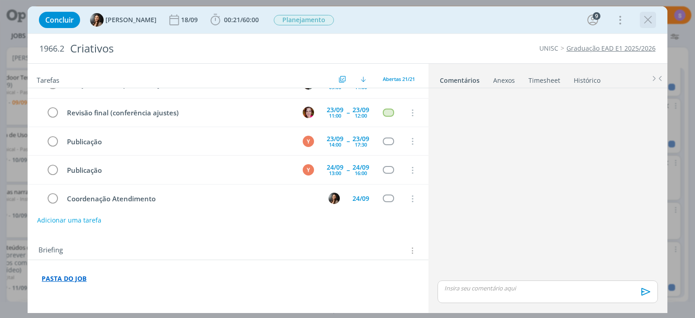
click at [644, 24] on icon "dialog" at bounding box center [648, 20] width 14 height 14
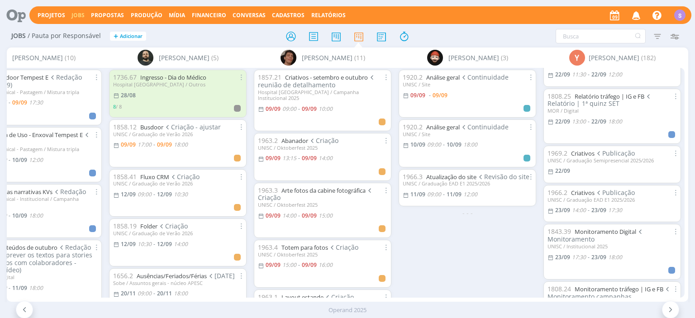
scroll to position [1511, 0]
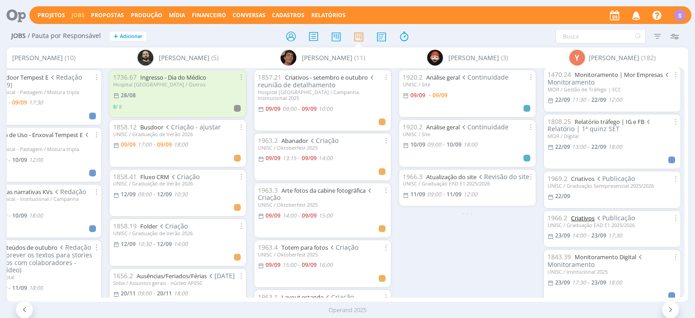
click at [586, 214] on link "Criativos" at bounding box center [583, 218] width 24 height 8
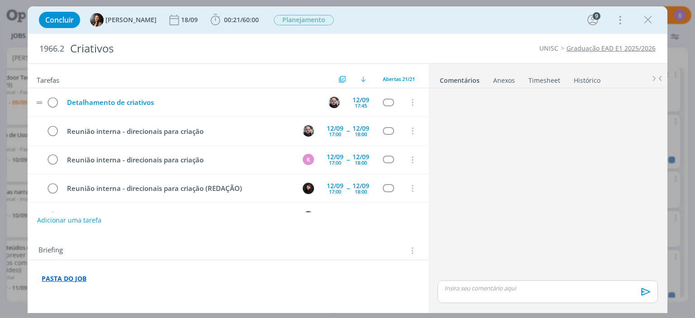
scroll to position [476, 0]
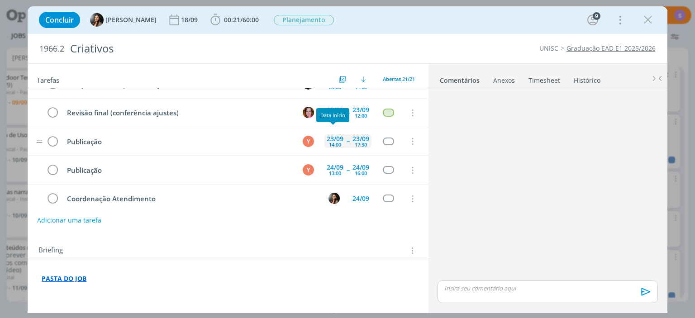
click at [331, 136] on div "23/09" at bounding box center [335, 139] width 17 height 6
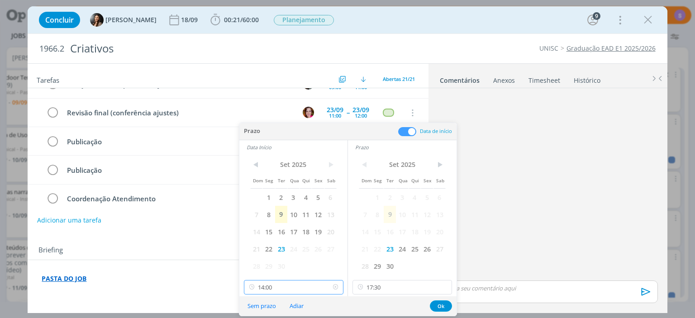
click at [281, 290] on input "14:00" at bounding box center [293, 287] width 99 height 14
click at [279, 206] on div "13:00" at bounding box center [293, 201] width 99 height 16
type input "13:00"
click at [432, 308] on button "Ok" at bounding box center [441, 305] width 22 height 11
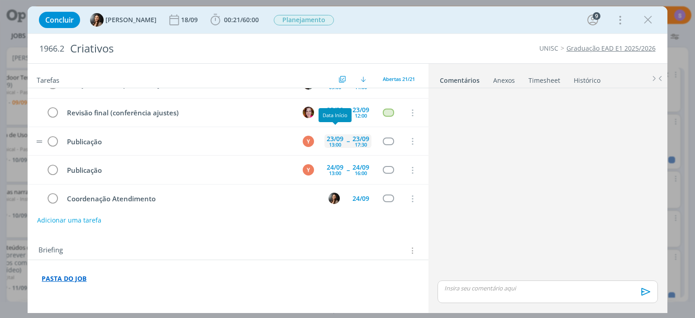
click at [330, 136] on div "23/09" at bounding box center [335, 139] width 17 height 6
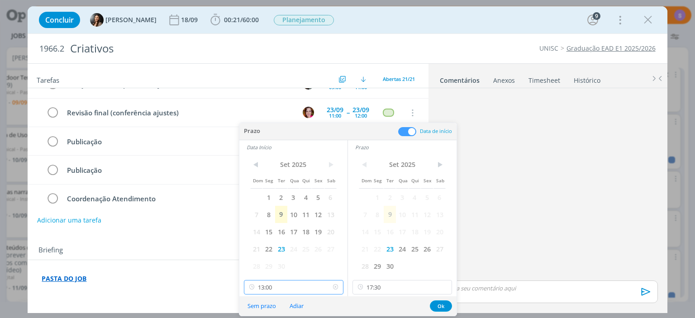
click at [284, 283] on input "13:00" at bounding box center [293, 287] width 99 height 14
click at [277, 229] on div "14:00" at bounding box center [293, 227] width 99 height 16
type input "14:00"
click at [439, 303] on button "Ok" at bounding box center [441, 305] width 22 height 11
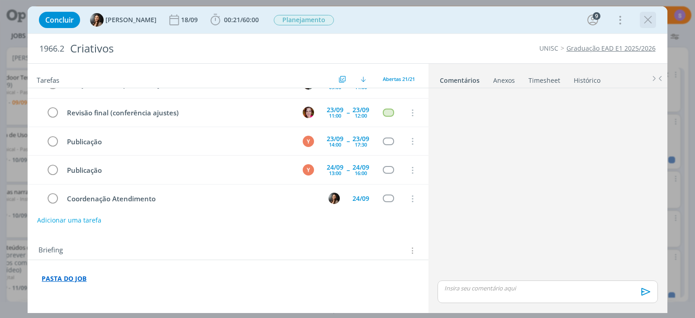
click at [648, 23] on icon "dialog" at bounding box center [648, 20] width 14 height 14
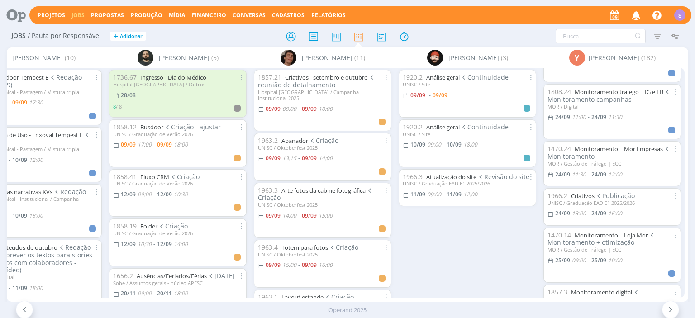
scroll to position [1719, 0]
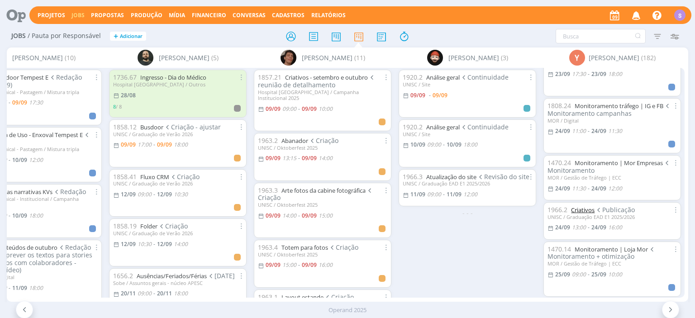
click at [585, 206] on link "Criativos" at bounding box center [583, 210] width 24 height 8
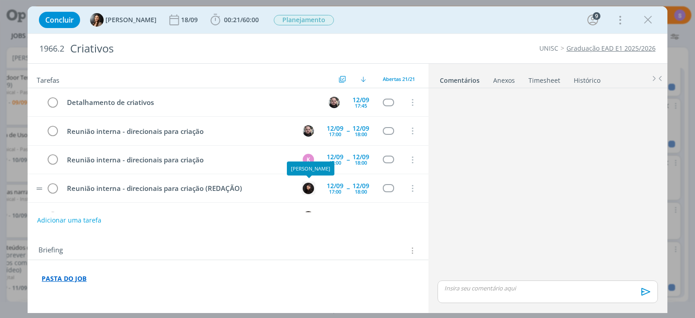
click at [310, 186] on img "dialog" at bounding box center [308, 188] width 11 height 11
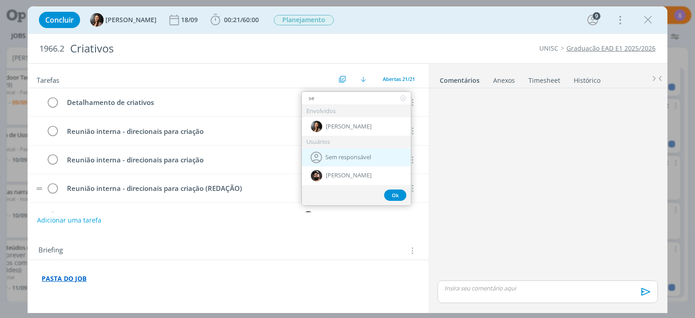
type input "se"
click at [359, 155] on span "Sem responsável" at bounding box center [348, 157] width 46 height 7
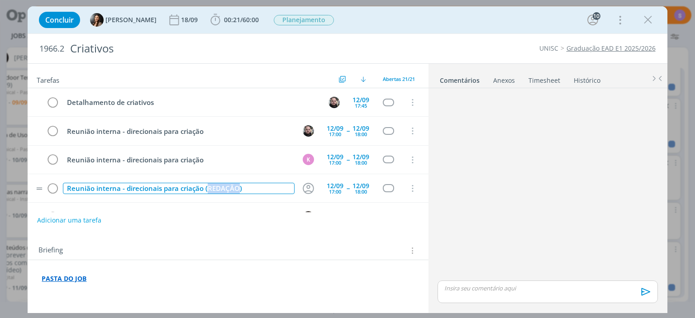
drag, startPoint x: 238, startPoint y: 187, endPoint x: 207, endPoint y: 187, distance: 30.8
click at [207, 187] on div "Reunião interna - direcionais para criação (REDAÇÃO)" at bounding box center [178, 188] width 231 height 11
click at [414, 185] on icon "dialog" at bounding box center [412, 189] width 10 height 8
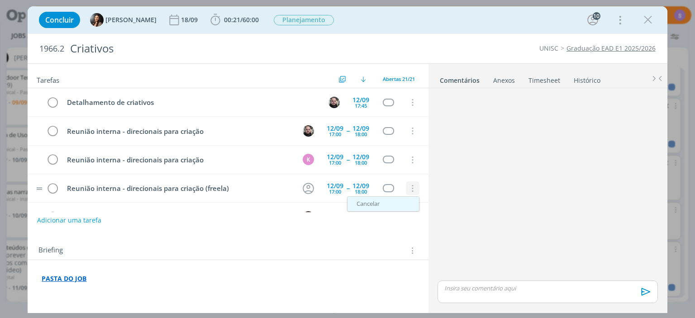
click at [399, 200] on link "Cancelar" at bounding box center [382, 204] width 71 height 14
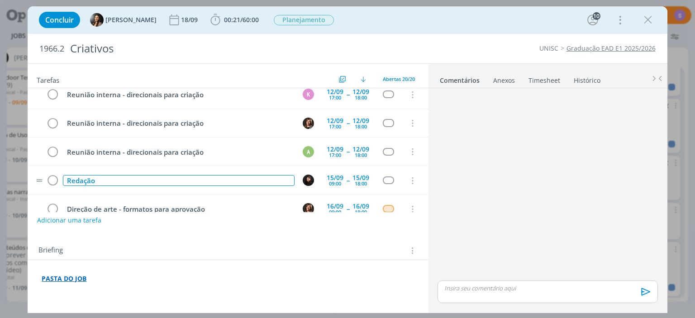
click at [140, 180] on div "Redação" at bounding box center [178, 180] width 231 height 11
click at [314, 176] on button "dialog" at bounding box center [309, 181] width 14 height 14
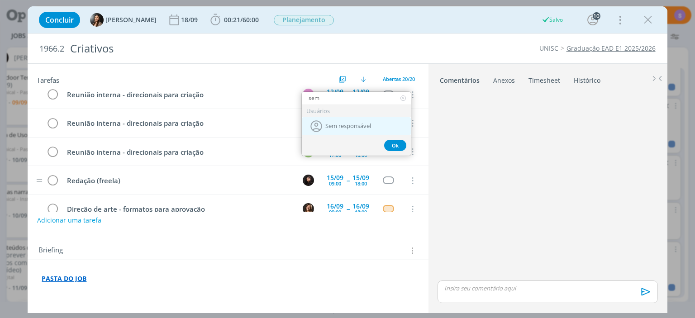
type input "sem"
click at [348, 125] on span "Sem responsável" at bounding box center [348, 126] width 46 height 7
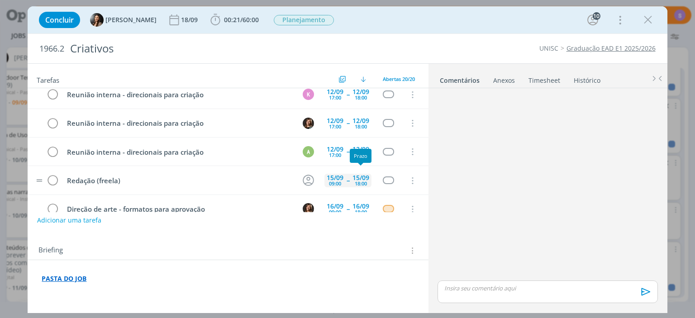
click at [355, 177] on div "15/09" at bounding box center [360, 178] width 17 height 6
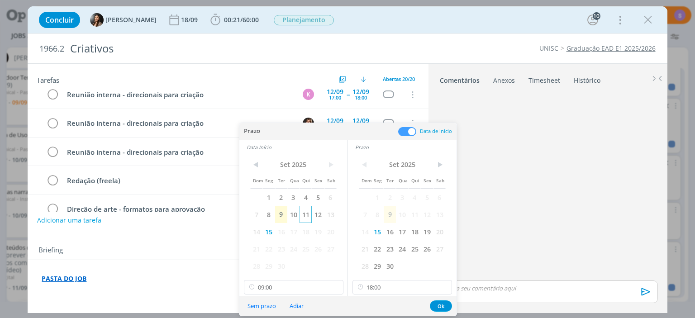
click at [305, 213] on span "11" at bounding box center [305, 214] width 12 height 17
click at [446, 306] on button "Ok" at bounding box center [441, 305] width 22 height 11
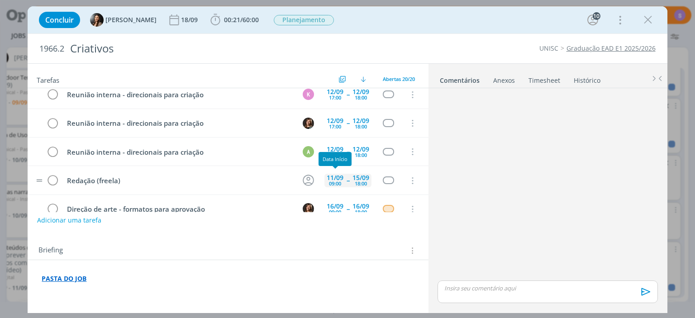
click at [339, 181] on div "09:00" at bounding box center [335, 183] width 12 height 5
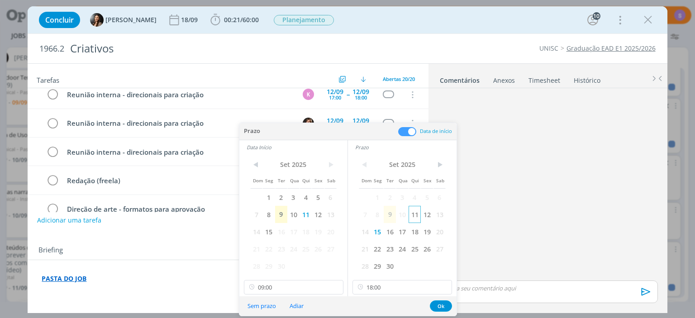
click at [415, 212] on span "11" at bounding box center [414, 214] width 12 height 17
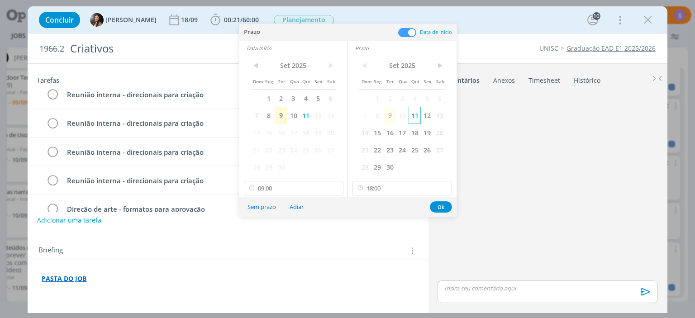
scroll to position [93, 0]
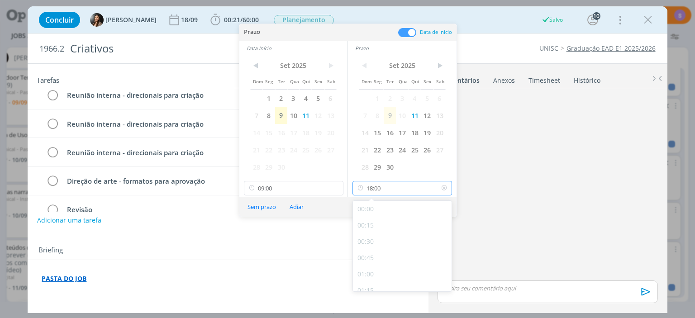
drag, startPoint x: 403, startPoint y: 186, endPoint x: 266, endPoint y: 173, distance: 138.2
click at [352, 181] on input "18:00" at bounding box center [401, 188] width 99 height 14
click at [302, 189] on input "09:00" at bounding box center [293, 188] width 99 height 14
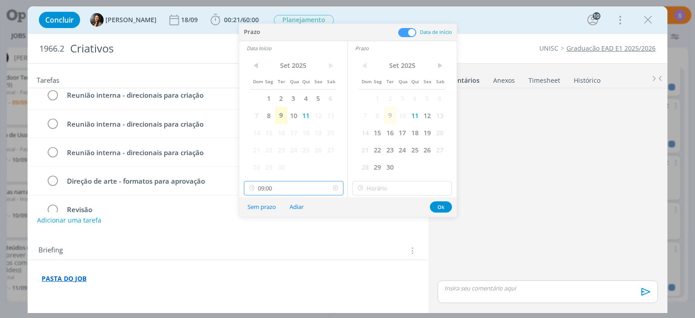
scroll to position [512, 0]
drag, startPoint x: 301, startPoint y: 188, endPoint x: 227, endPoint y: 186, distance: 74.6
click at [244, 186] on input "09:00" at bounding box center [293, 188] width 99 height 14
click at [440, 209] on button "Ok" at bounding box center [441, 206] width 22 height 11
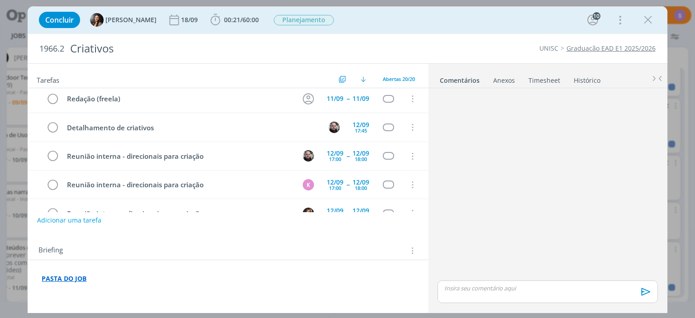
scroll to position [0, 0]
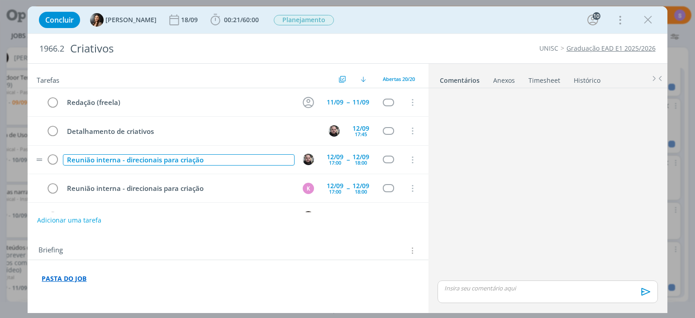
click at [218, 155] on div "Reunião interna - direcionais para criação" at bounding box center [178, 159] width 231 height 11
drag, startPoint x: 280, startPoint y: 158, endPoint x: 204, endPoint y: 152, distance: 76.7
click at [204, 152] on td "Reunião interna - direcionais para criação (horário a confirmar)" at bounding box center [176, 160] width 231 height 16
copy div "(horário a confirmar)"
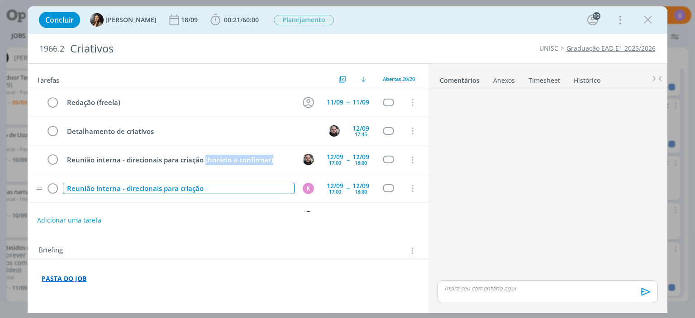
click at [218, 186] on div "Reunião interna - direcionais para criação" at bounding box center [178, 188] width 231 height 11
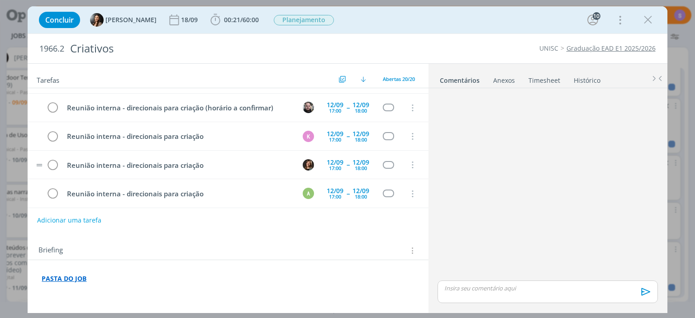
click at [217, 152] on tr "Reunião interna - direcionais para criação 12/09 17:00 -- 12/09 18:00 Cancelar" at bounding box center [228, 165] width 400 height 28
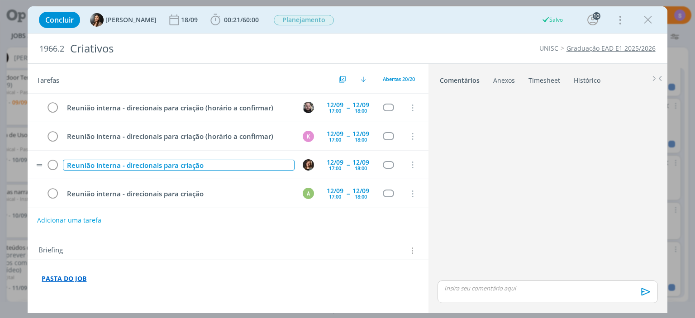
click at [213, 162] on div "Reunião interna - direcionais para criação" at bounding box center [178, 165] width 231 height 11
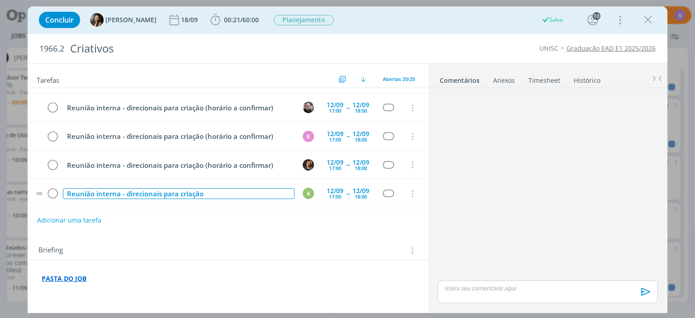
click at [216, 190] on div "Reunião interna - direcionais para criação" at bounding box center [178, 193] width 231 height 11
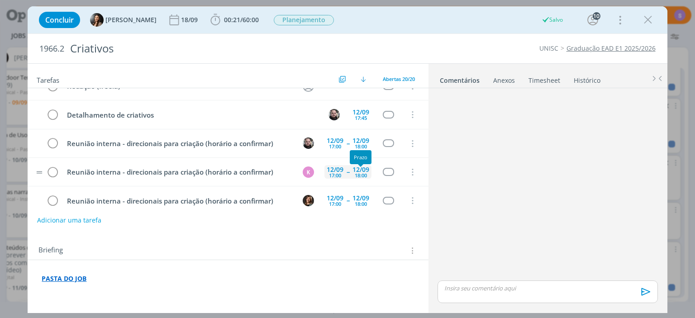
scroll to position [0, 0]
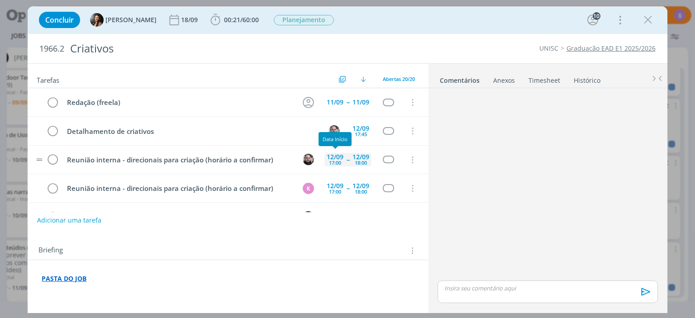
click at [330, 160] on div "17:00" at bounding box center [335, 162] width 12 height 5
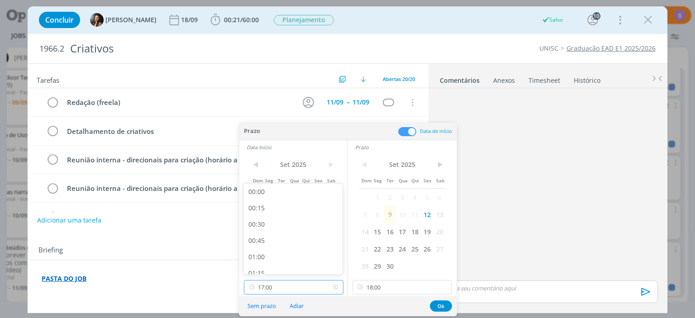
scroll to position [1033, 0]
drag, startPoint x: 277, startPoint y: 287, endPoint x: 222, endPoint y: 283, distance: 55.3
click at [244, 283] on input "17:00" at bounding box center [293, 287] width 99 height 14
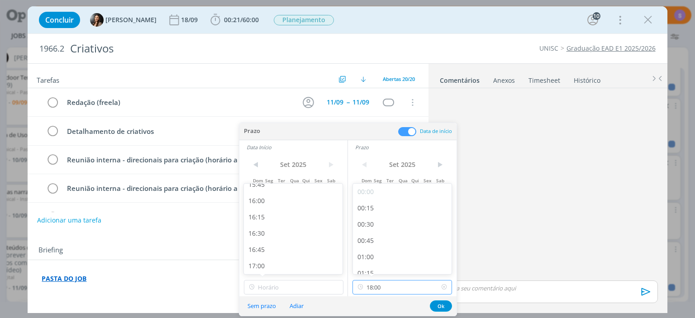
drag, startPoint x: 363, startPoint y: 287, endPoint x: 355, endPoint y: 286, distance: 7.3
click at [355, 286] on input "18:00" at bounding box center [401, 287] width 99 height 14
click at [390, 287] on input "18:00" at bounding box center [401, 287] width 99 height 14
drag, startPoint x: 390, startPoint y: 287, endPoint x: 358, endPoint y: 285, distance: 32.2
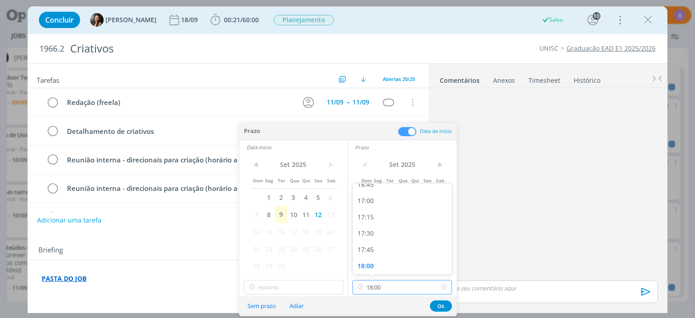
click at [357, 285] on input "18:00" at bounding box center [401, 287] width 99 height 14
click at [443, 307] on button "Ok" at bounding box center [441, 305] width 22 height 11
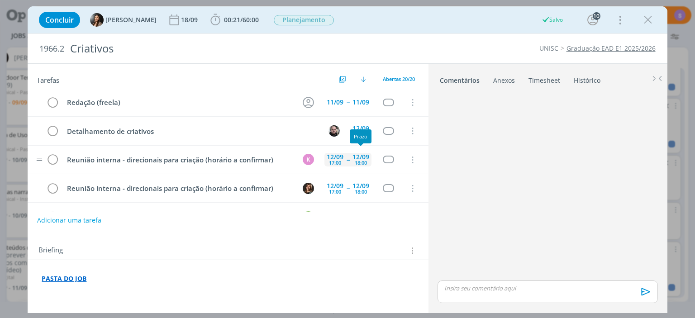
click at [365, 157] on div "12/09" at bounding box center [360, 157] width 17 height 6
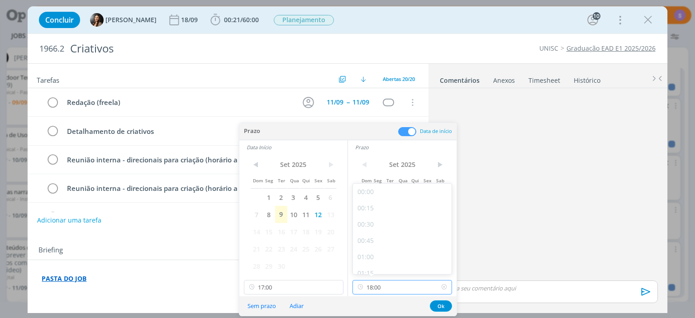
drag, startPoint x: 396, startPoint y: 284, endPoint x: 322, endPoint y: 284, distance: 74.2
click at [352, 284] on input "18:00" at bounding box center [401, 287] width 99 height 14
click at [259, 283] on input "17:00" at bounding box center [293, 287] width 99 height 14
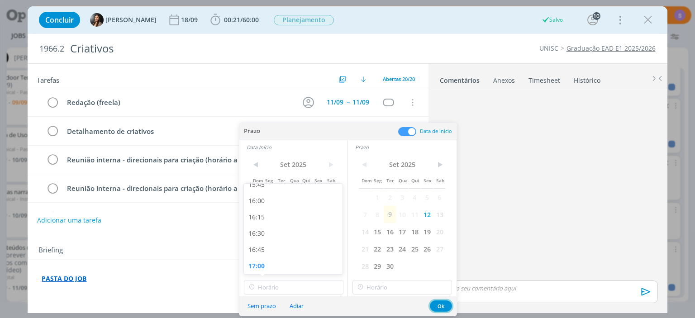
click at [435, 303] on button "Ok" at bounding box center [441, 305] width 22 height 11
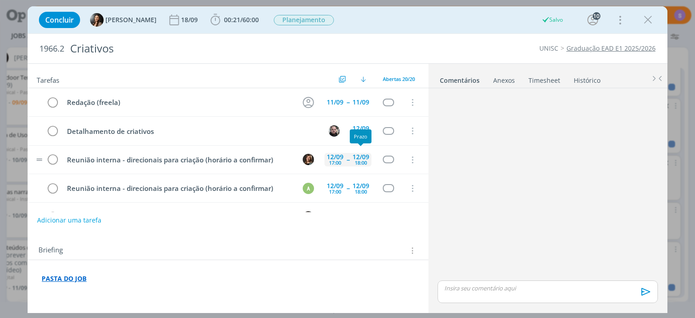
click at [357, 156] on div "12/09" at bounding box center [360, 157] width 17 height 6
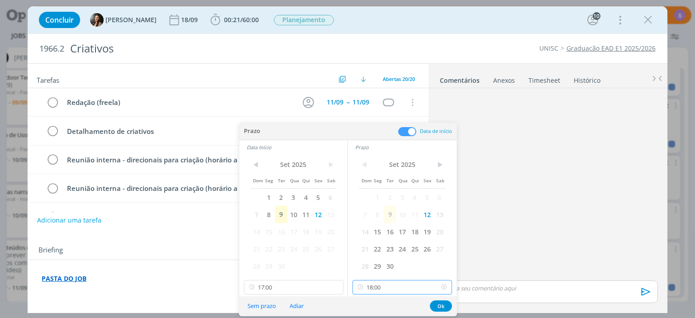
scroll to position [1098, 0]
drag, startPoint x: 390, startPoint y: 283, endPoint x: 363, endPoint y: 286, distance: 26.9
click at [363, 286] on input "18:00" at bounding box center [401, 287] width 99 height 14
drag, startPoint x: 302, startPoint y: 289, endPoint x: 238, endPoint y: 281, distance: 64.7
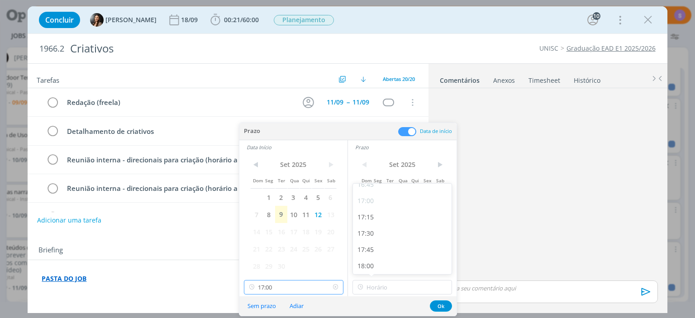
click at [244, 281] on input "17:00" at bounding box center [293, 287] width 99 height 14
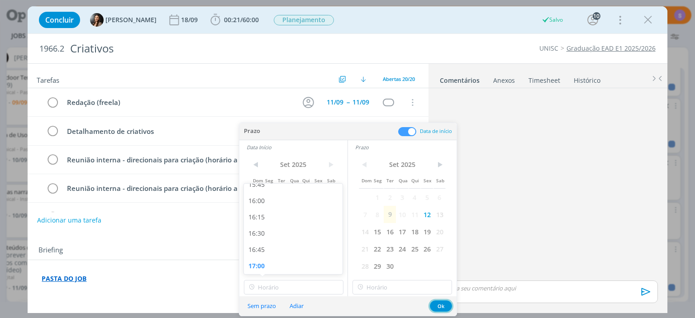
click at [433, 303] on button "Ok" at bounding box center [441, 305] width 22 height 11
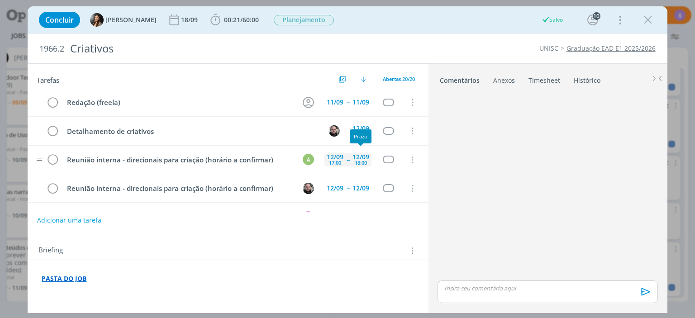
click at [362, 161] on div "18:00" at bounding box center [361, 162] width 12 height 5
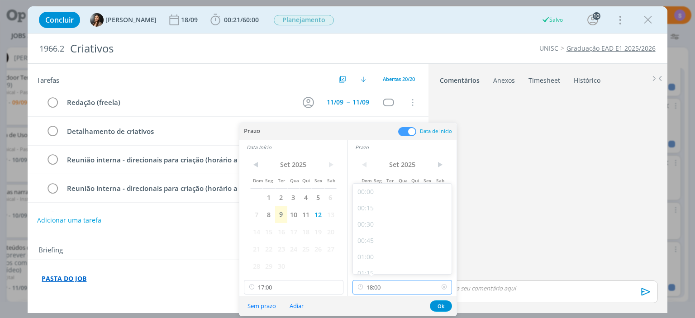
scroll to position [1098, 0]
drag, startPoint x: 395, startPoint y: 288, endPoint x: 346, endPoint y: 287, distance: 48.8
click at [352, 287] on input "18:00" at bounding box center [401, 287] width 99 height 14
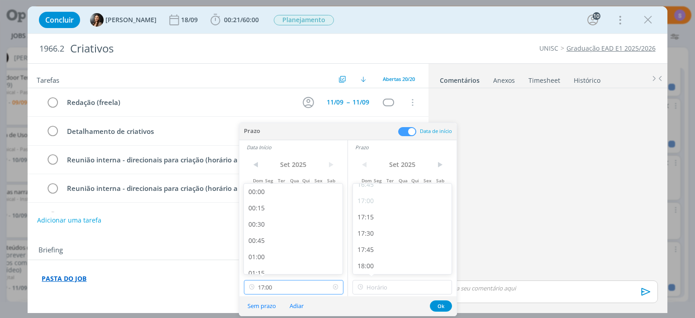
drag, startPoint x: 310, startPoint y: 291, endPoint x: 236, endPoint y: 286, distance: 74.4
click at [244, 286] on input "17:00" at bounding box center [293, 287] width 99 height 14
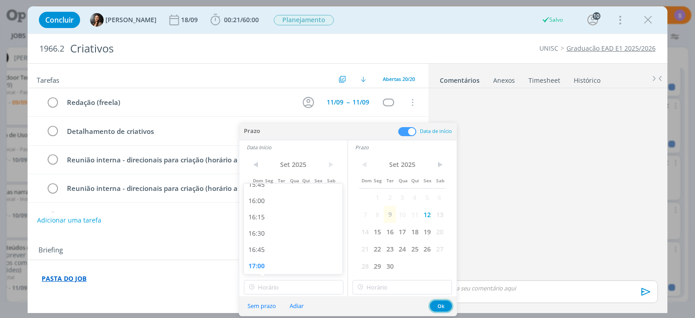
click at [436, 305] on button "Ok" at bounding box center [441, 305] width 22 height 11
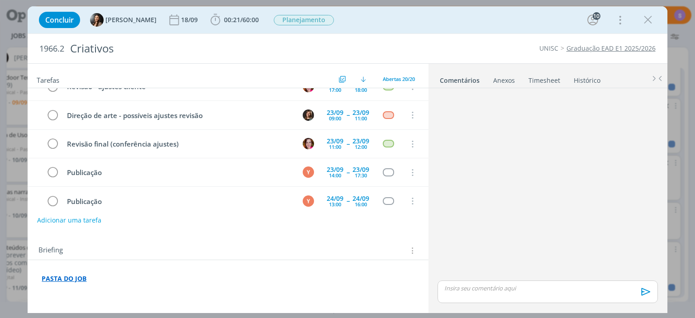
scroll to position [448, 0]
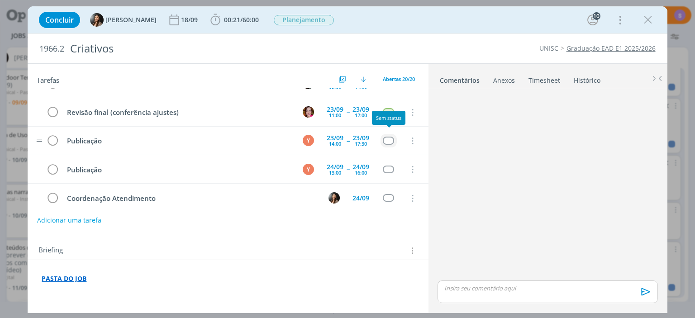
click at [389, 137] on div "dialog" at bounding box center [388, 141] width 11 height 8
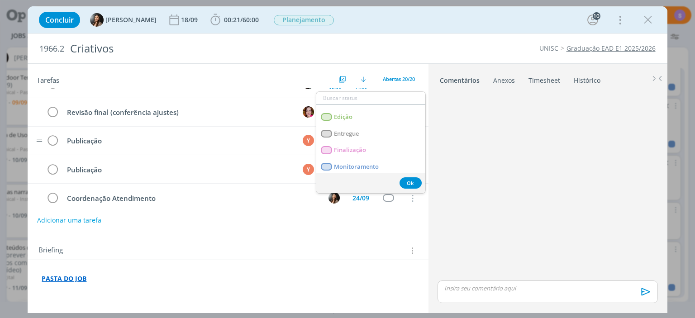
scroll to position [143, 0]
click at [375, 168] on link "Publicação" at bounding box center [370, 169] width 109 height 17
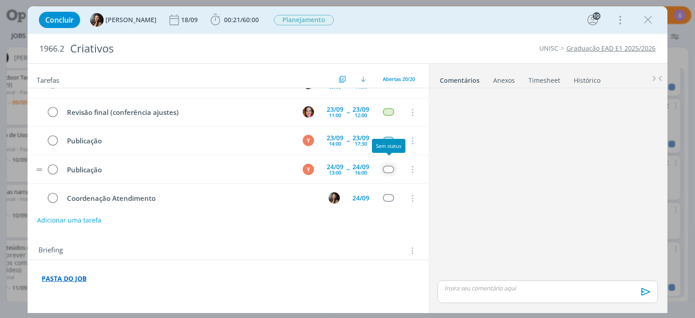
click at [388, 166] on div "dialog" at bounding box center [388, 170] width 11 height 8
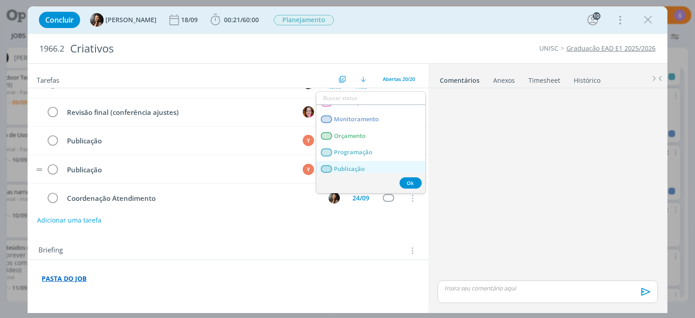
click at [353, 167] on span "Publicação" at bounding box center [349, 169] width 31 height 7
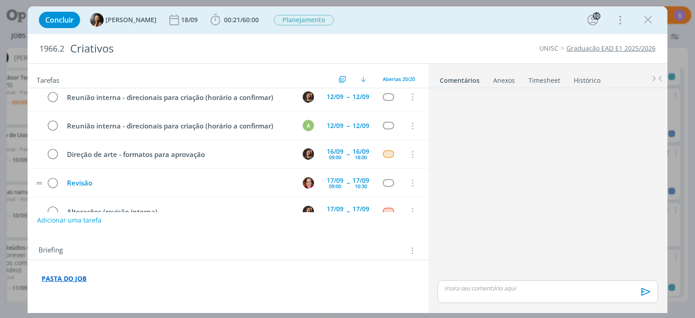
scroll to position [136, 0]
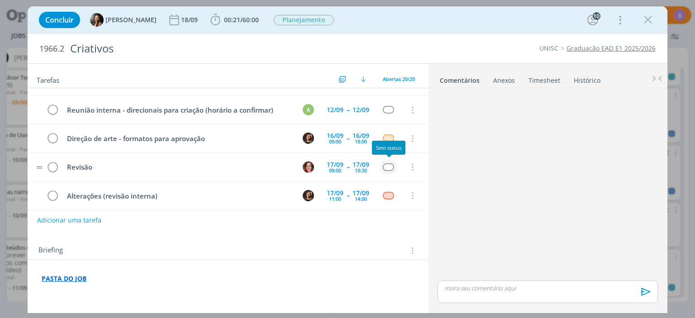
click at [389, 166] on div "dialog" at bounding box center [388, 167] width 11 height 8
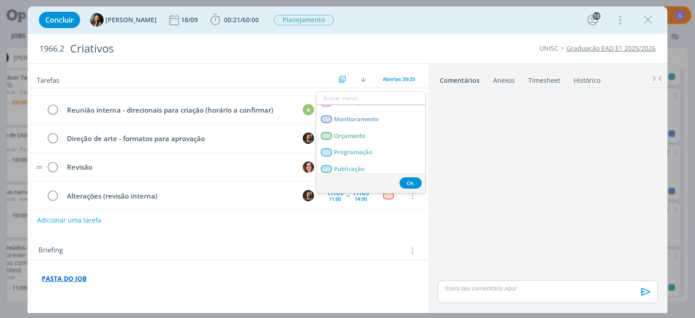
scroll to position [191, 0]
click at [351, 166] on link "Revisão" at bounding box center [370, 171] width 109 height 17
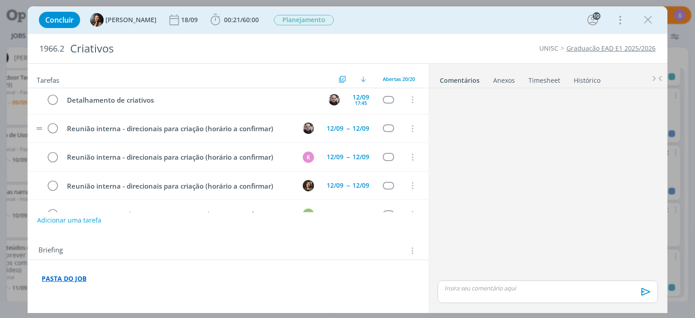
scroll to position [0, 0]
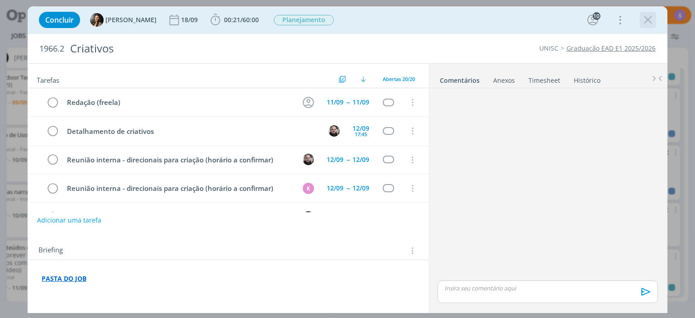
click at [641, 24] on icon "dialog" at bounding box center [648, 20] width 14 height 14
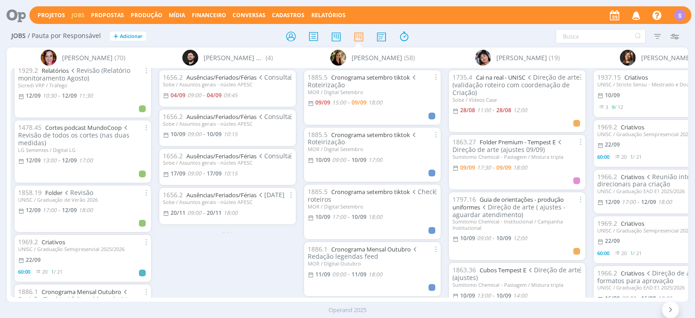
scroll to position [1042, 0]
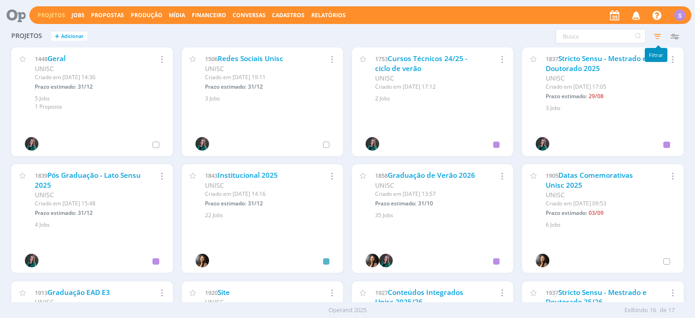
click at [658, 35] on icon "button" at bounding box center [657, 36] width 16 height 16
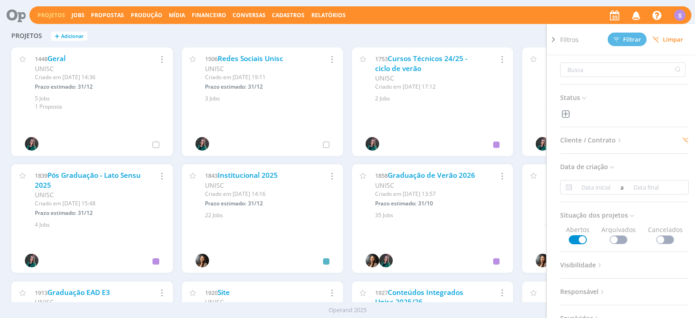
click at [531, 32] on div "Filtros Filtrar [GEOGRAPHIC_DATA] Status Cliente / Contrato Cliente 1 seleciona…" at bounding box center [560, 36] width 246 height 14
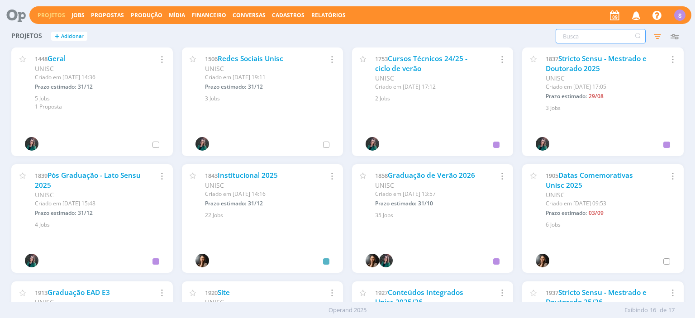
click at [580, 34] on input "text" at bounding box center [600, 36] width 90 height 14
type input "ead"
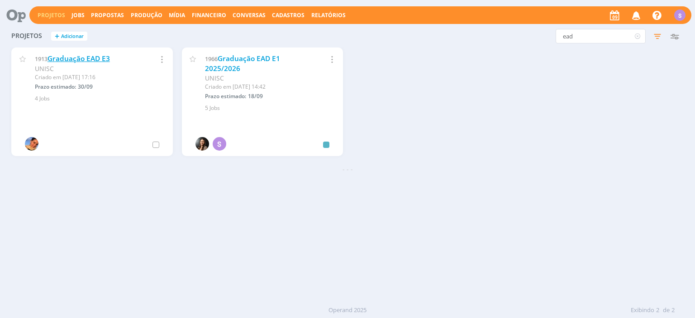
click at [80, 56] on link "Graduação EAD E3" at bounding box center [78, 58] width 62 height 9
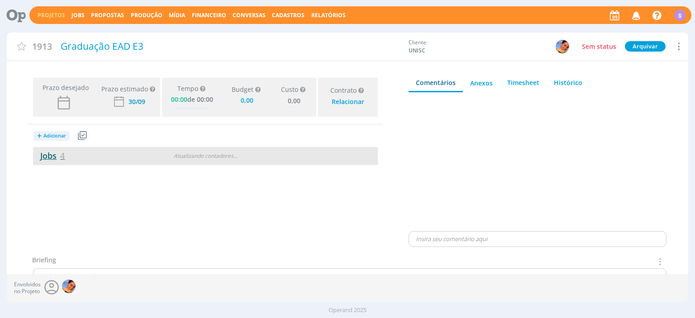
type input "0,00"
click at [43, 157] on link "Jobs 4" at bounding box center [49, 155] width 32 height 11
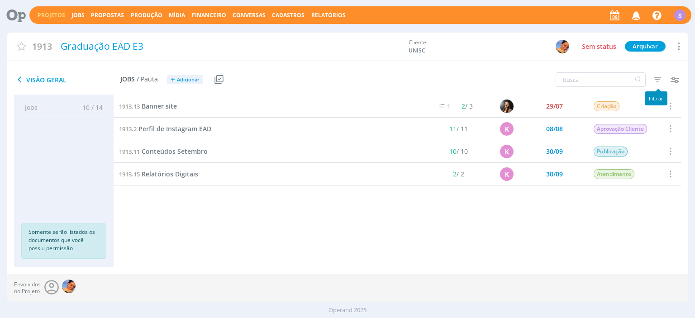
click at [663, 80] on icon "button" at bounding box center [657, 79] width 16 height 16
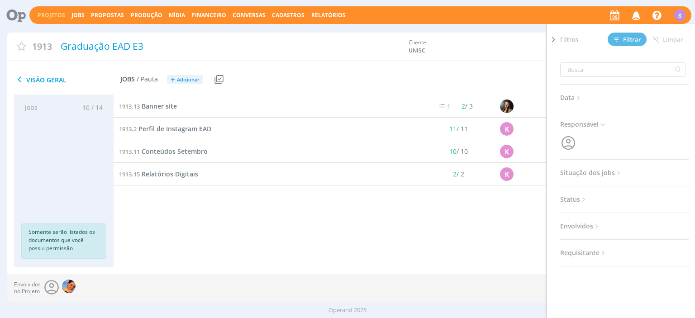
click at [614, 173] on span "Situação dos jobs" at bounding box center [591, 173] width 62 height 12
click at [617, 197] on span at bounding box center [619, 197] width 18 height 9
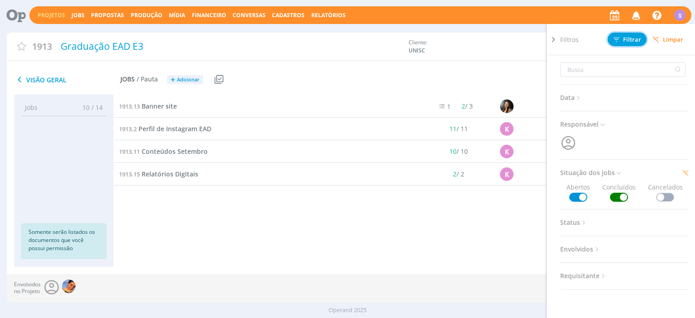
click at [618, 40] on icon at bounding box center [616, 40] width 6 height 6
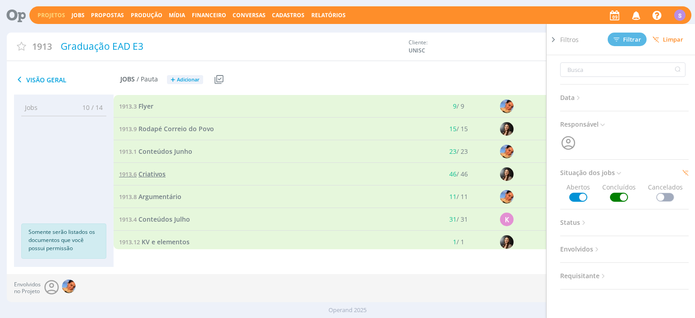
click at [155, 173] on span "Criativos" at bounding box center [151, 174] width 27 height 9
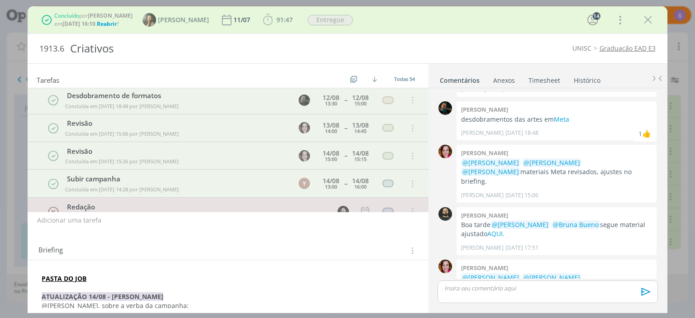
scroll to position [1375, 0]
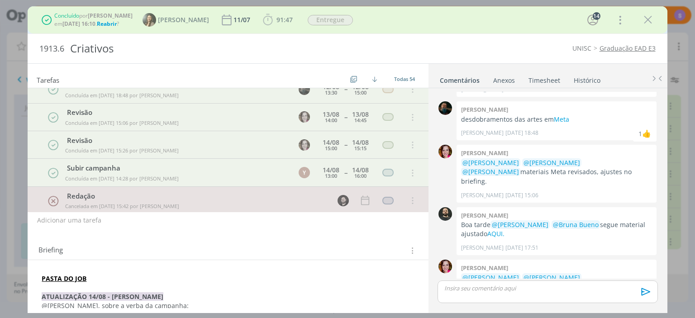
click at [534, 79] on link "Timesheet" at bounding box center [544, 78] width 33 height 13
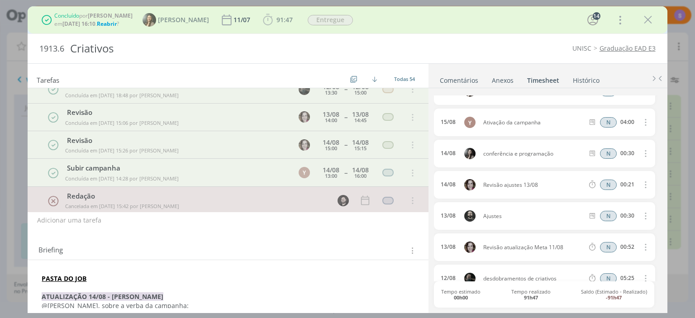
scroll to position [0, 0]
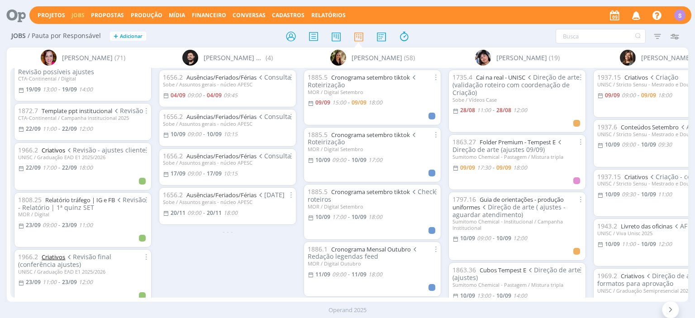
scroll to position [1842, 0]
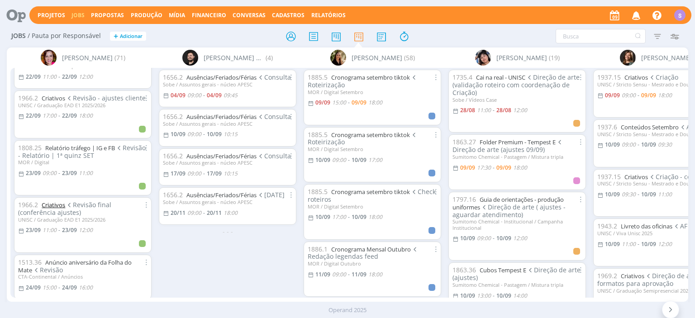
click at [55, 201] on link "Criativos" at bounding box center [54, 205] width 24 height 8
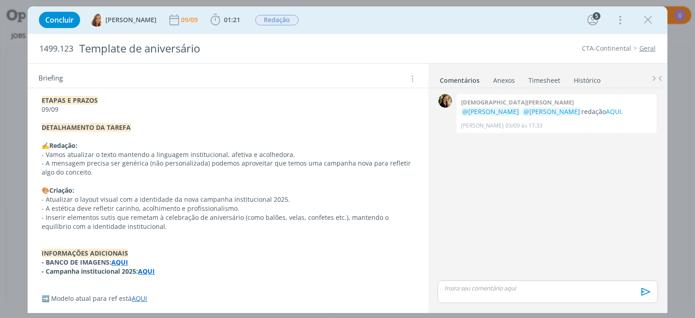
scroll to position [83, 0]
